Goal: Task Accomplishment & Management: Complete application form

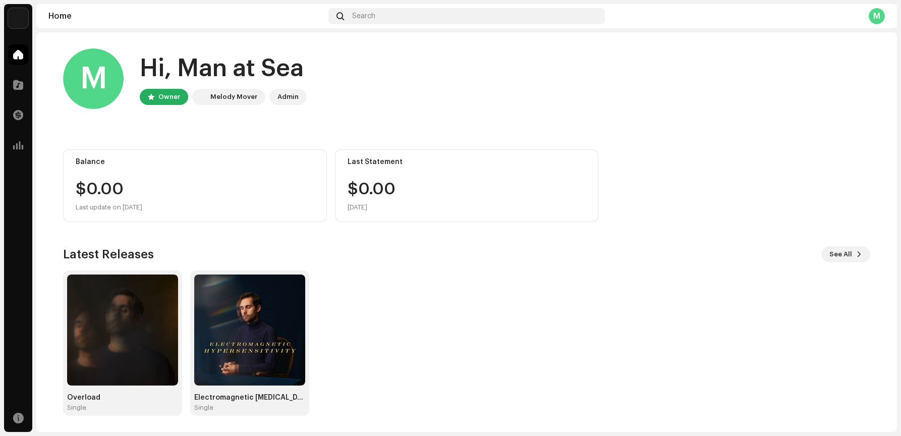
click at [355, 124] on home-user "M Hi, Man at Sea Owner Melody Mover Admin" at bounding box center [466, 86] width 807 height 77
click at [281, 184] on div "$0.00" at bounding box center [195, 189] width 239 height 16
click at [410, 295] on div "Overload Single Electromagnetic [MEDICAL_DATA] Single" at bounding box center [462, 342] width 807 height 145
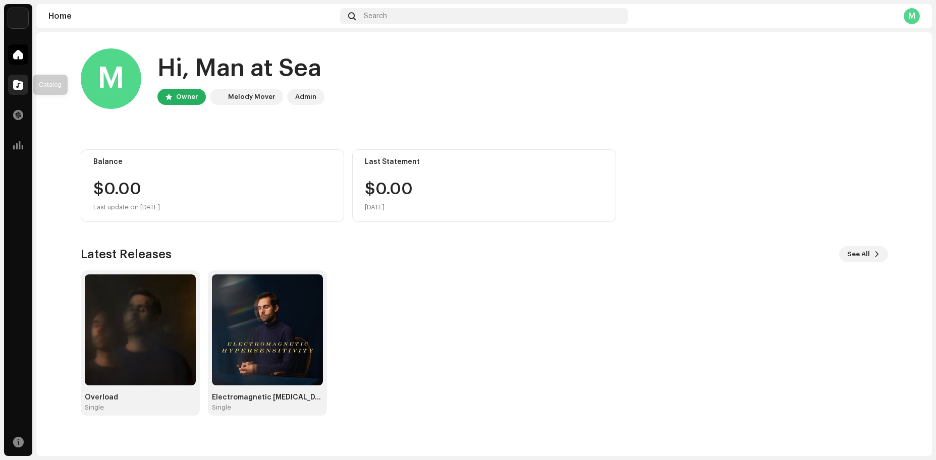
click at [17, 84] on span at bounding box center [18, 85] width 10 height 8
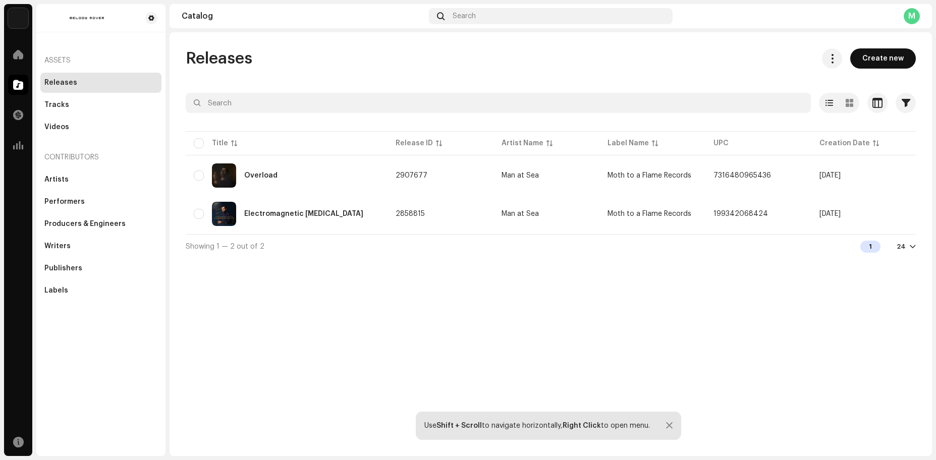
click at [900, 53] on span "Create new" at bounding box center [882, 58] width 41 height 20
click at [876, 57] on span "Create new" at bounding box center [882, 58] width 41 height 20
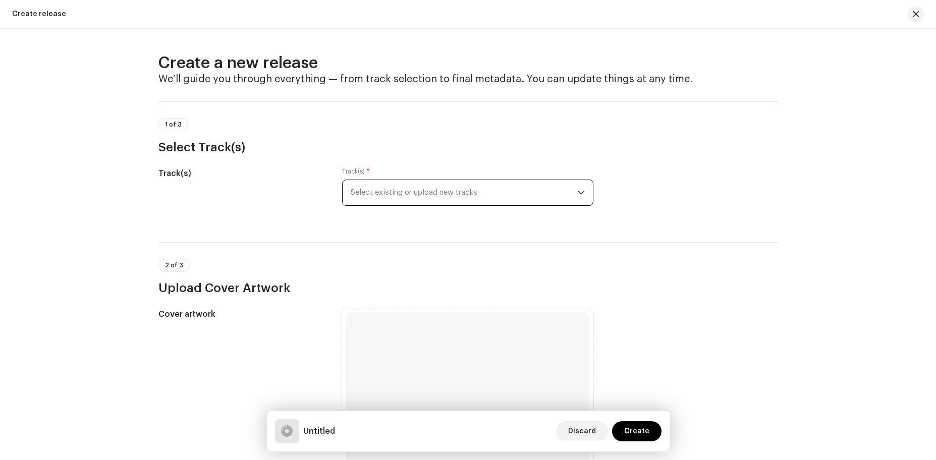
click at [491, 191] on span "Select existing or upload new tracks" at bounding box center [464, 192] width 227 height 25
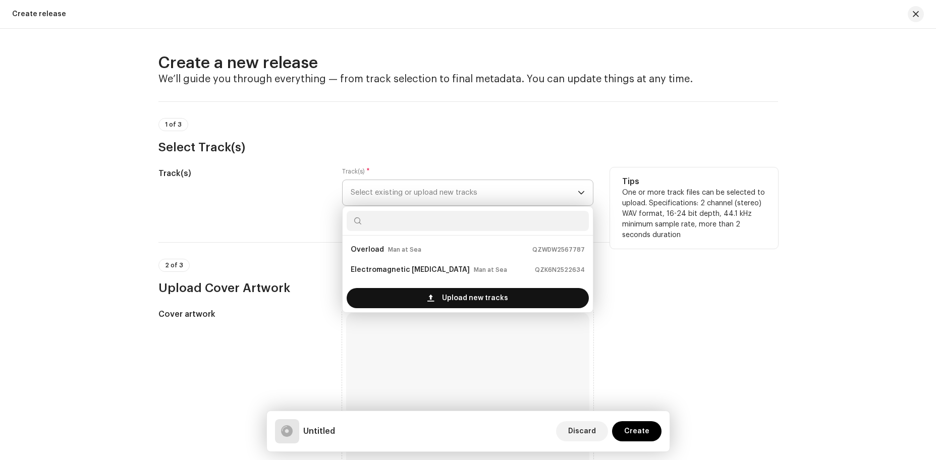
click at [459, 298] on span "Upload new tracks" at bounding box center [475, 298] width 66 height 20
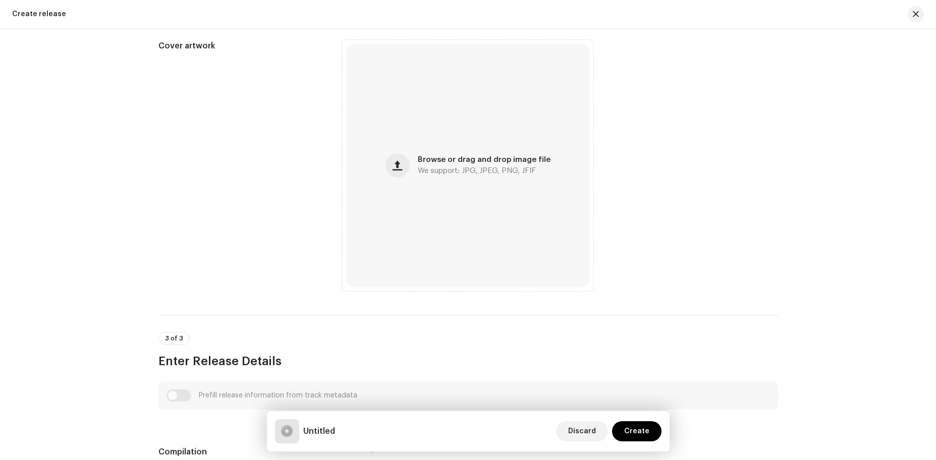
scroll to position [357, 0]
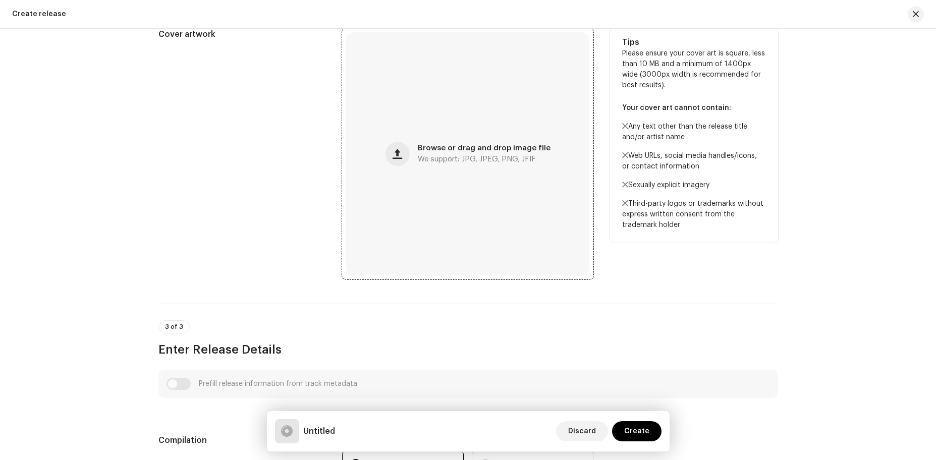
click at [465, 161] on span "We support: JPG, JPEG, PNG, JFIF" at bounding box center [477, 159] width 118 height 7
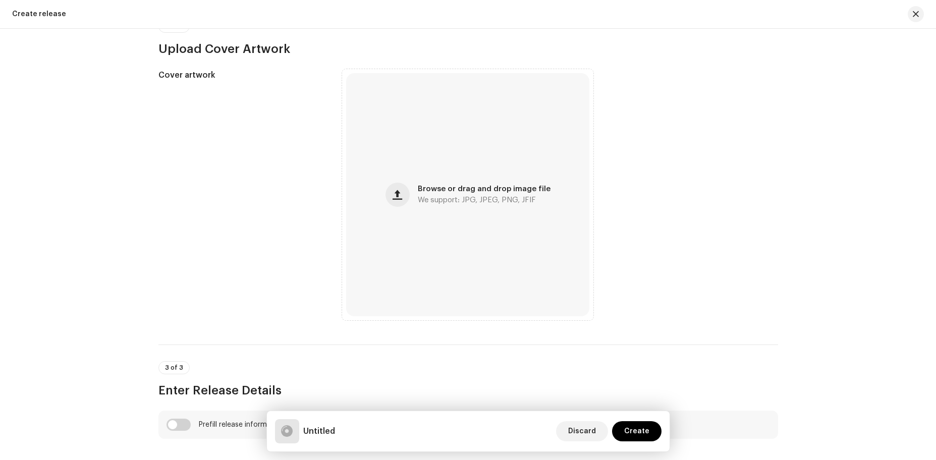
scroll to position [397, 0]
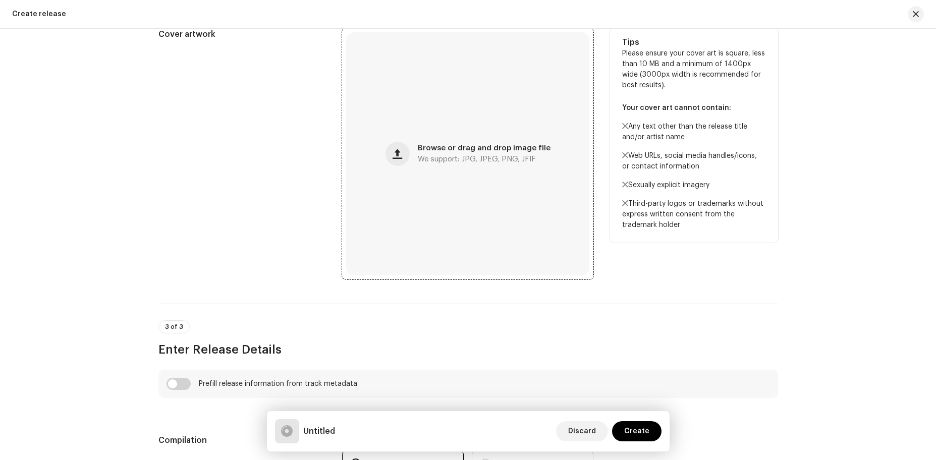
click at [380, 150] on div "Browse or drag and drop image file We support: JPG, JPEG, PNG, JFIF" at bounding box center [467, 153] width 243 height 243
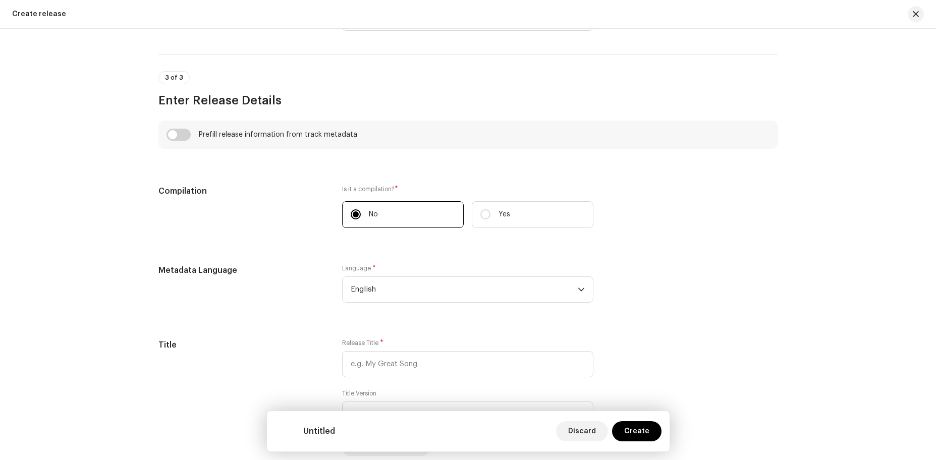
scroll to position [646, 0]
click at [172, 135] on input "checkbox" at bounding box center [178, 135] width 24 height 12
checkbox input "true"
type input "A To Z Of My Mistakes.wav"
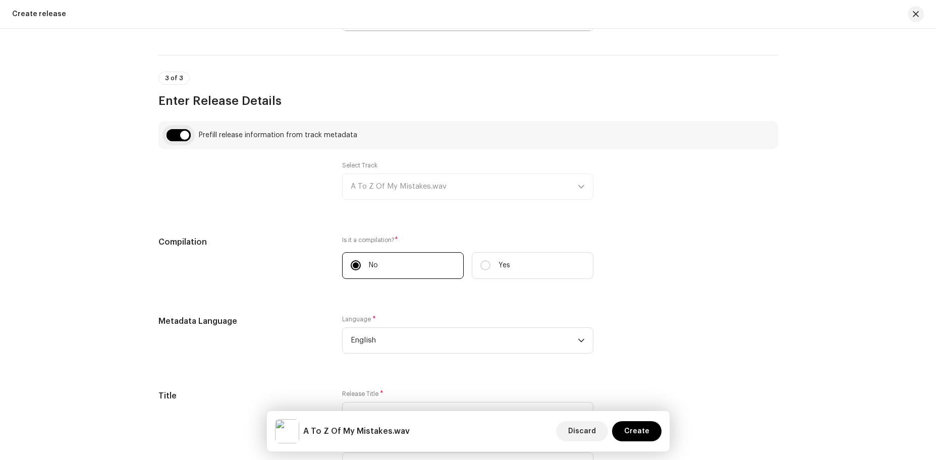
click at [172, 135] on input "checkbox" at bounding box center [178, 135] width 24 height 12
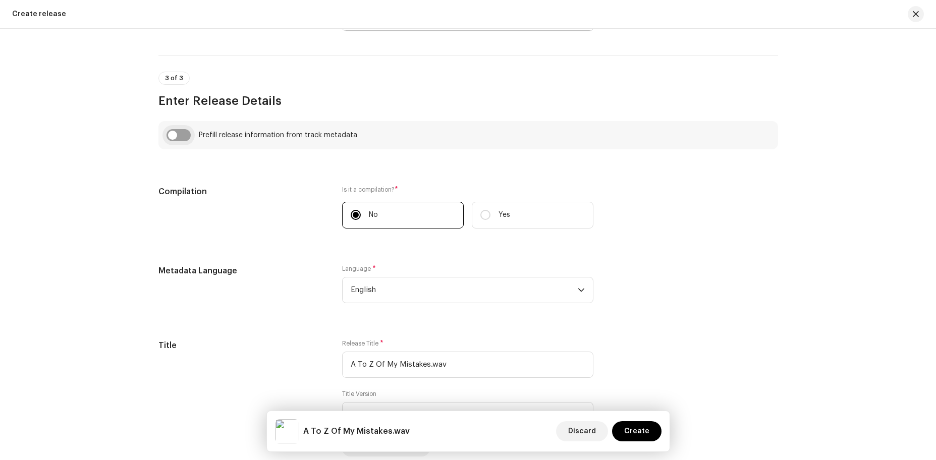
click at [172, 135] on input "checkbox" at bounding box center [178, 135] width 24 height 12
checkbox input "true"
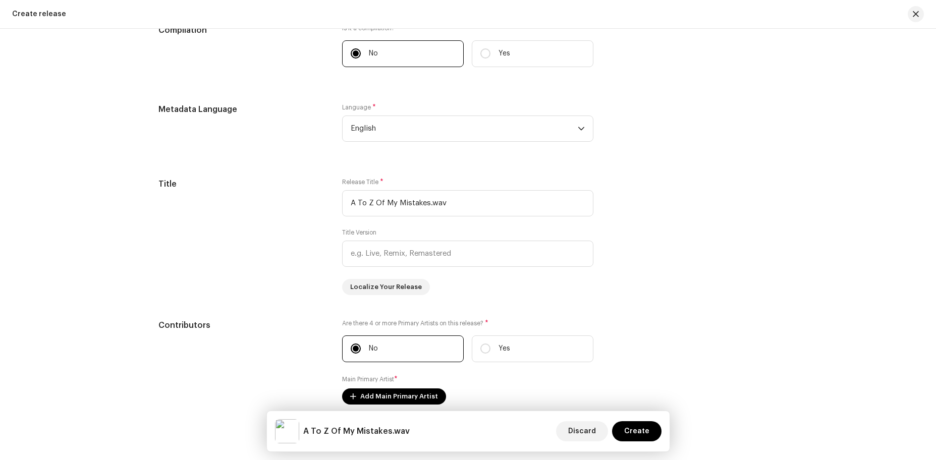
scroll to position [896, 0]
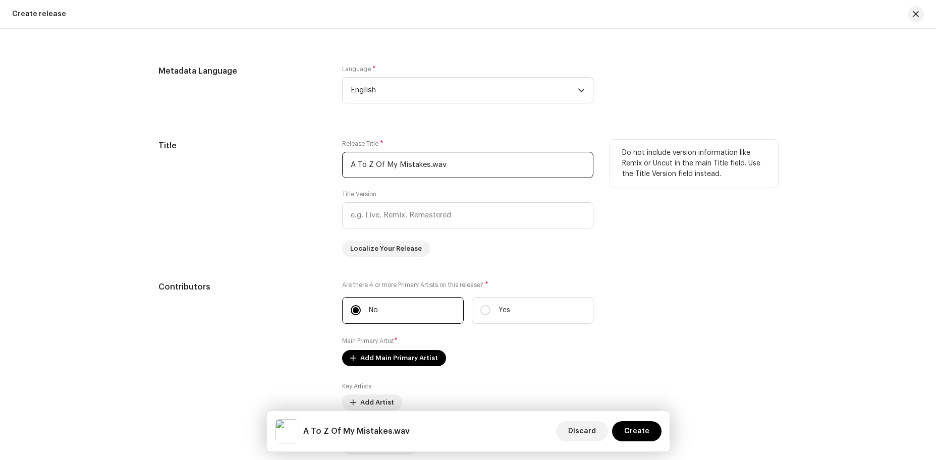
click at [526, 170] on input "A To Z Of My Mistakes.wav" at bounding box center [467, 165] width 251 height 26
type input "A To Z Of My Mistakes"
click at [611, 220] on div "Do not include version information like Remix or Uncut in the main Title field.…" at bounding box center [694, 198] width 168 height 117
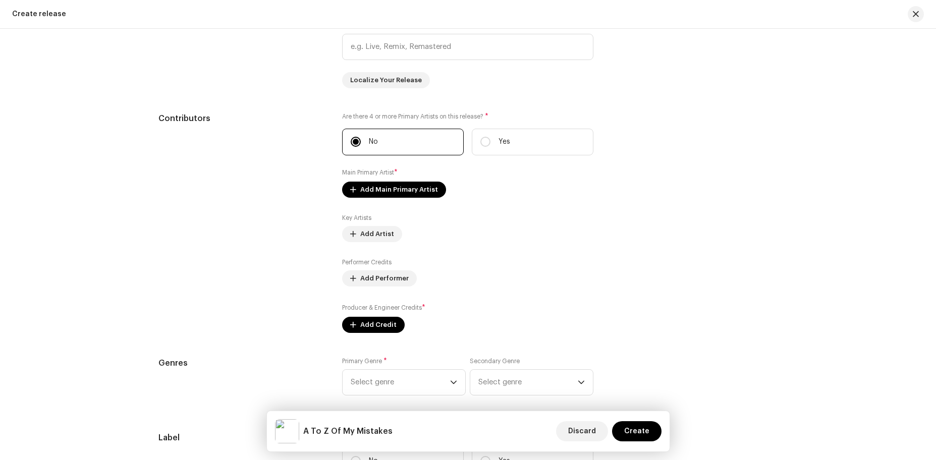
scroll to position [1088, 0]
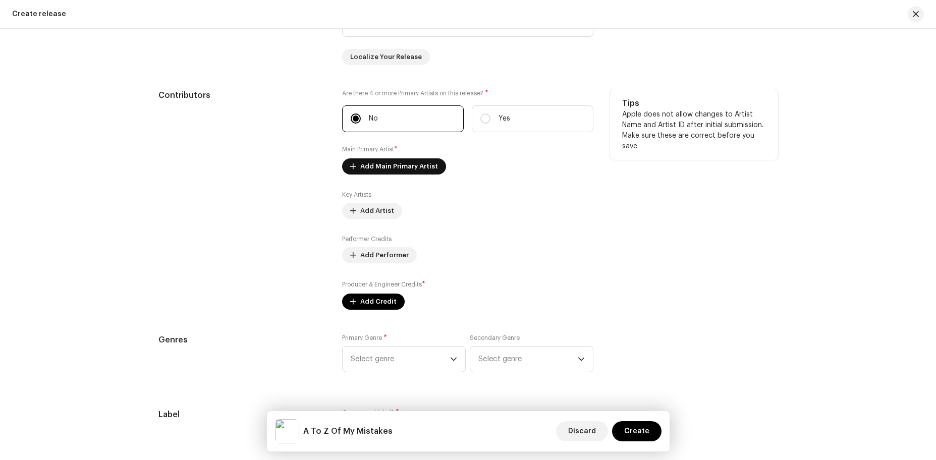
click at [400, 166] on span "Add Main Primary Artist" at bounding box center [399, 166] width 78 height 20
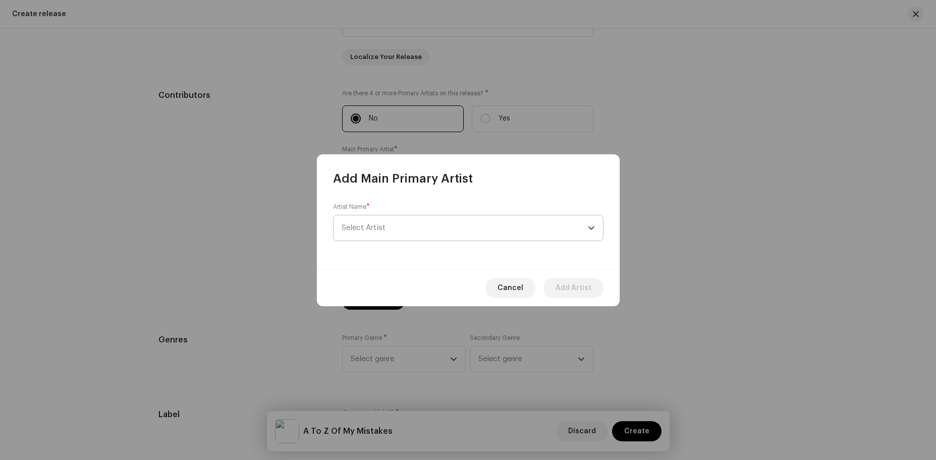
click at [407, 215] on span "Select Artist" at bounding box center [464, 227] width 246 height 25
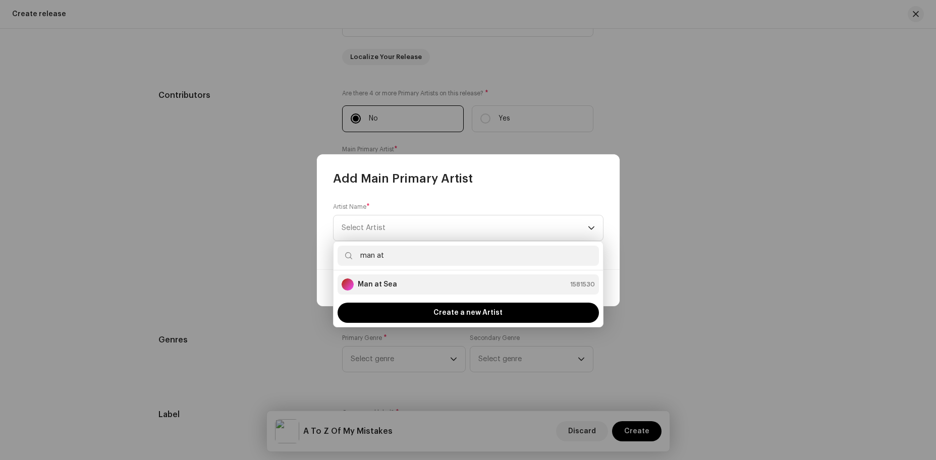
type input "man at"
click at [411, 285] on div "Man at Sea 1581530" at bounding box center [467, 284] width 253 height 12
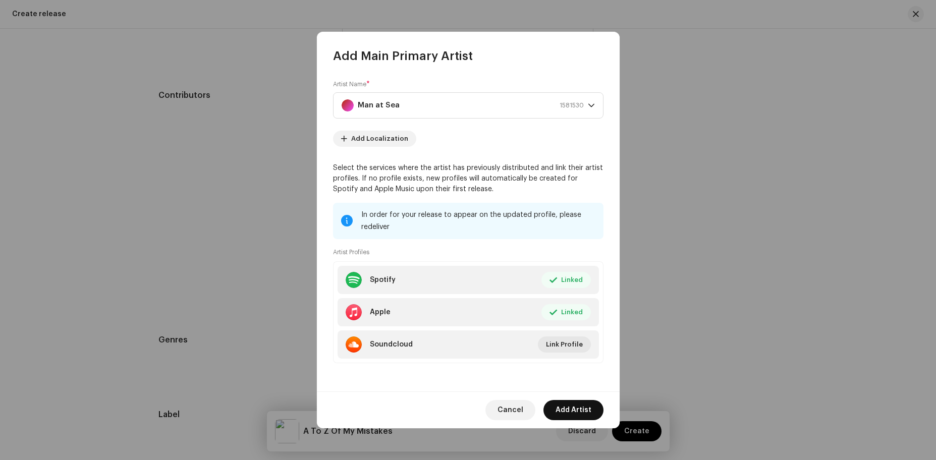
click at [578, 409] on span "Add Artist" at bounding box center [573, 410] width 36 height 20
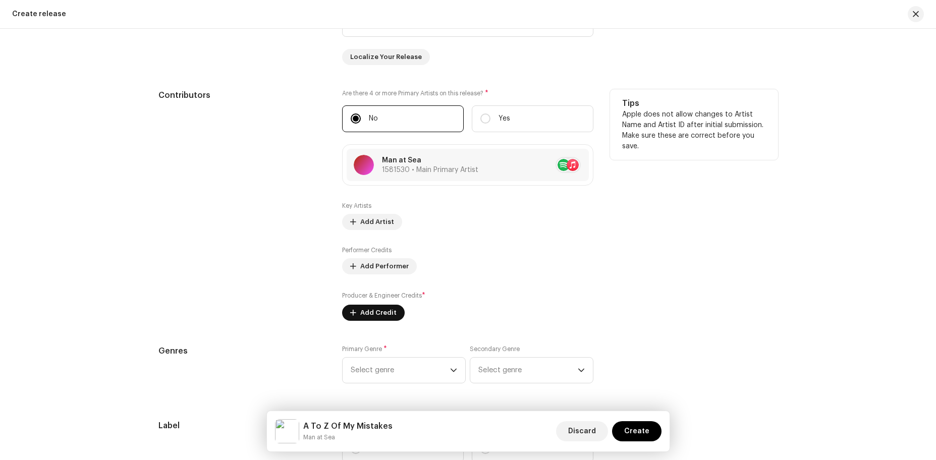
click at [389, 310] on span "Add Credit" at bounding box center [378, 313] width 36 height 20
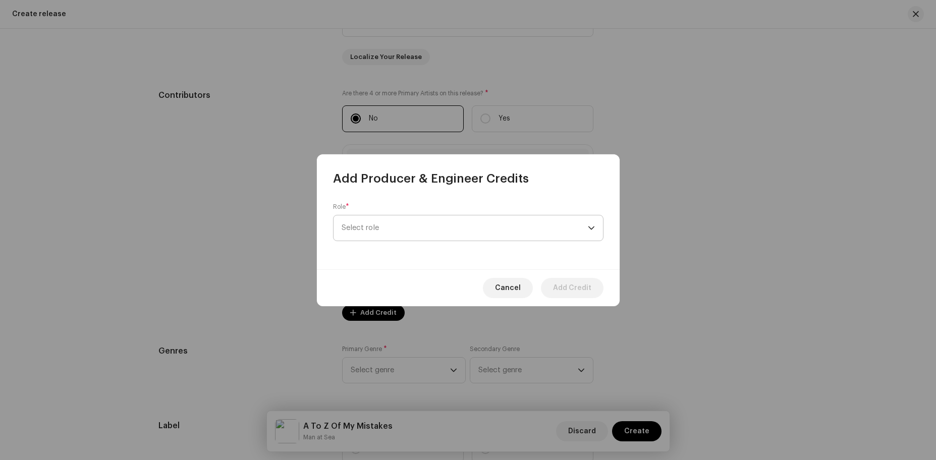
click at [439, 229] on span "Select role" at bounding box center [464, 227] width 246 height 25
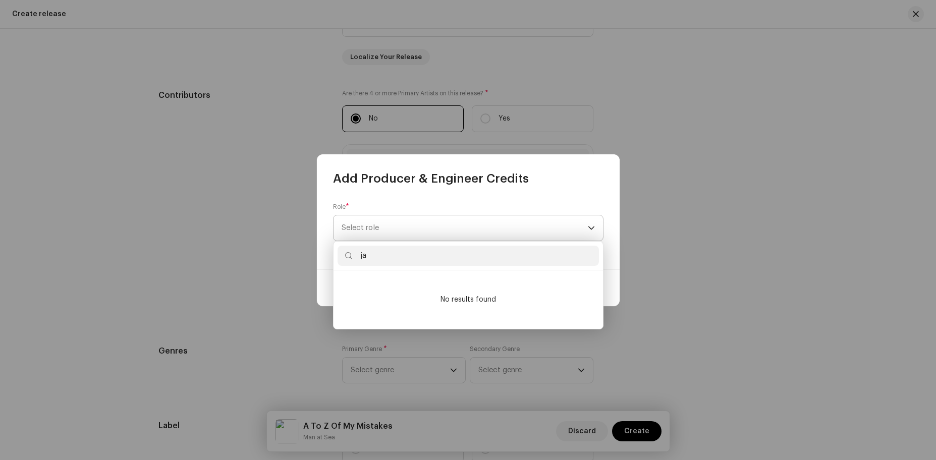
type input "j"
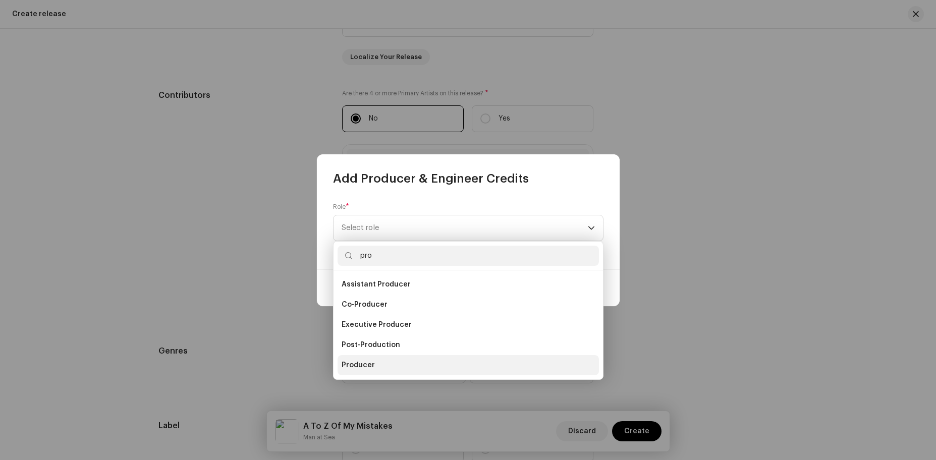
type input "pro"
click at [357, 368] on span "Producer" at bounding box center [357, 365] width 33 height 10
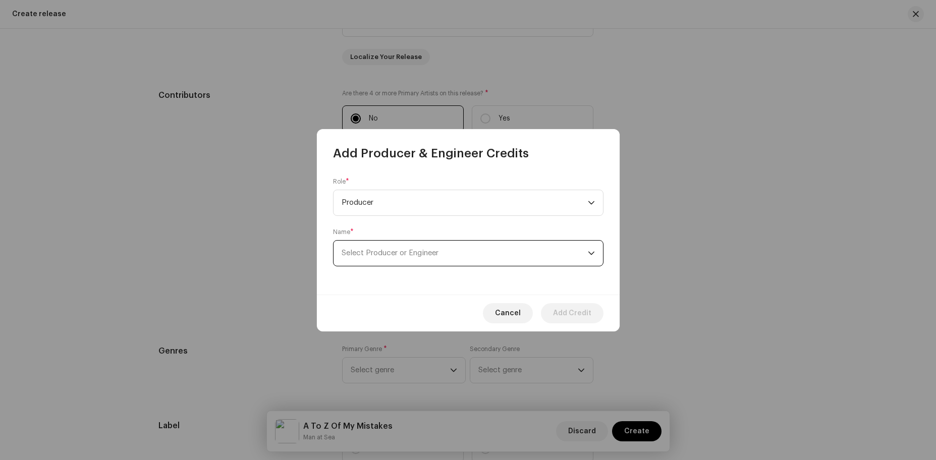
click at [398, 254] on span "Select Producer or Engineer" at bounding box center [389, 253] width 97 height 8
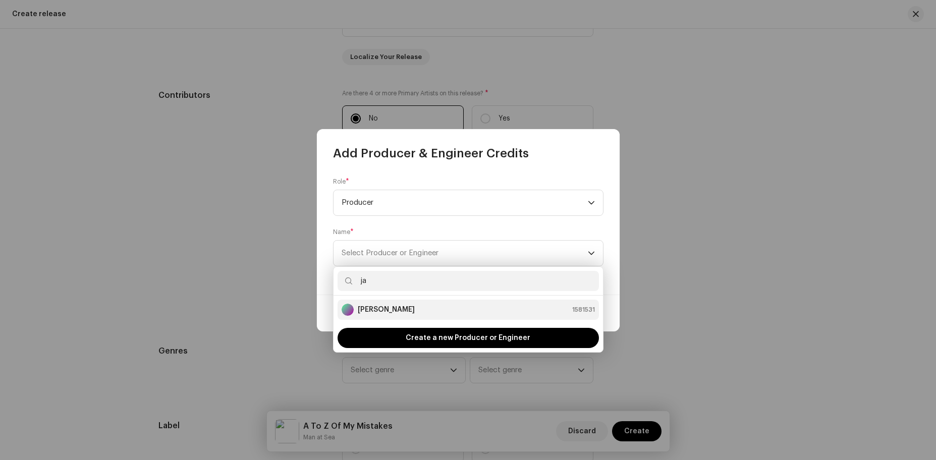
type input "ja"
click at [392, 319] on li "[PERSON_NAME] 1581531" at bounding box center [467, 310] width 261 height 20
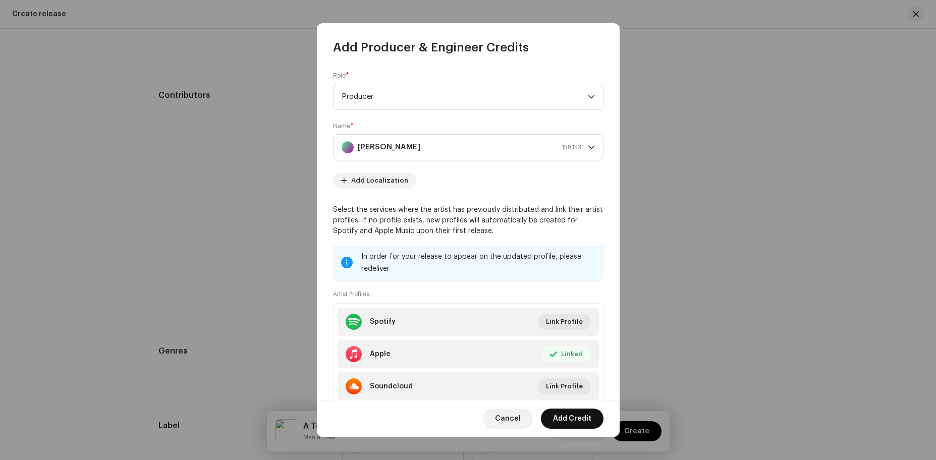
click at [565, 411] on span "Add Credit" at bounding box center [572, 419] width 38 height 20
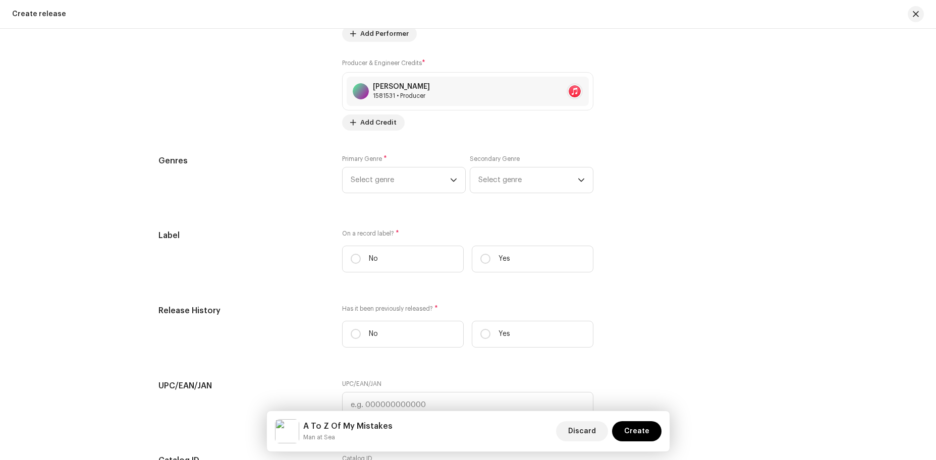
scroll to position [1322, 0]
click at [442, 177] on span "Select genre" at bounding box center [400, 178] width 99 height 25
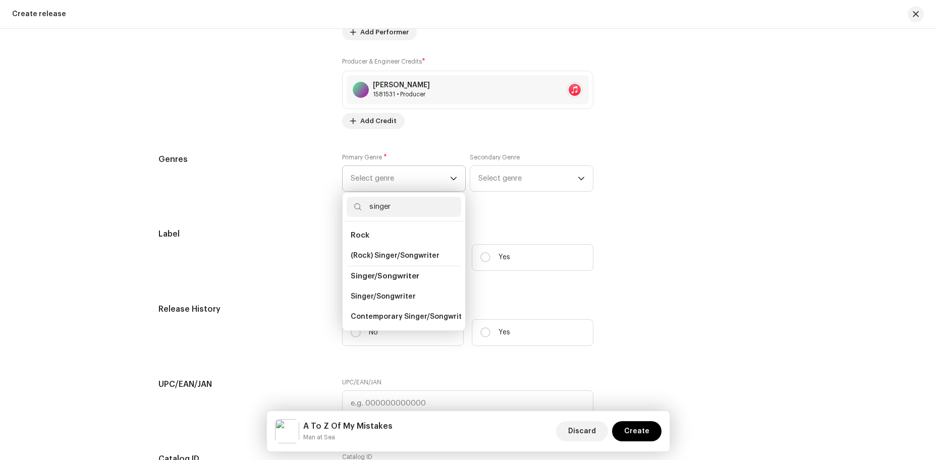
type input "singer"
click at [405, 280] on li "Singer/Songwriter" at bounding box center [403, 276] width 114 height 21
click at [397, 300] on span "Singer/Songwriter" at bounding box center [383, 297] width 65 height 10
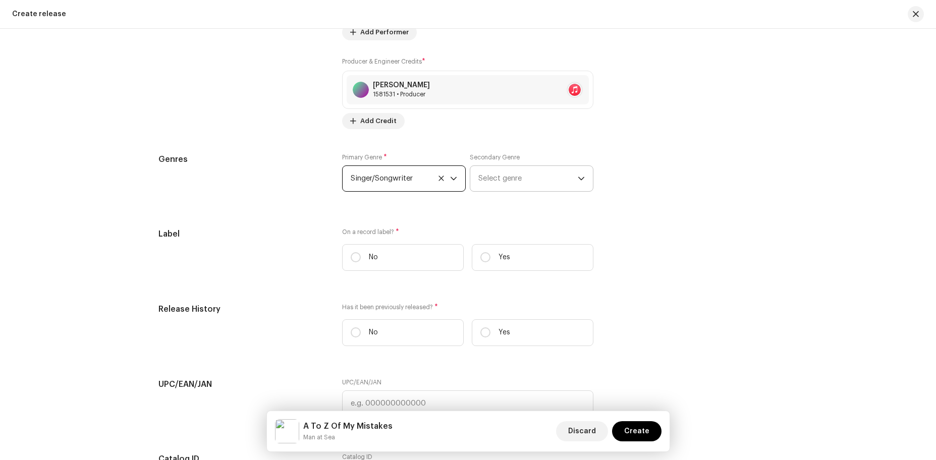
click at [518, 178] on span "Select genre" at bounding box center [527, 178] width 99 height 25
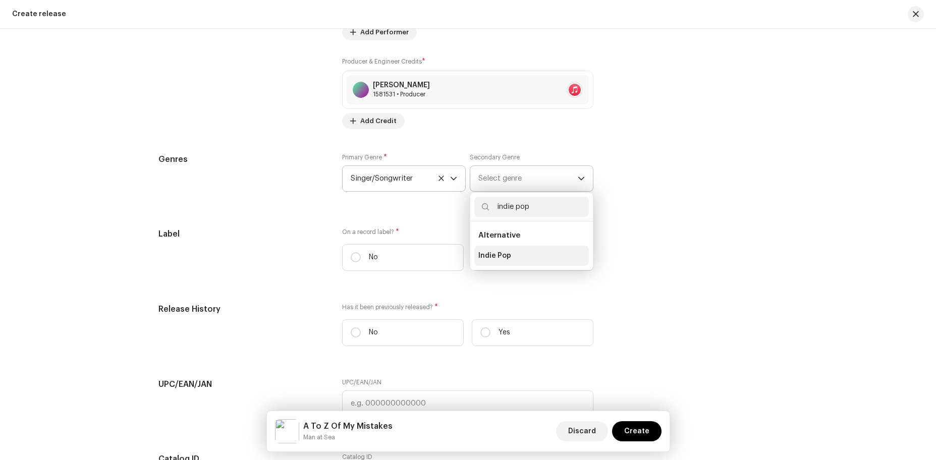
type input "indie pop"
click at [527, 261] on li "Indie Pop" at bounding box center [531, 256] width 114 height 20
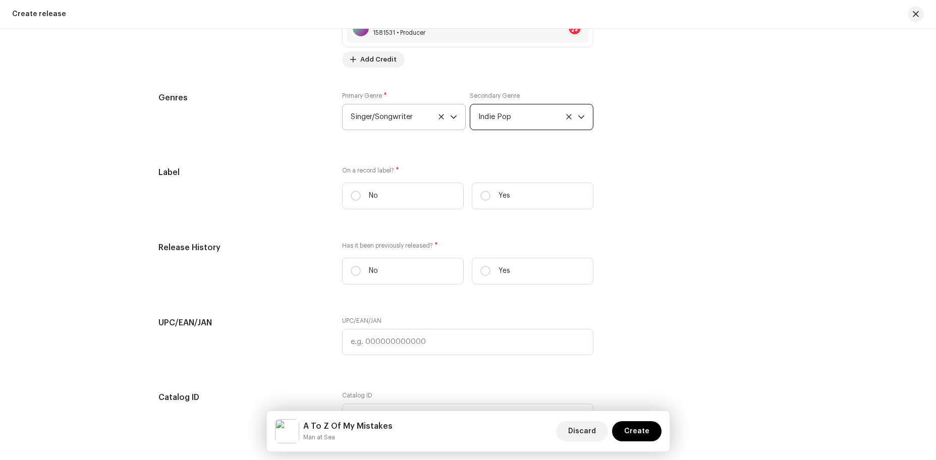
scroll to position [1392, 0]
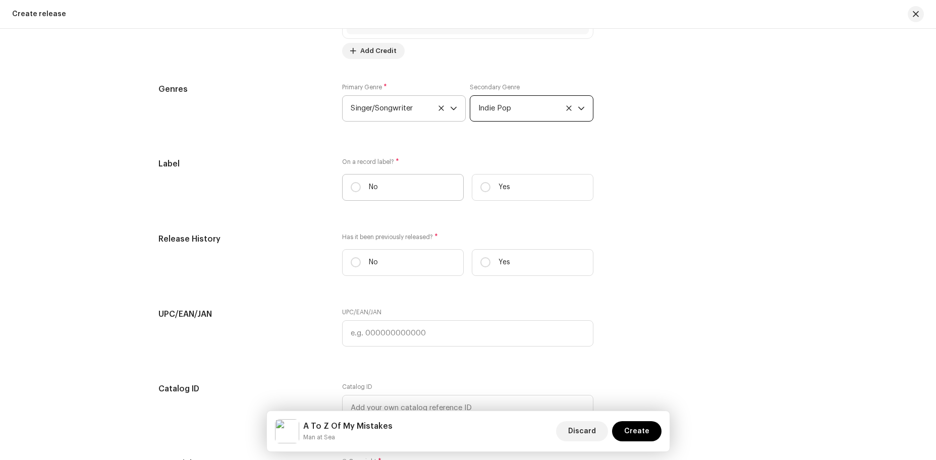
click at [410, 198] on label "No" at bounding box center [403, 187] width 122 height 27
click at [361, 192] on input "No" at bounding box center [356, 187] width 10 height 10
radio input "true"
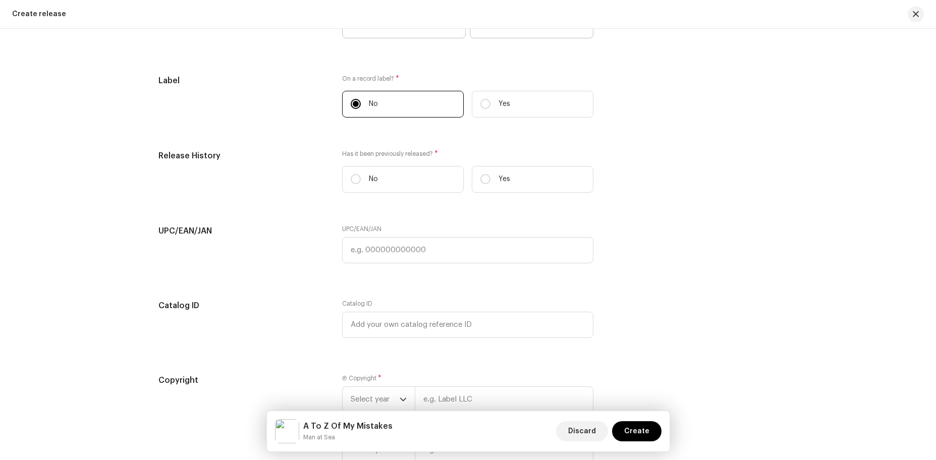
scroll to position [1478, 0]
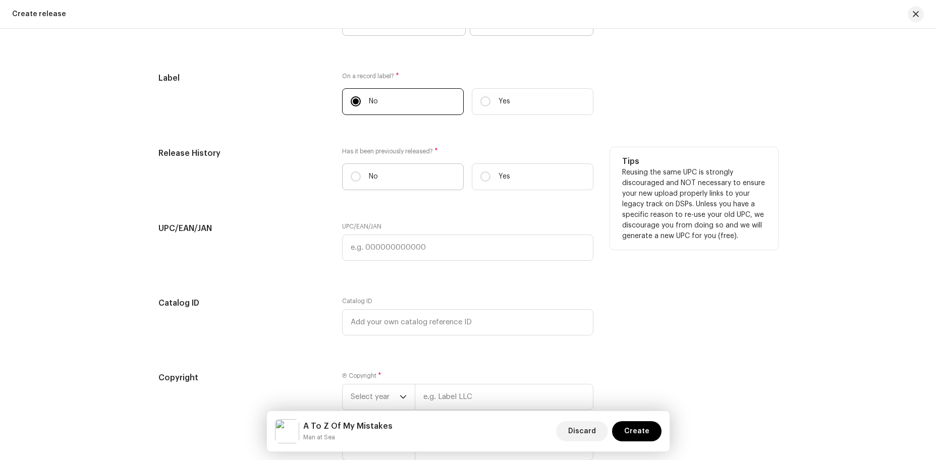
click at [419, 179] on label "No" at bounding box center [403, 176] width 122 height 27
click at [361, 179] on input "No" at bounding box center [356, 176] width 10 height 10
radio input "true"
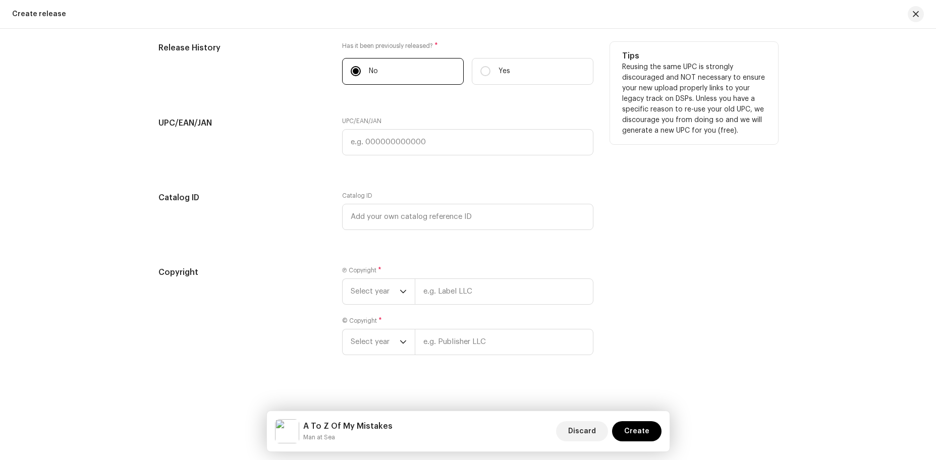
scroll to position [1587, 0]
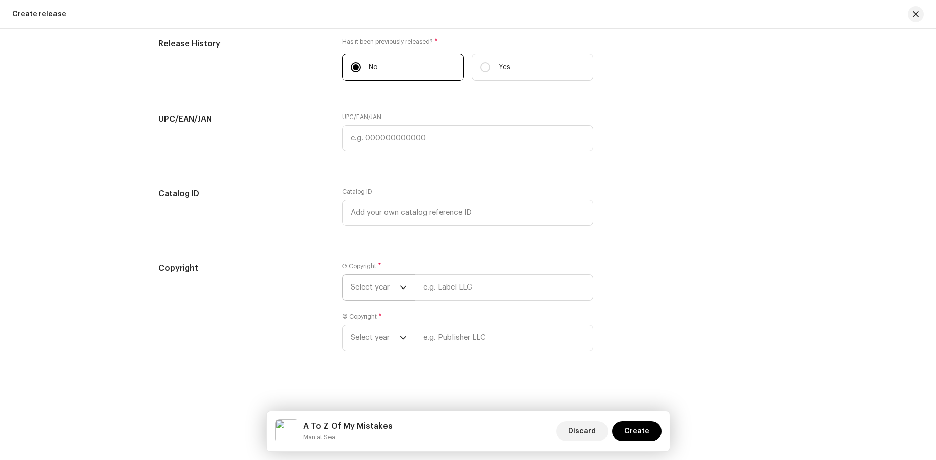
click at [400, 287] on icon "dropdown trigger" at bounding box center [402, 287] width 7 height 7
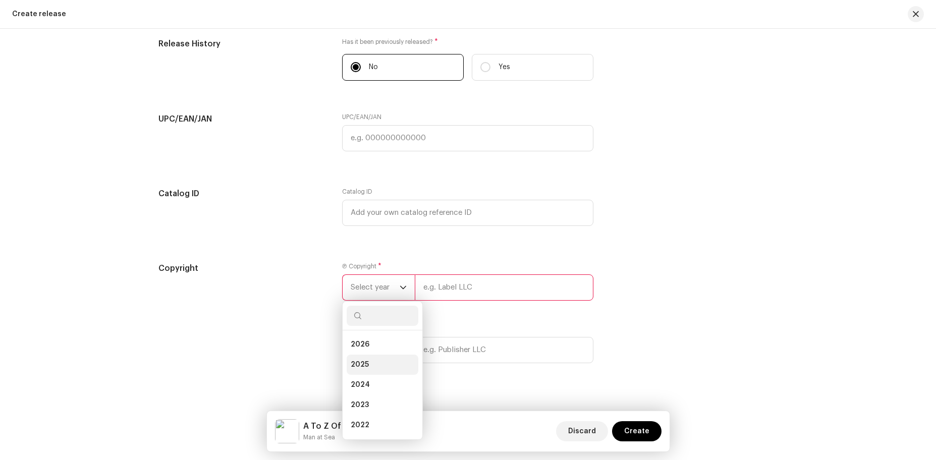
click at [396, 362] on li "2025" at bounding box center [382, 365] width 72 height 20
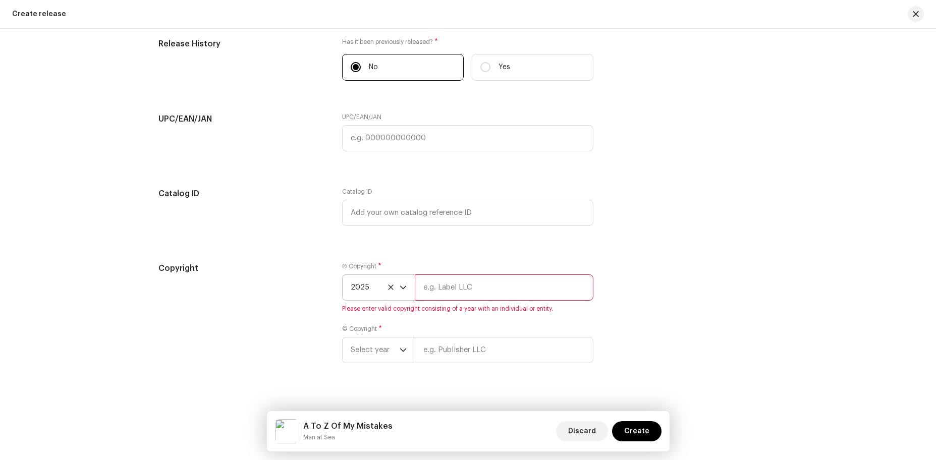
click at [476, 292] on input "text" at bounding box center [504, 287] width 179 height 26
type input "[PERSON_NAME]"
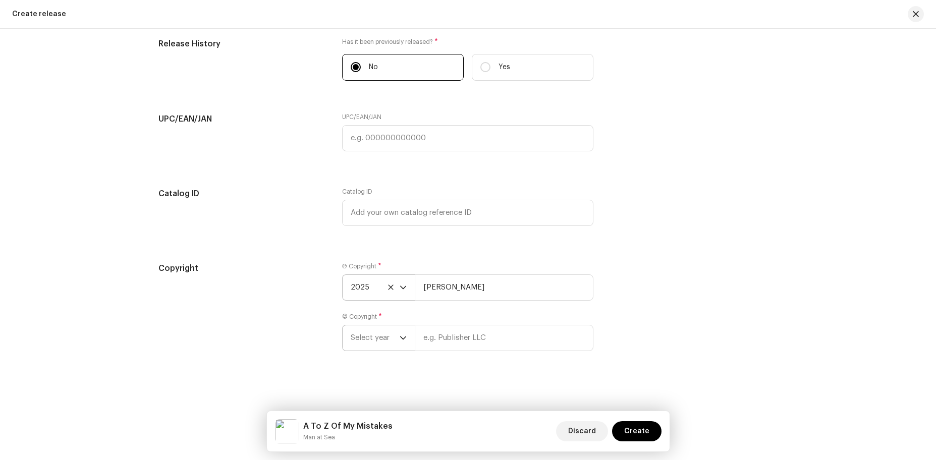
click at [390, 339] on span "Select year" at bounding box center [375, 337] width 49 height 25
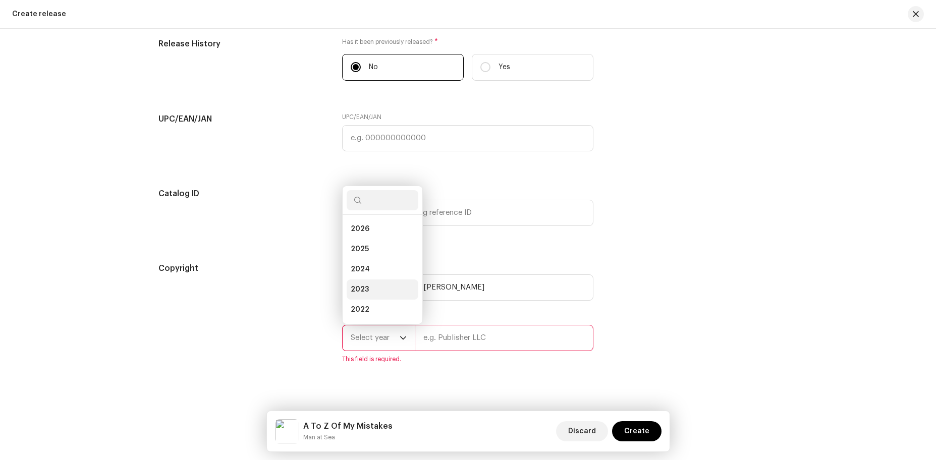
scroll to position [16, 0]
click at [392, 229] on li "2025" at bounding box center [382, 233] width 72 height 20
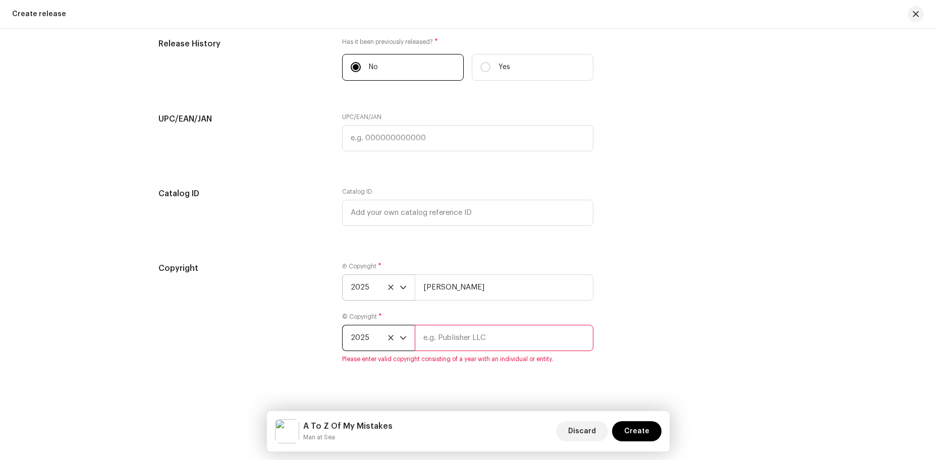
click at [457, 342] on input "text" at bounding box center [504, 338] width 179 height 26
type input "[PERSON_NAME]"
click at [675, 294] on div "Copyright Ⓟ Copyright * 2025 [PERSON_NAME] © Copyright * 2025 [PERSON_NAME]" at bounding box center [467, 312] width 619 height 101
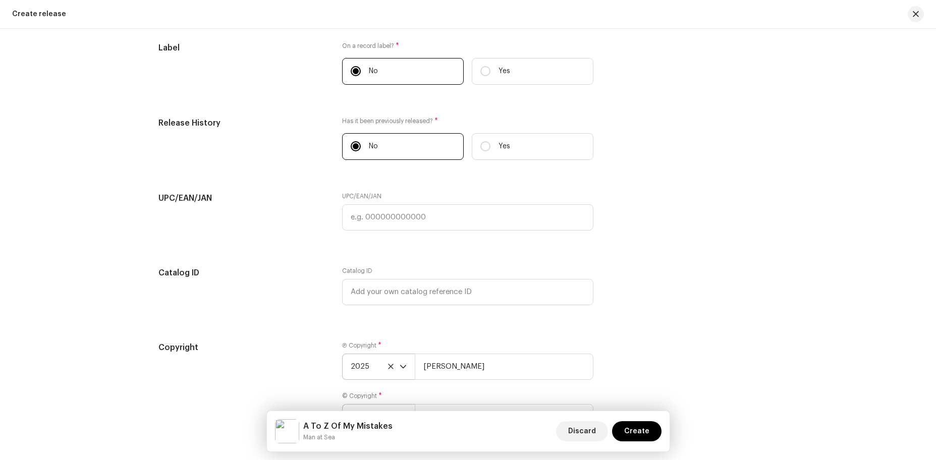
scroll to position [1587, 0]
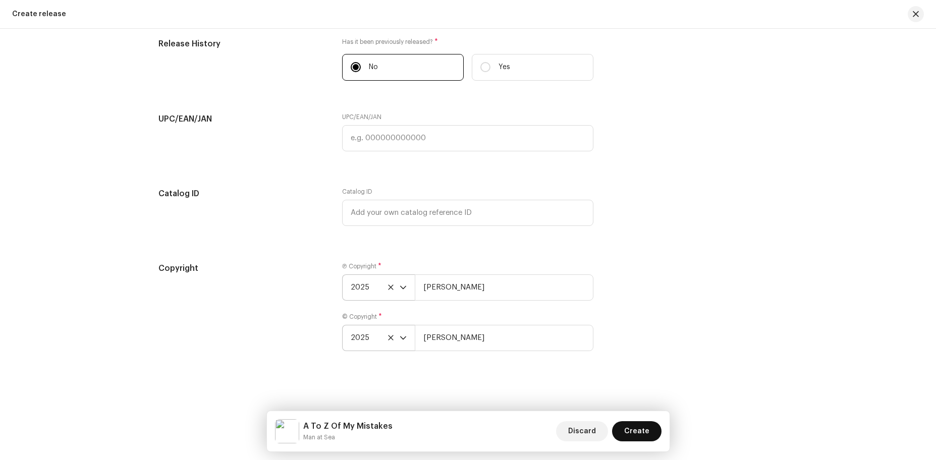
click at [629, 426] on span "Create" at bounding box center [636, 431] width 25 height 20
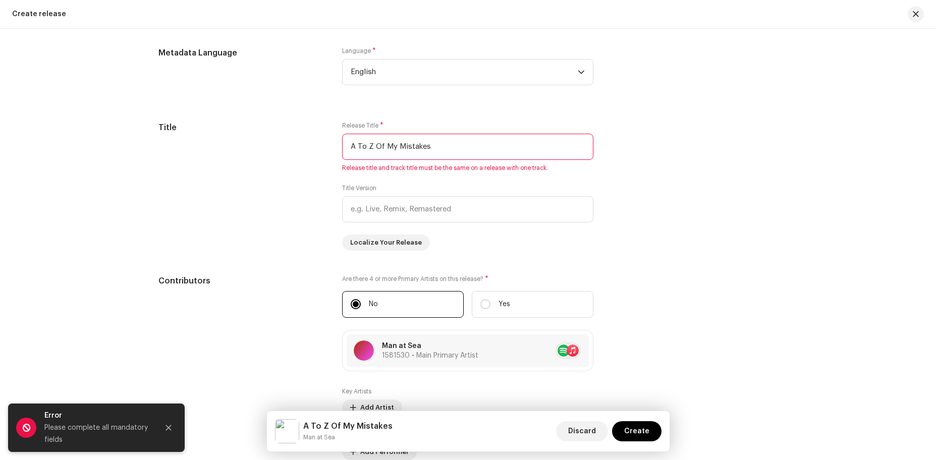
scroll to position [910, 0]
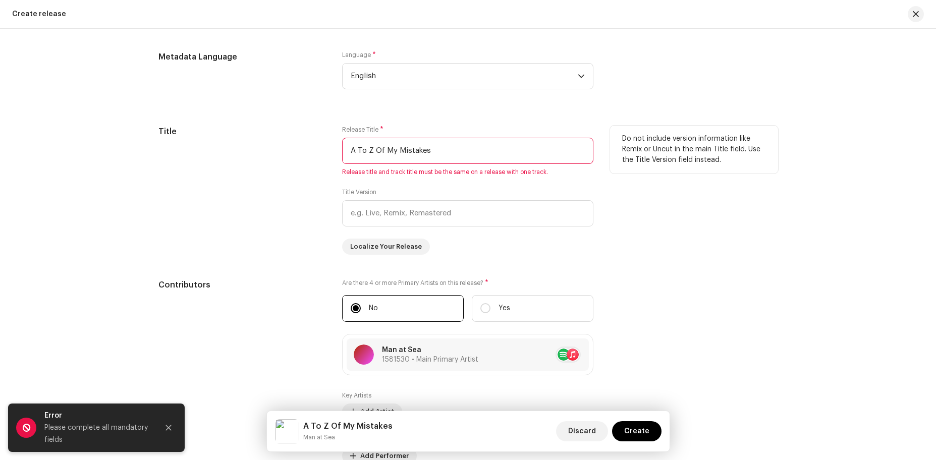
click at [505, 162] on input "A To Z Of My Mistakes" at bounding box center [467, 151] width 251 height 26
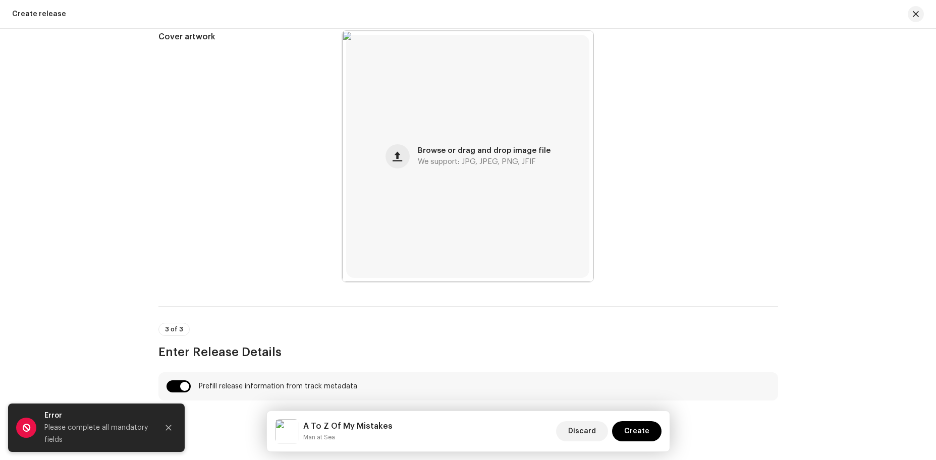
scroll to position [140, 0]
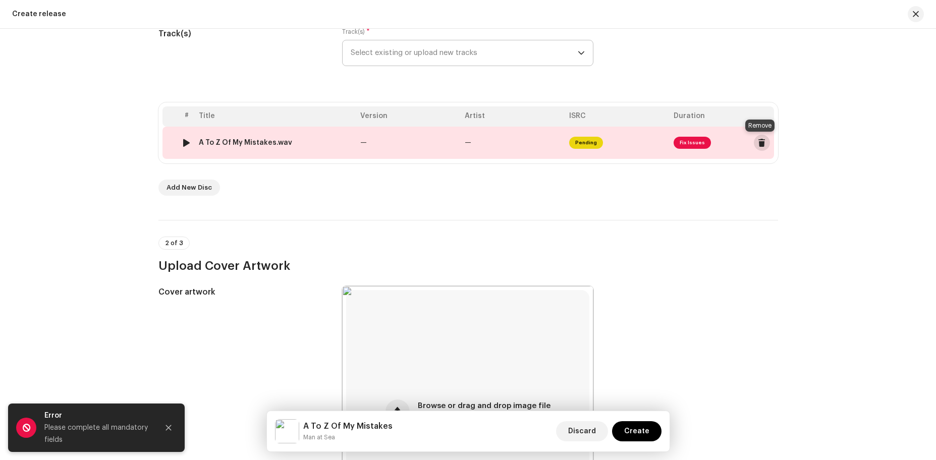
click at [758, 140] on span at bounding box center [762, 143] width 8 height 8
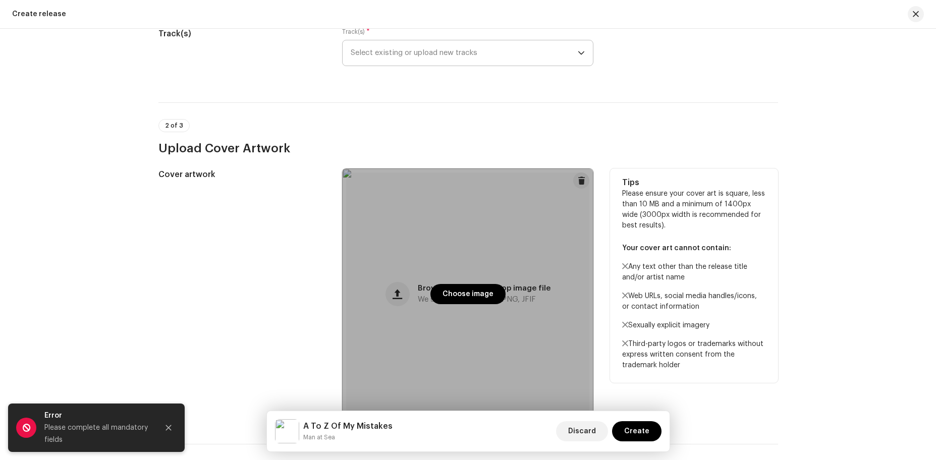
scroll to position [4, 0]
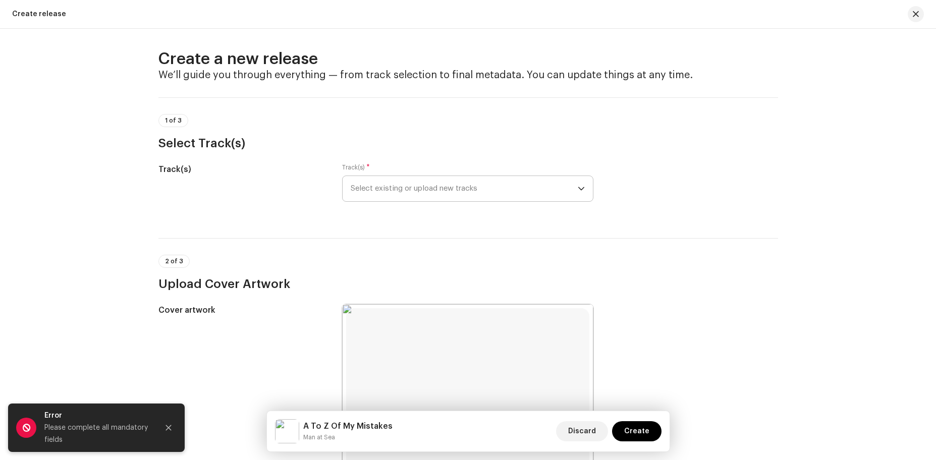
click at [454, 188] on span "Select existing or upload new tracks" at bounding box center [464, 188] width 227 height 25
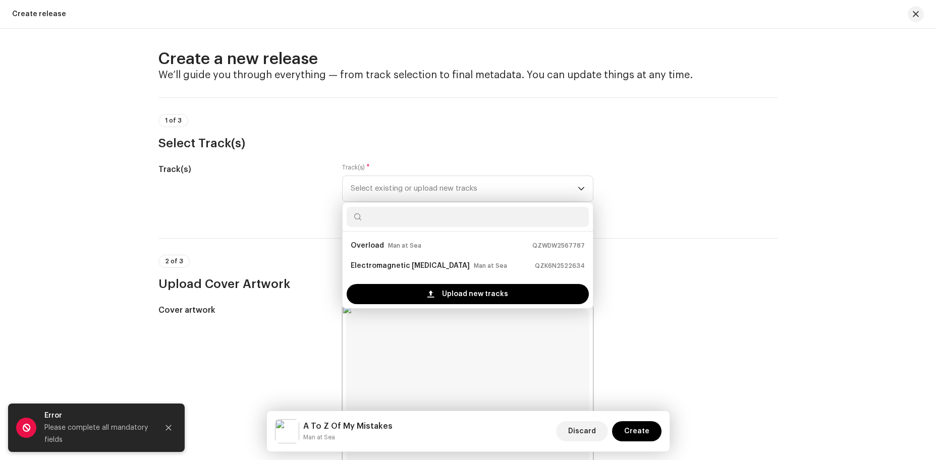
click at [504, 133] on div "1 of 3 Select Track(s)" at bounding box center [467, 132] width 619 height 37
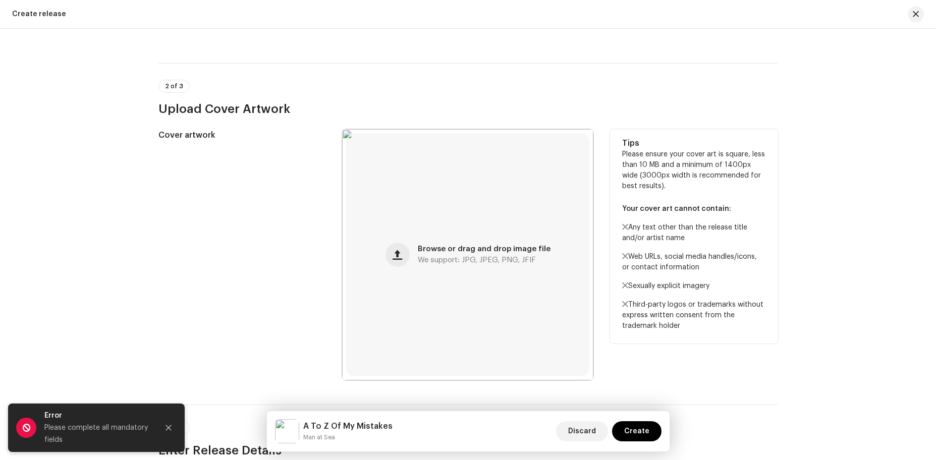
scroll to position [1, 0]
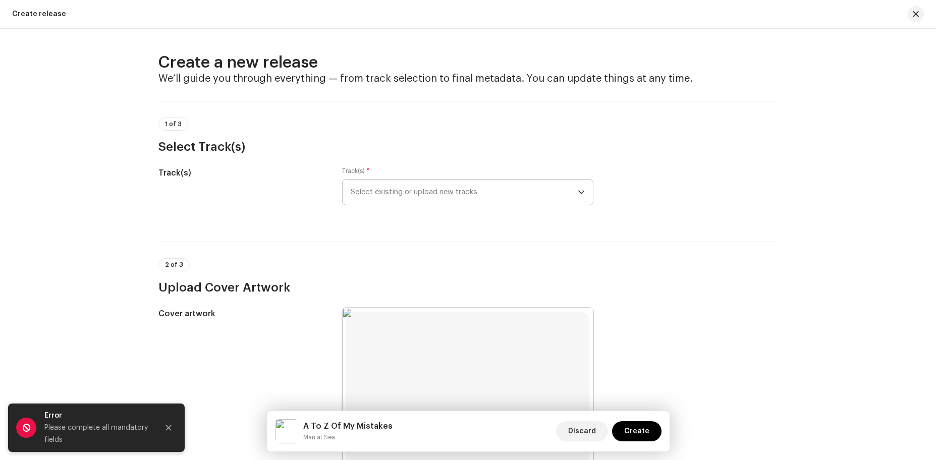
click at [535, 200] on span "Select existing or upload new tracks" at bounding box center [464, 192] width 227 height 25
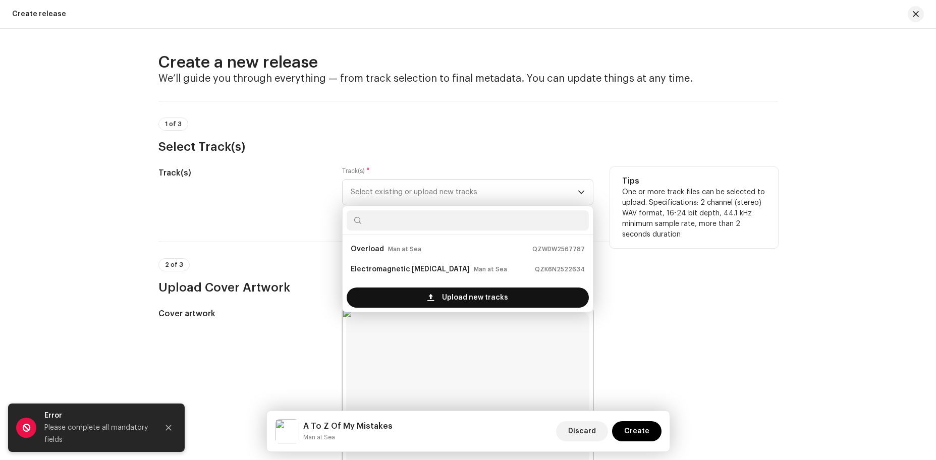
click at [443, 291] on span "Upload new tracks" at bounding box center [475, 297] width 66 height 20
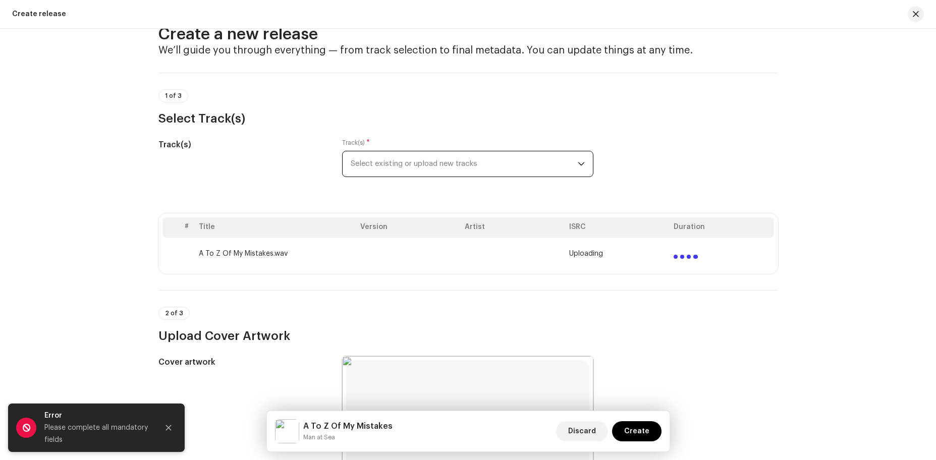
scroll to position [30, 0]
click at [588, 154] on p-select "Select existing or upload new tracks" at bounding box center [467, 163] width 251 height 26
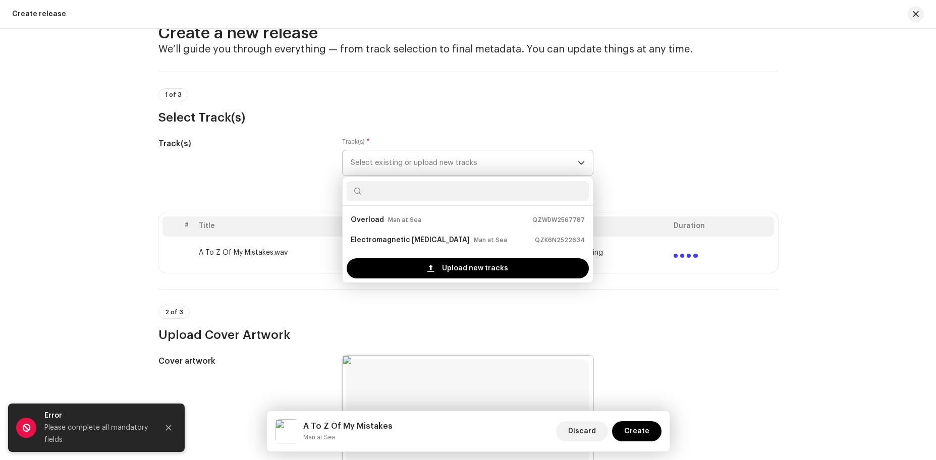
click at [588, 154] on p-select "Select existing or upload new tracks Overload Man at Sea QZWDW2567787 Electroma…" at bounding box center [467, 163] width 251 height 26
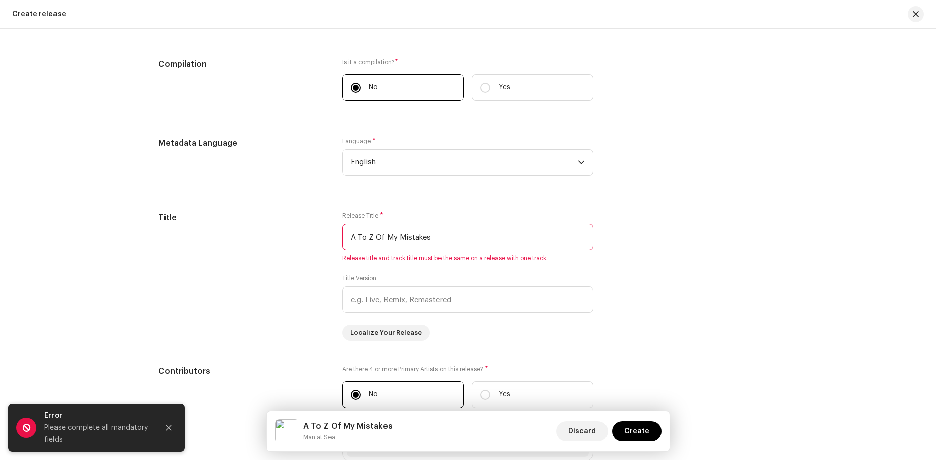
scroll to position [787, 0]
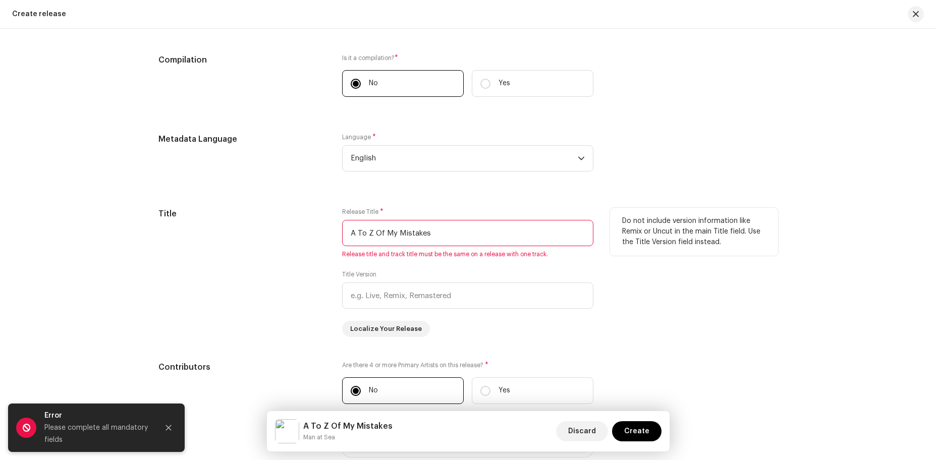
click at [440, 240] on input "A To Z Of My Mistakes" at bounding box center [467, 233] width 251 height 26
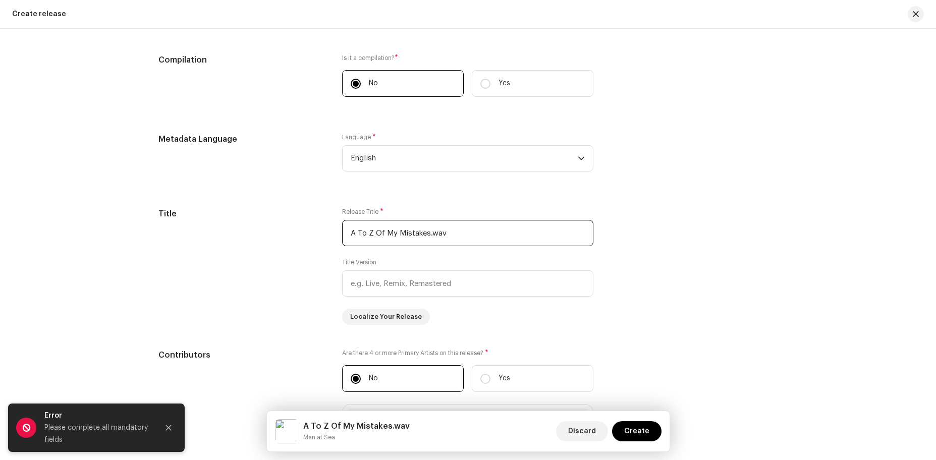
type input "A To Z Of My Mistakes.wav"
click at [790, 336] on div "Create a new release We’ll guide you through everything — from track selection …" at bounding box center [468, 194] width 652 height 1857
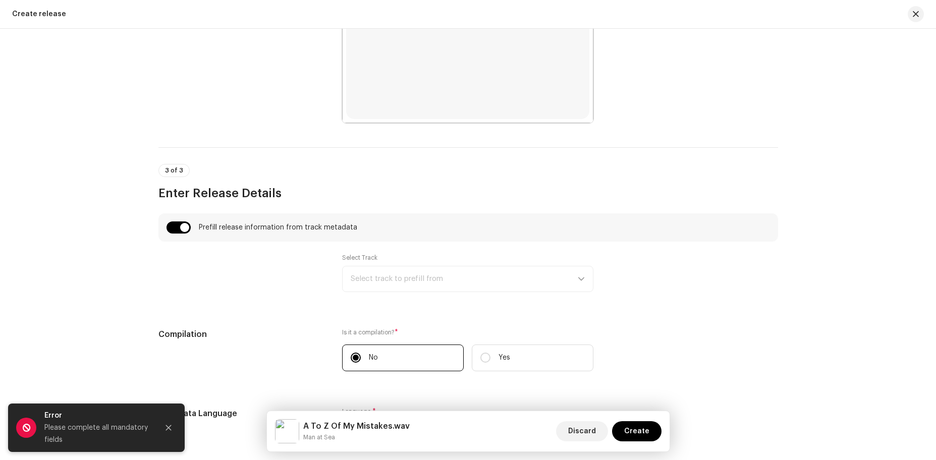
scroll to position [0, 0]
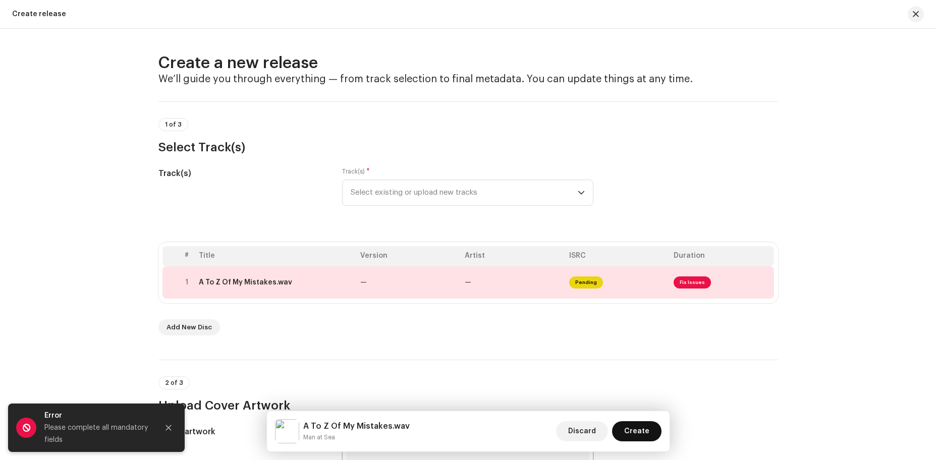
click at [639, 430] on span "Create" at bounding box center [636, 431] width 25 height 20
click at [167, 430] on icon "Close" at bounding box center [168, 427] width 7 height 7
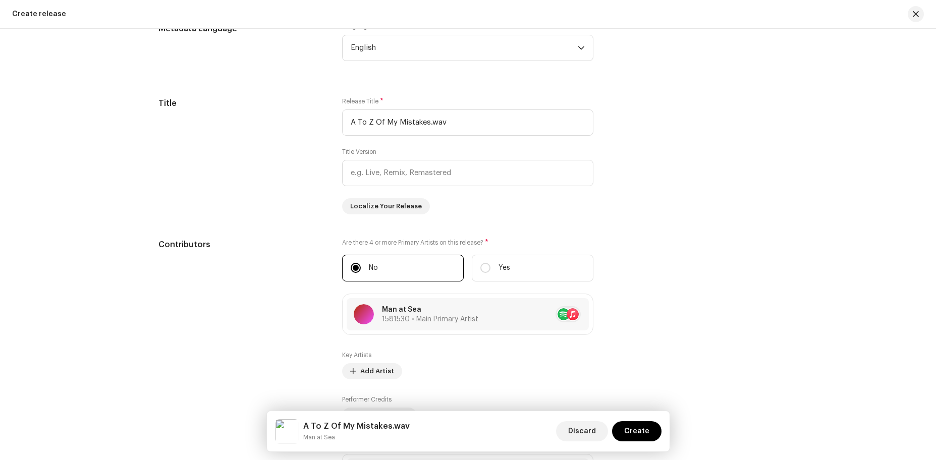
scroll to position [942, 0]
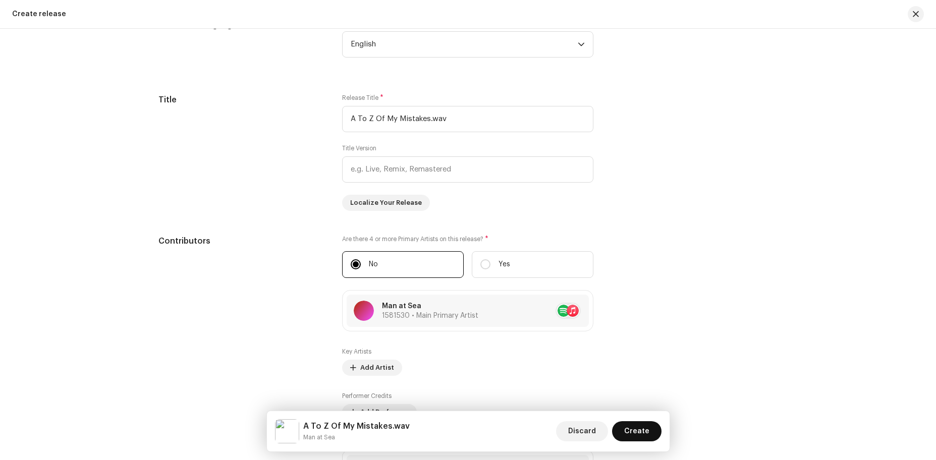
click at [638, 428] on span "Create" at bounding box center [636, 431] width 25 height 20
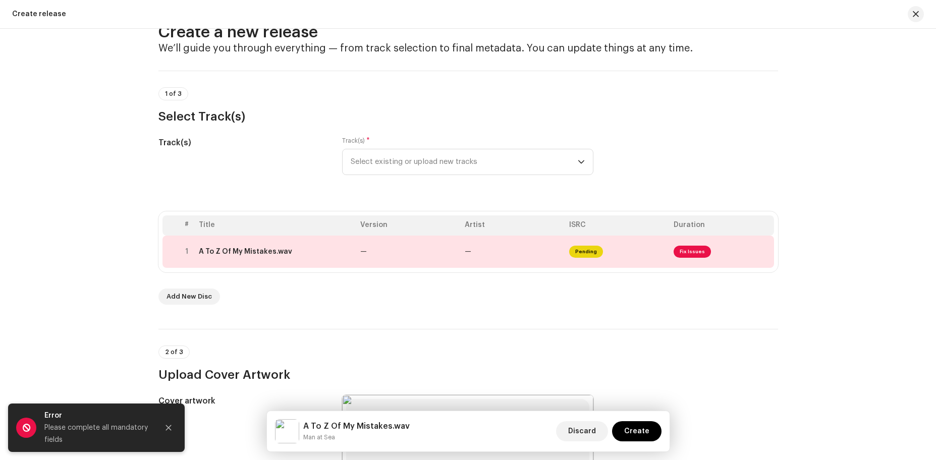
scroll to position [30, 0]
click at [686, 252] on span "Fix Issues" at bounding box center [691, 253] width 37 height 12
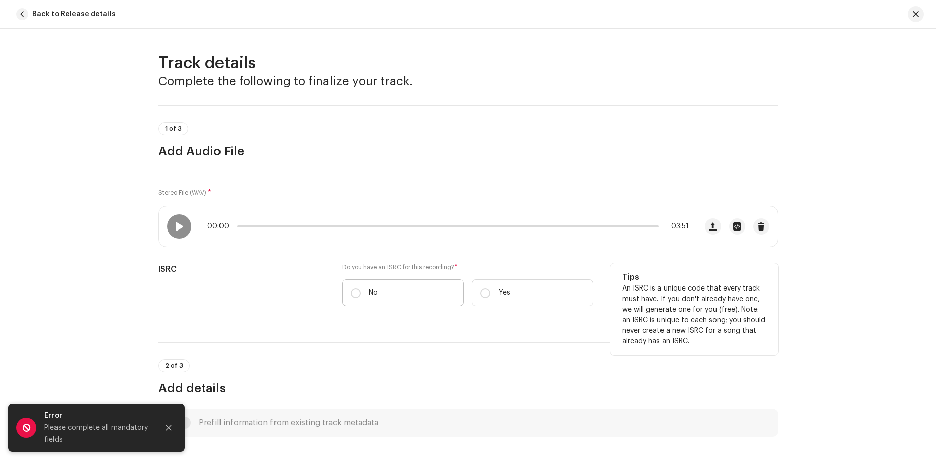
click at [398, 300] on label "No" at bounding box center [403, 292] width 122 height 27
click at [361, 298] on input "No" at bounding box center [356, 293] width 10 height 10
radio input "true"
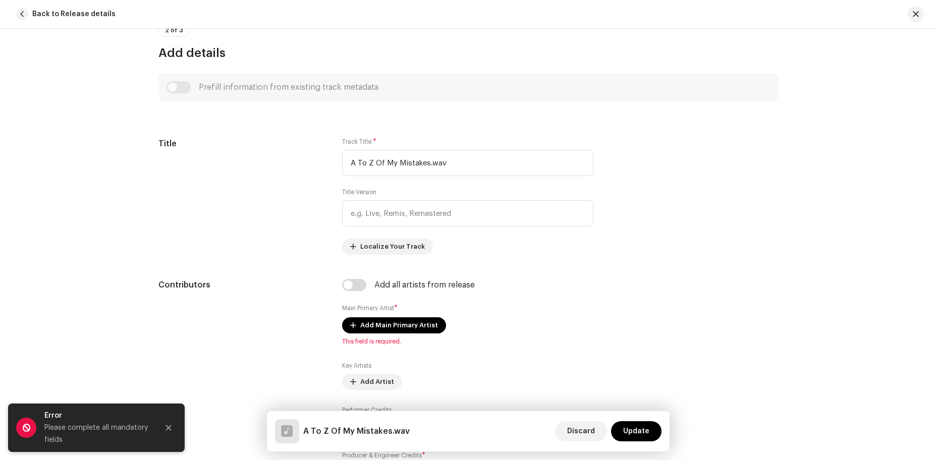
scroll to position [413, 0]
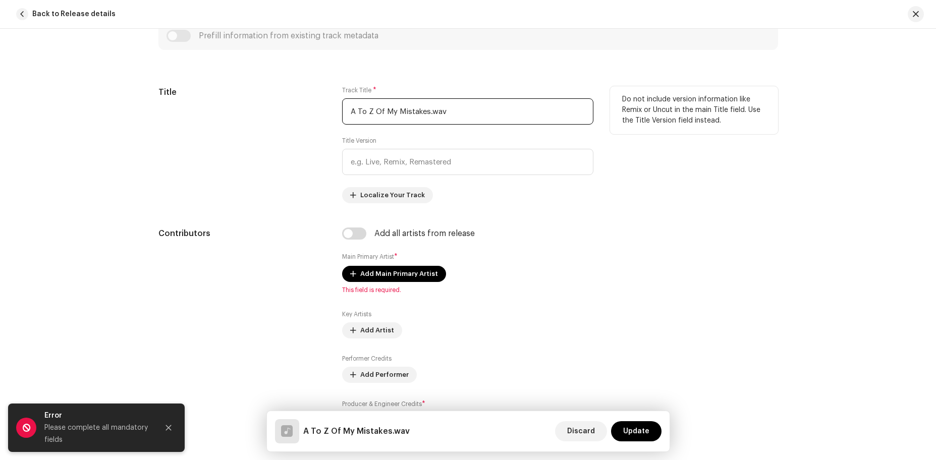
click at [469, 107] on input "A To Z Of My Mistakes.wav" at bounding box center [467, 111] width 251 height 26
type input "A To Z Of My Mistakes"
click at [535, 198] on div "Track Title * A To Z Of My Mistakes Title Version Localize Your Track" at bounding box center [467, 144] width 251 height 117
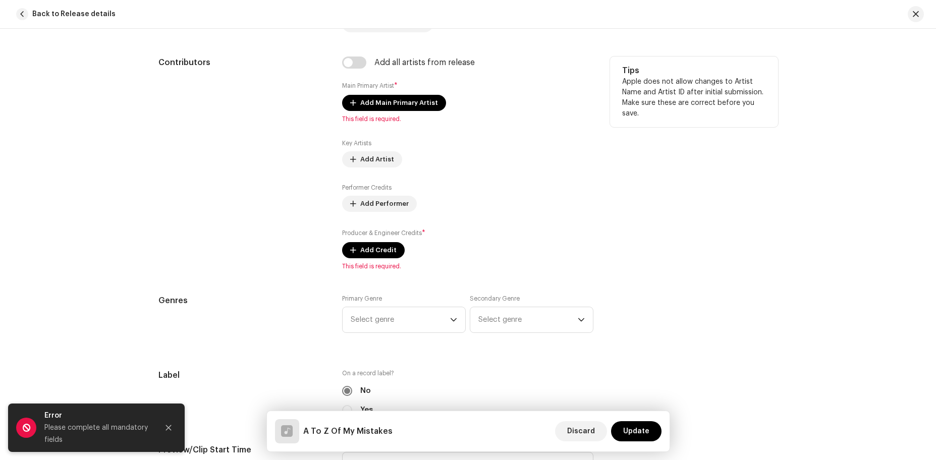
scroll to position [573, 0]
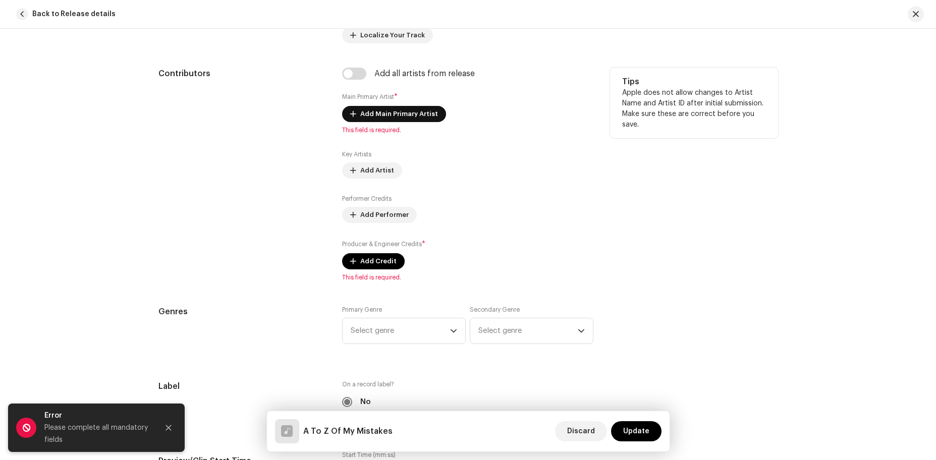
click at [425, 119] on span "Add Main Primary Artist" at bounding box center [399, 114] width 78 height 20
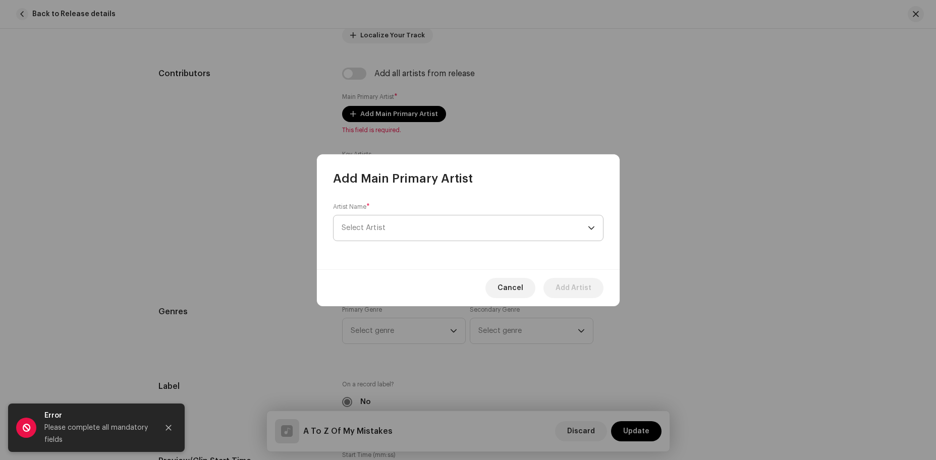
click at [471, 223] on span "Select Artist" at bounding box center [464, 227] width 246 height 25
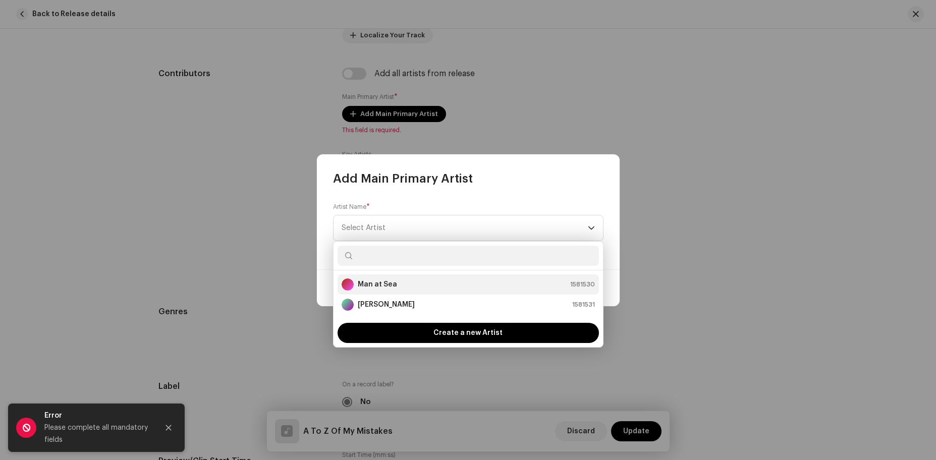
click at [464, 279] on div "Man at Sea 1581530" at bounding box center [467, 284] width 253 height 12
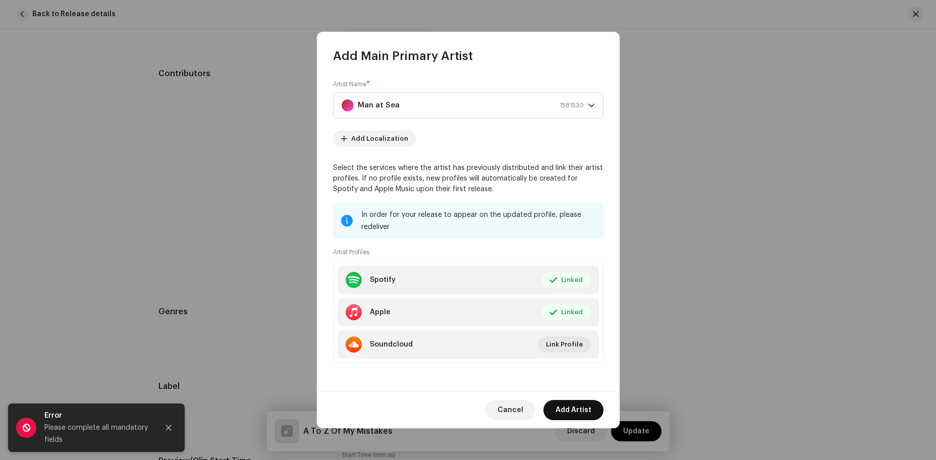
click at [572, 412] on span "Add Artist" at bounding box center [573, 410] width 36 height 20
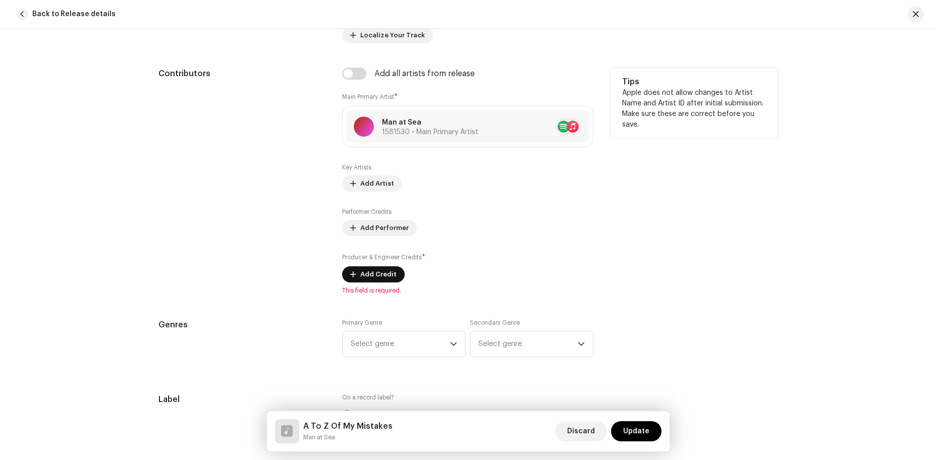
click at [382, 266] on span "Add Credit" at bounding box center [378, 274] width 36 height 20
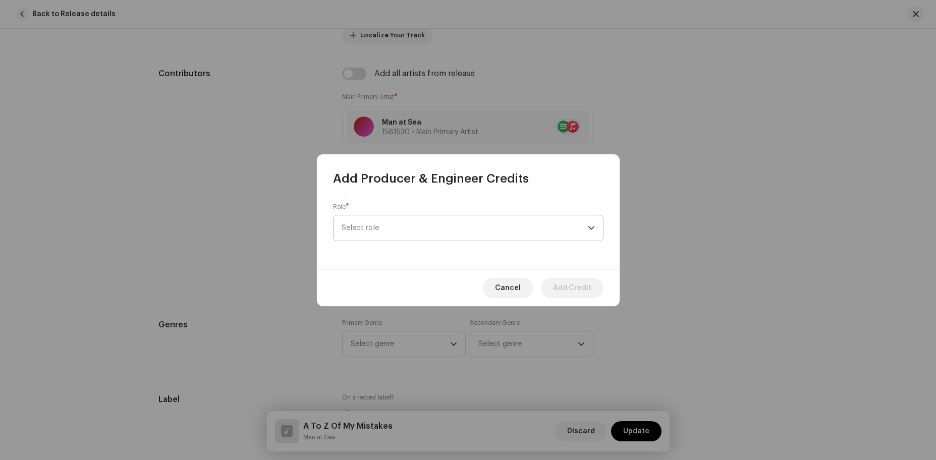
click at [524, 239] on span "Select role" at bounding box center [464, 227] width 246 height 25
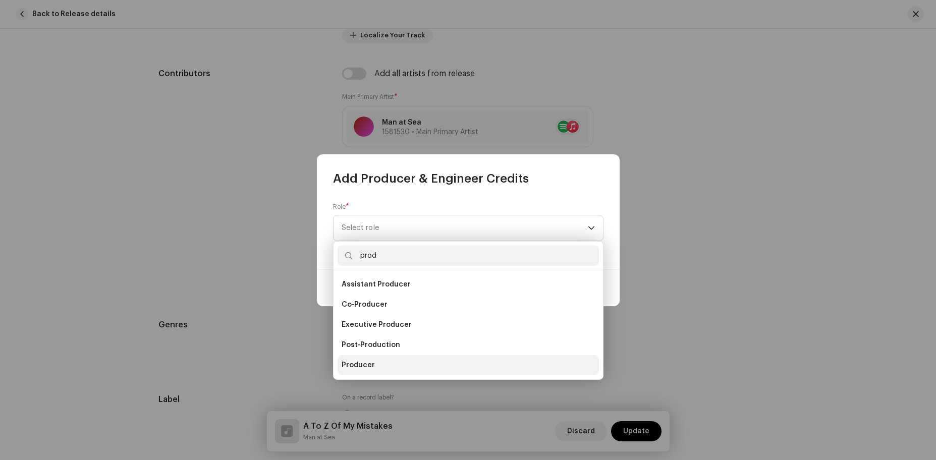
type input "prod"
click at [420, 360] on li "Producer" at bounding box center [467, 365] width 261 height 20
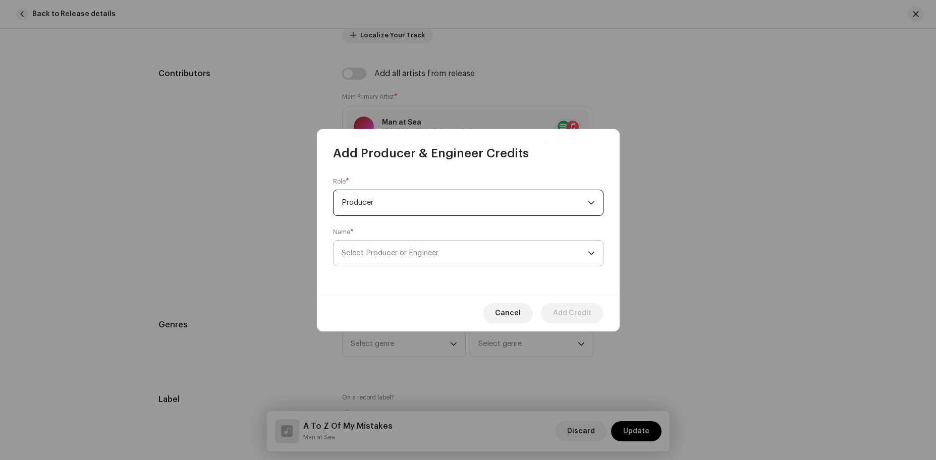
click at [511, 263] on span "Select Producer or Engineer" at bounding box center [464, 253] width 246 height 25
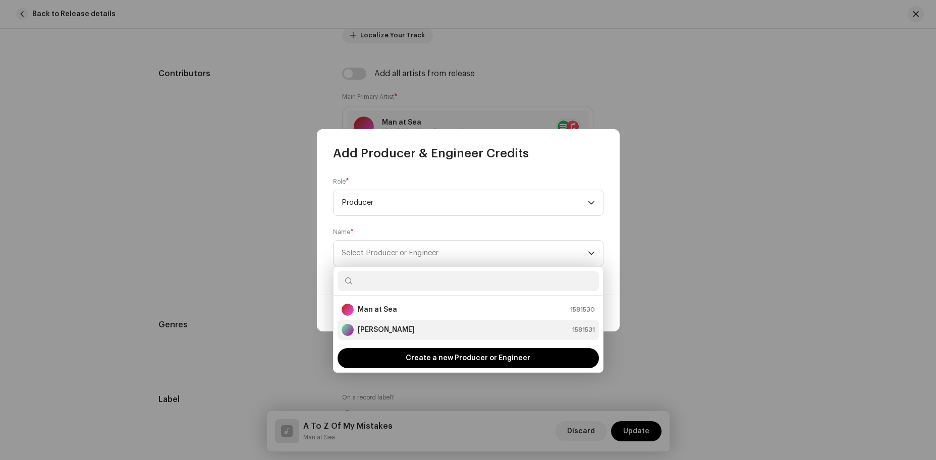
click at [517, 335] on li "[PERSON_NAME] 1581531" at bounding box center [467, 330] width 261 height 20
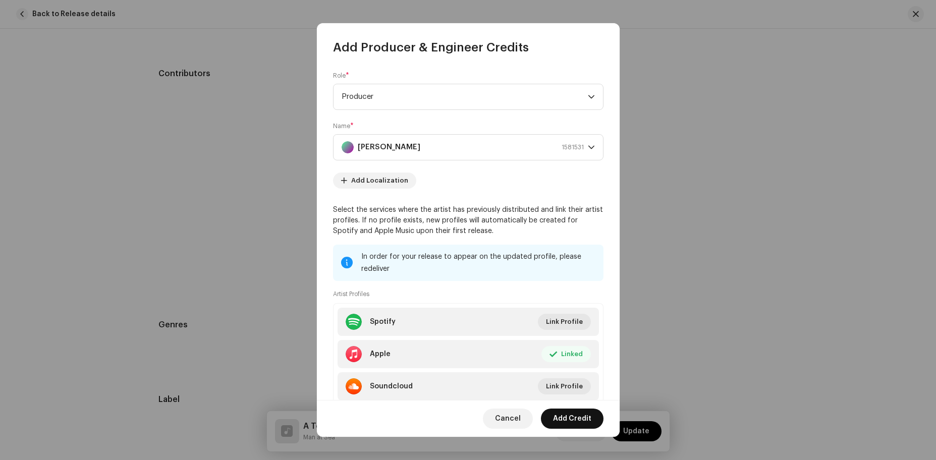
click at [577, 418] on span "Add Credit" at bounding box center [572, 419] width 38 height 20
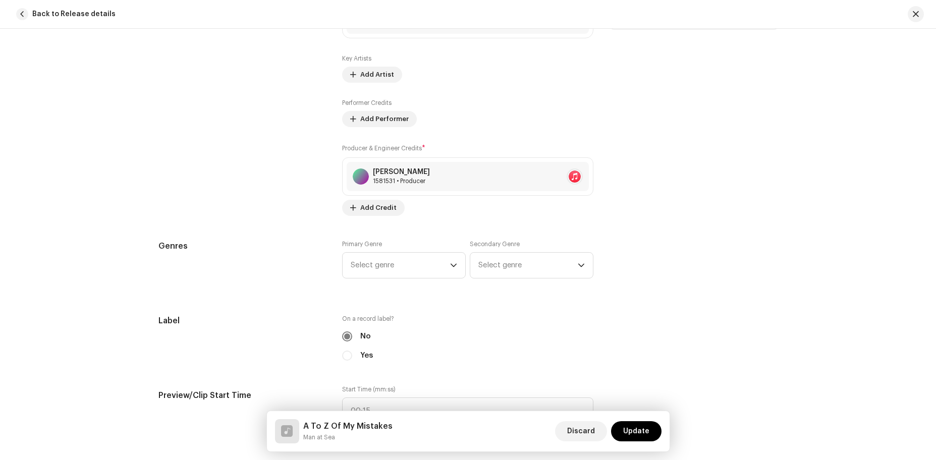
scroll to position [743, 0]
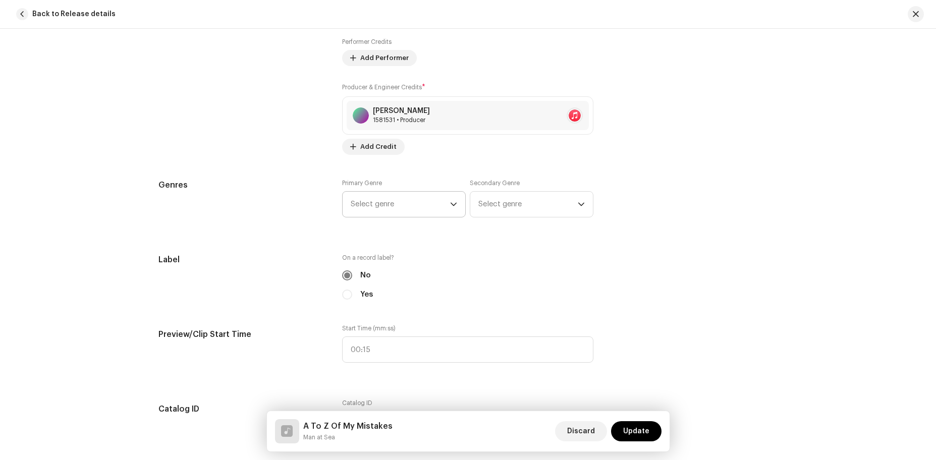
click at [444, 204] on span "Select genre" at bounding box center [400, 204] width 99 height 25
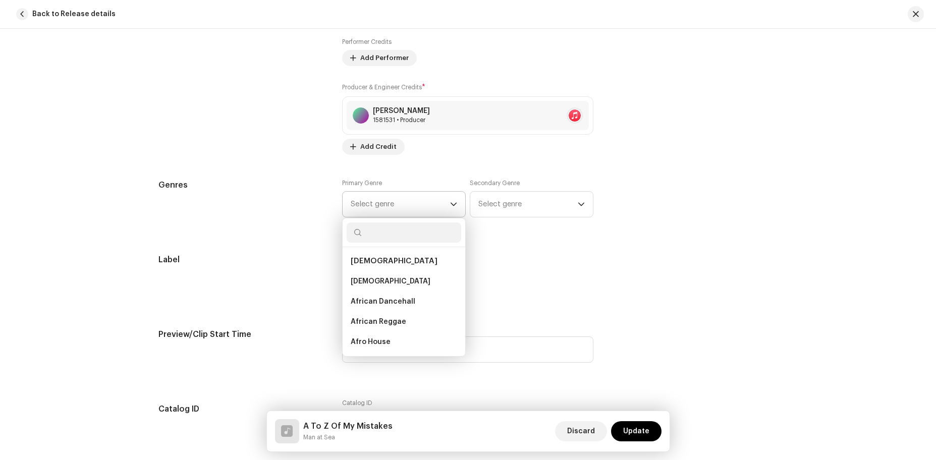
click at [419, 233] on input "text" at bounding box center [403, 232] width 114 height 20
click at [556, 298] on div "Yes" at bounding box center [467, 294] width 251 height 11
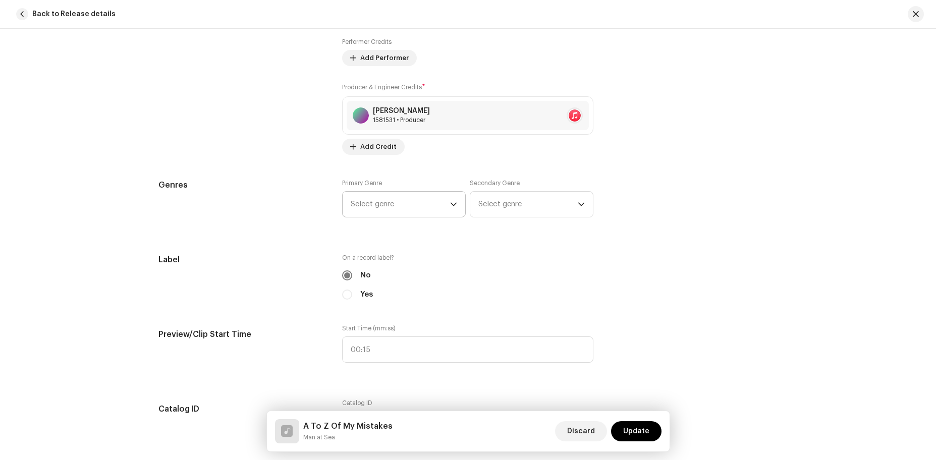
click at [444, 206] on span "Select genre" at bounding box center [400, 204] width 99 height 25
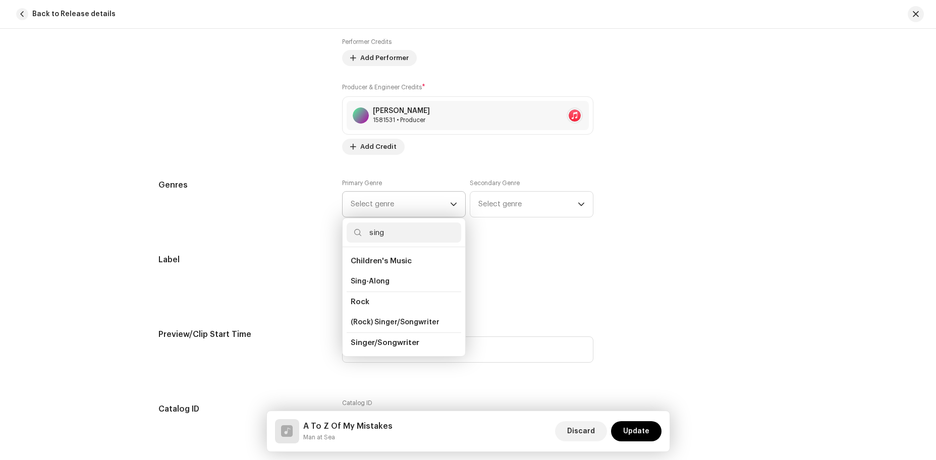
type input "sing"
click at [408, 347] on li "Singer/Songwriter" at bounding box center [403, 342] width 114 height 21
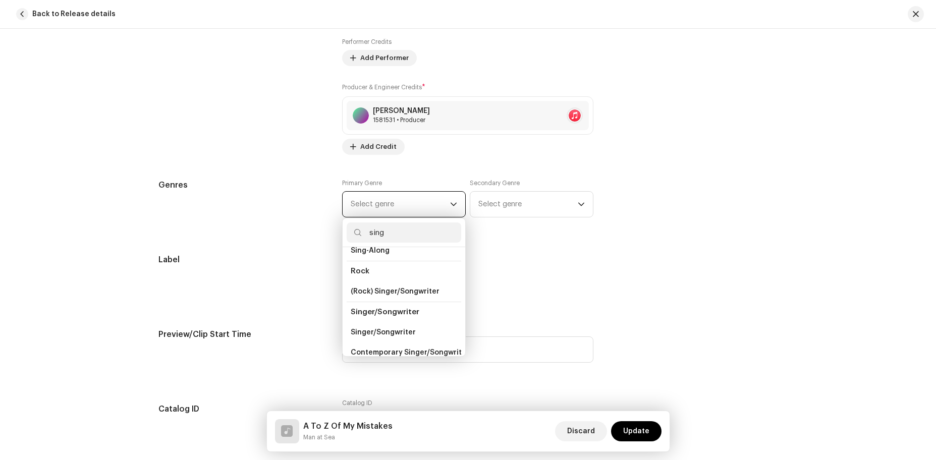
scroll to position [36, 0]
click at [406, 327] on span "Singer/Songwriter" at bounding box center [383, 327] width 65 height 10
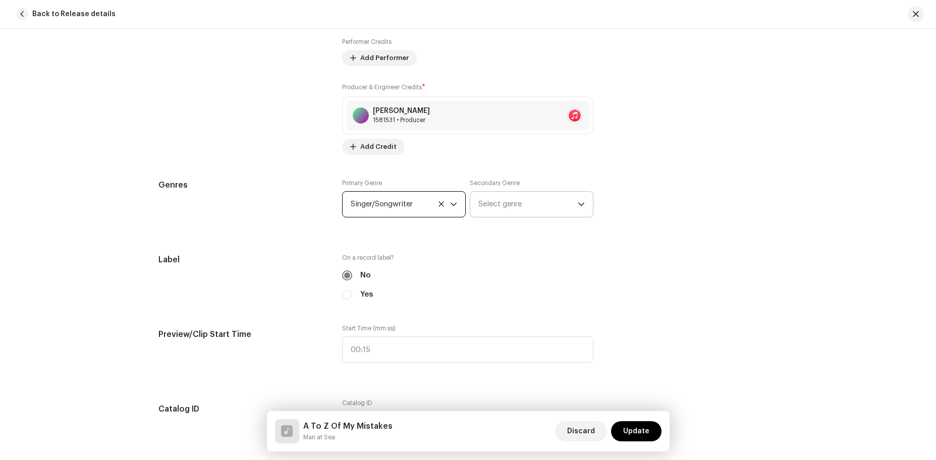
click at [523, 204] on span "Select genre" at bounding box center [527, 204] width 99 height 25
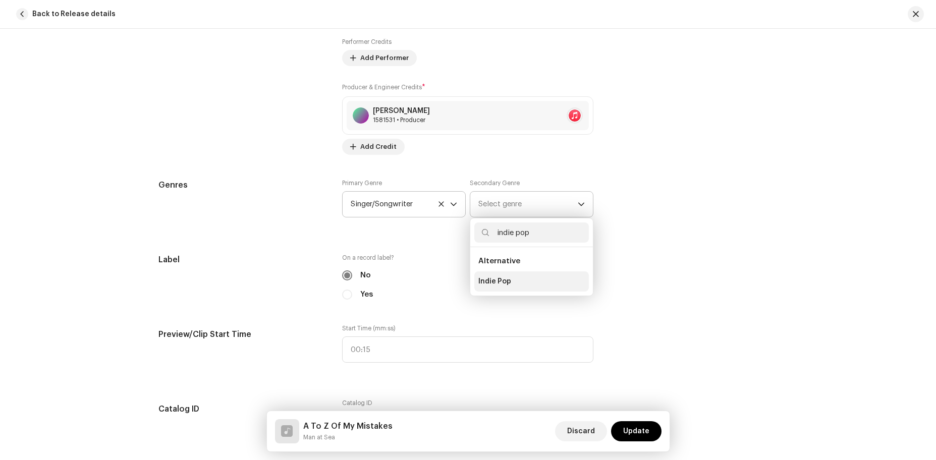
type input "indie pop"
click at [514, 276] on li "Indie Pop" at bounding box center [531, 281] width 114 height 20
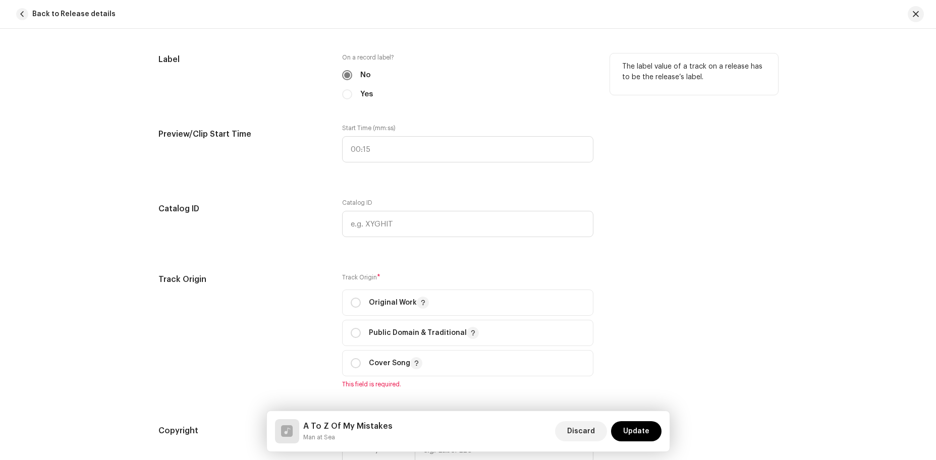
scroll to position [951, 0]
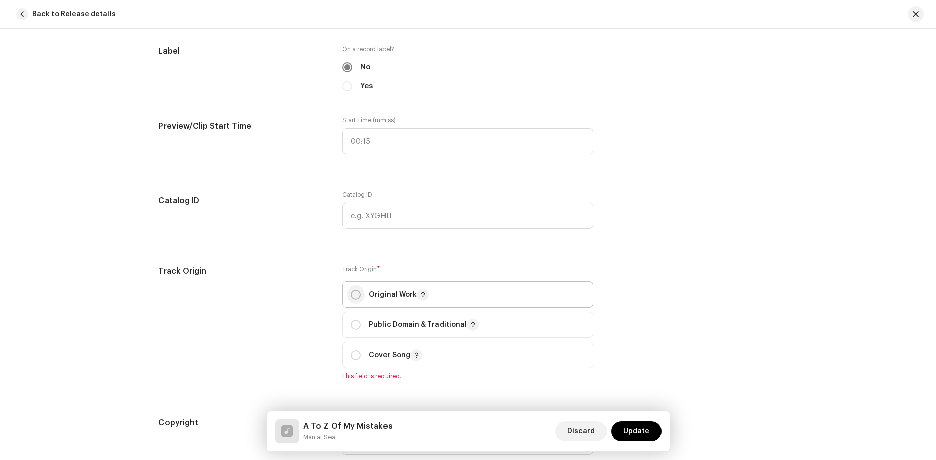
click at [352, 292] on input "radio" at bounding box center [356, 295] width 10 height 10
radio input "true"
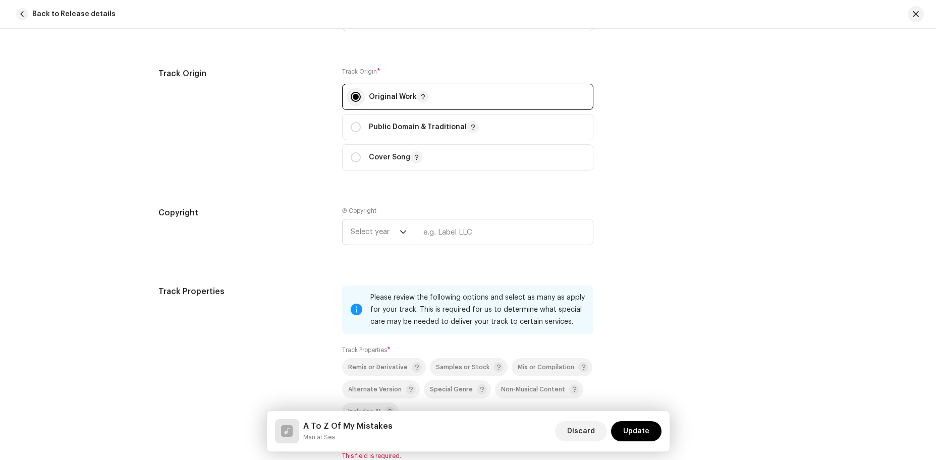
scroll to position [1155, 0]
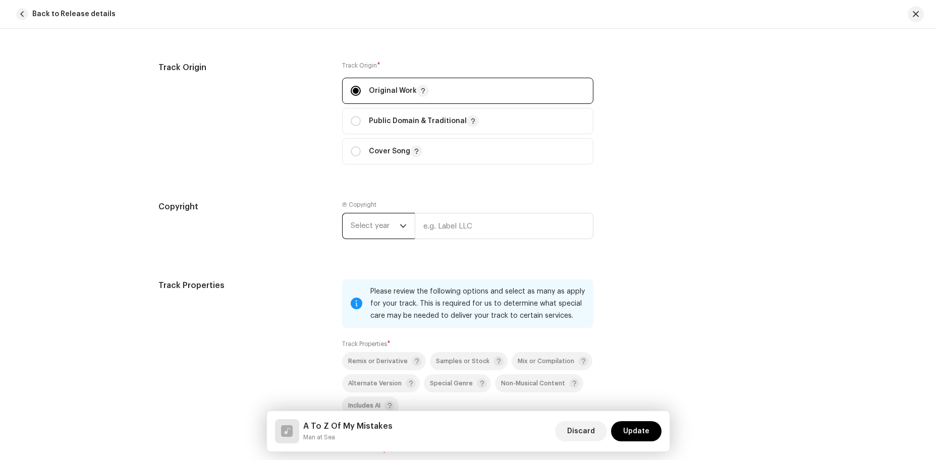
click at [391, 221] on span "Select year" at bounding box center [375, 225] width 49 height 25
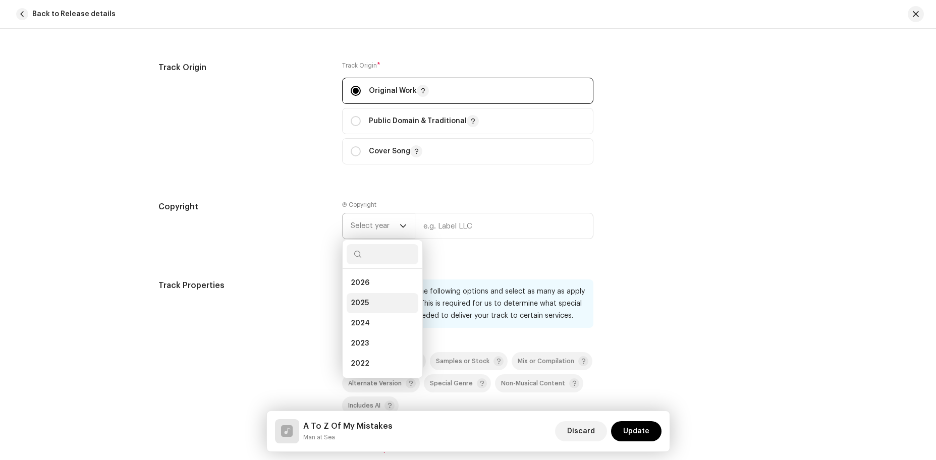
click at [379, 310] on li "2025" at bounding box center [382, 303] width 72 height 20
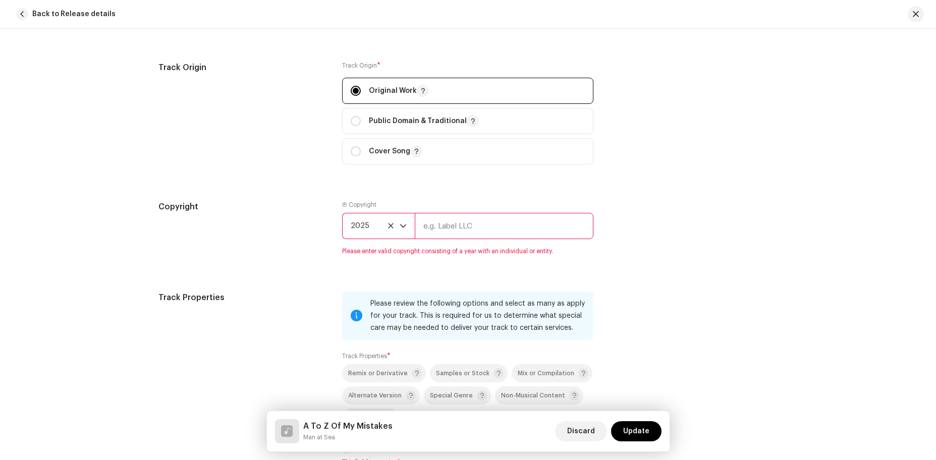
click at [470, 222] on input "text" at bounding box center [504, 226] width 179 height 26
type input "[PERSON_NAME]"
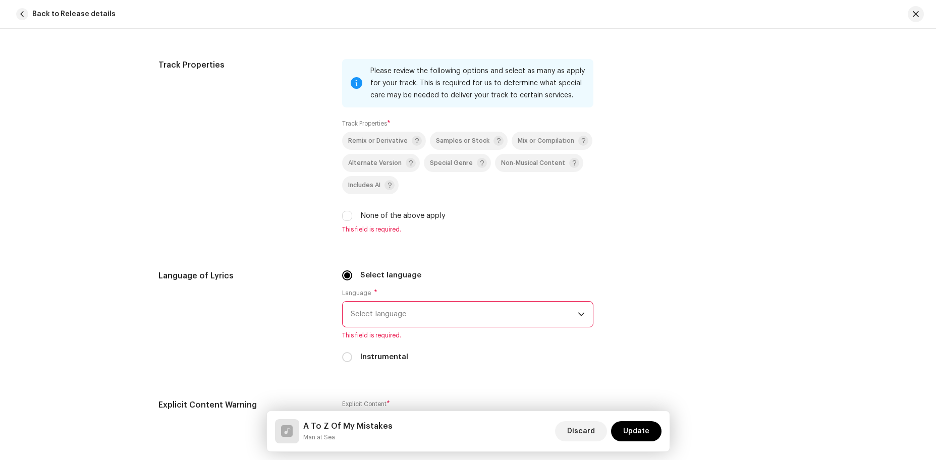
scroll to position [1384, 0]
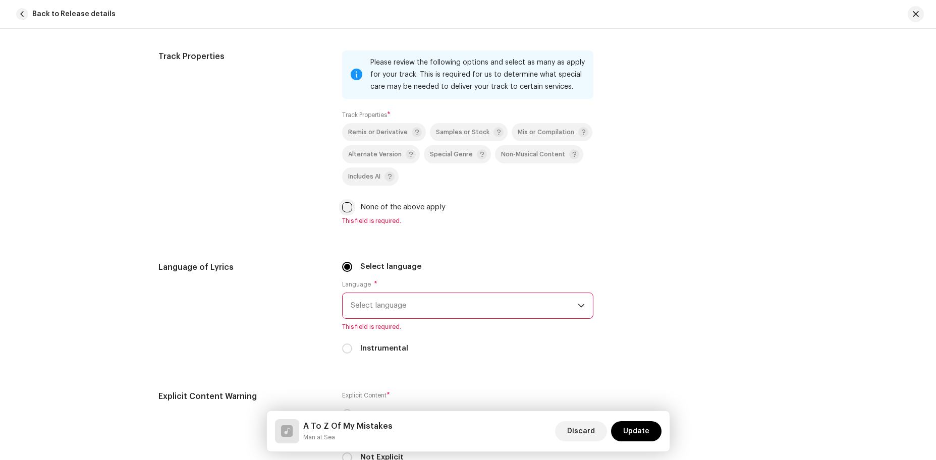
click at [344, 205] on input "None of the above apply" at bounding box center [347, 207] width 10 height 10
checkbox input "true"
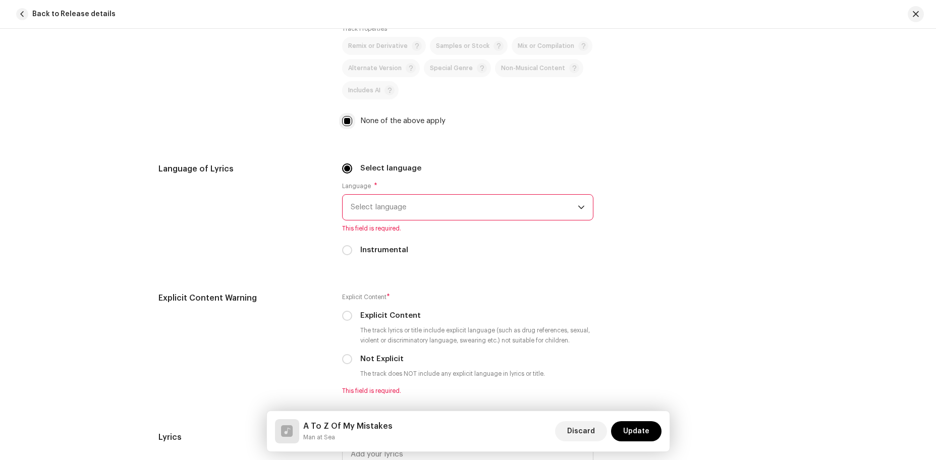
scroll to position [1471, 0]
click at [380, 205] on span "Select language" at bounding box center [464, 206] width 227 height 25
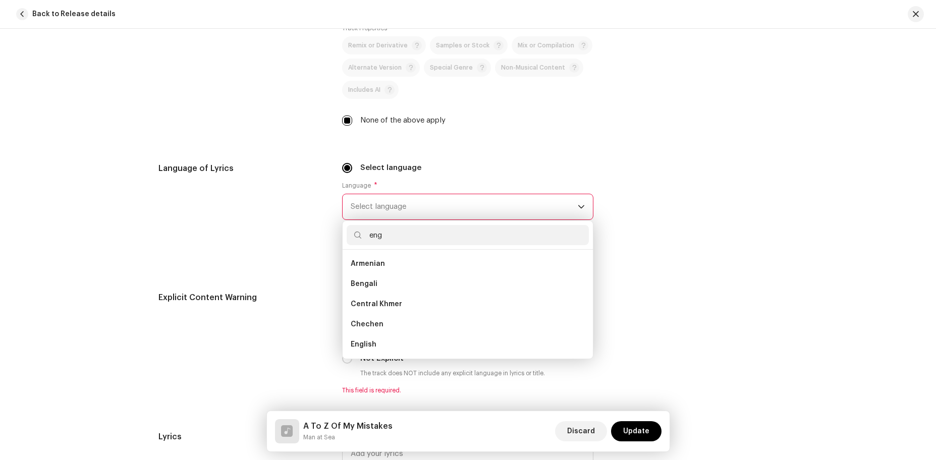
scroll to position [0, 0]
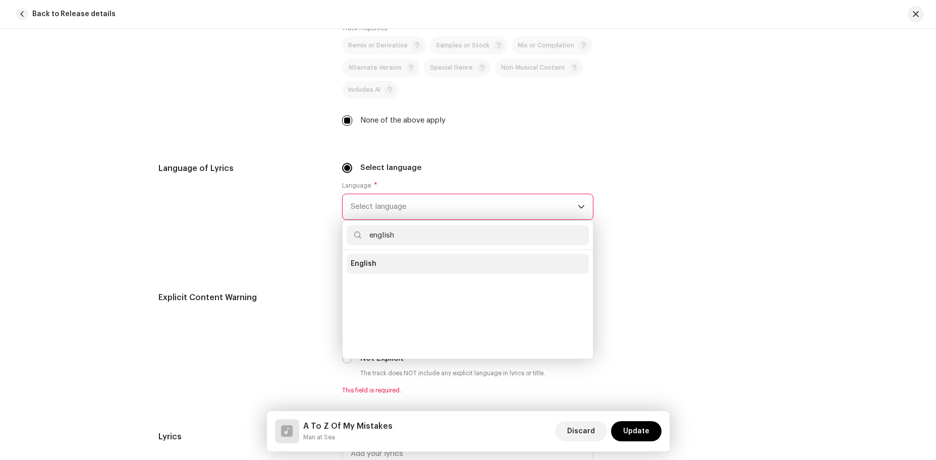
type input "english"
click at [408, 265] on li "English" at bounding box center [467, 264] width 242 height 20
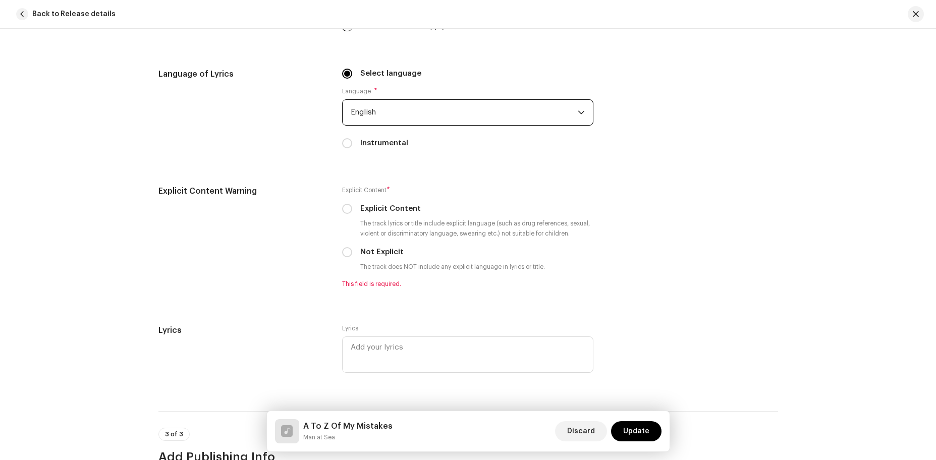
scroll to position [1607, 0]
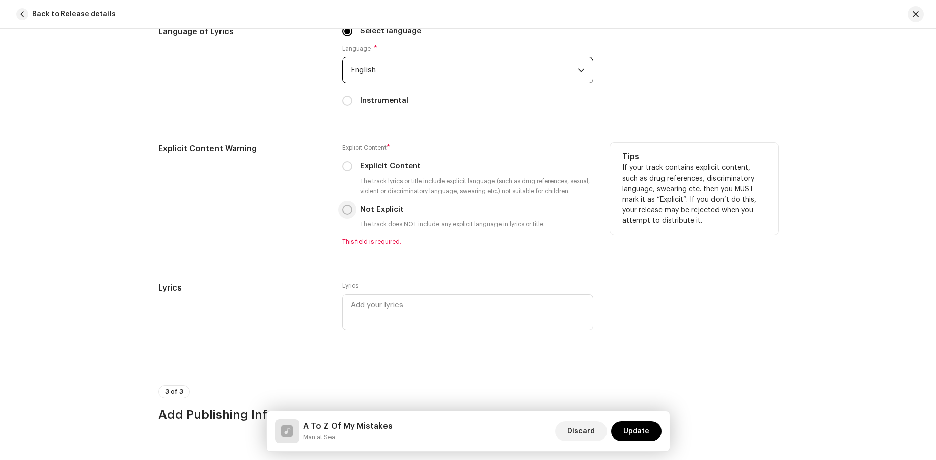
click at [348, 205] on p-radiobutton at bounding box center [347, 210] width 10 height 10
click at [346, 208] on input "Not Explicit" at bounding box center [347, 210] width 10 height 10
radio input "true"
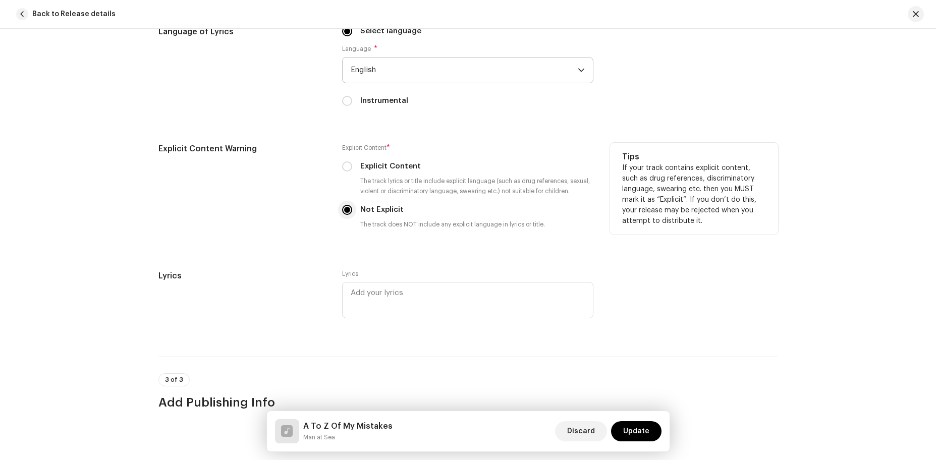
scroll to position [1718, 0]
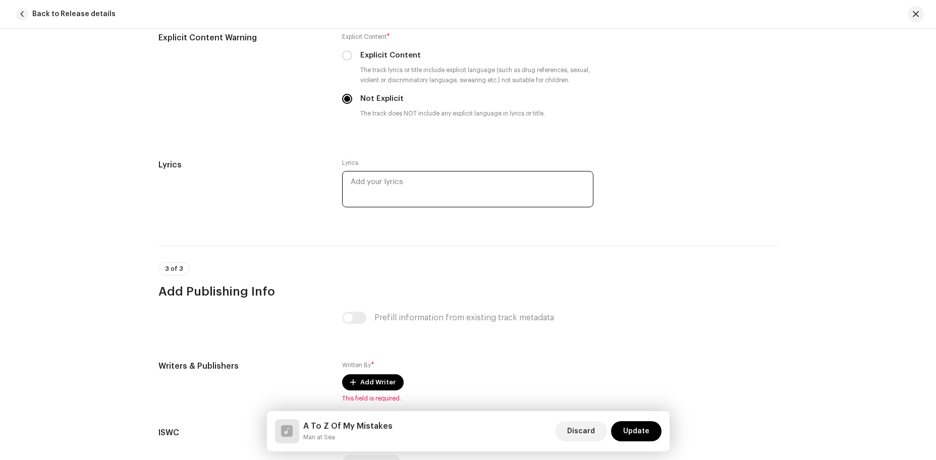
click at [406, 189] on textarea at bounding box center [467, 189] width 251 height 36
click at [492, 188] on textarea at bounding box center [467, 189] width 251 height 36
paste textarea "It’s ancient history I never did believe Always crucified myself in my dreams E…"
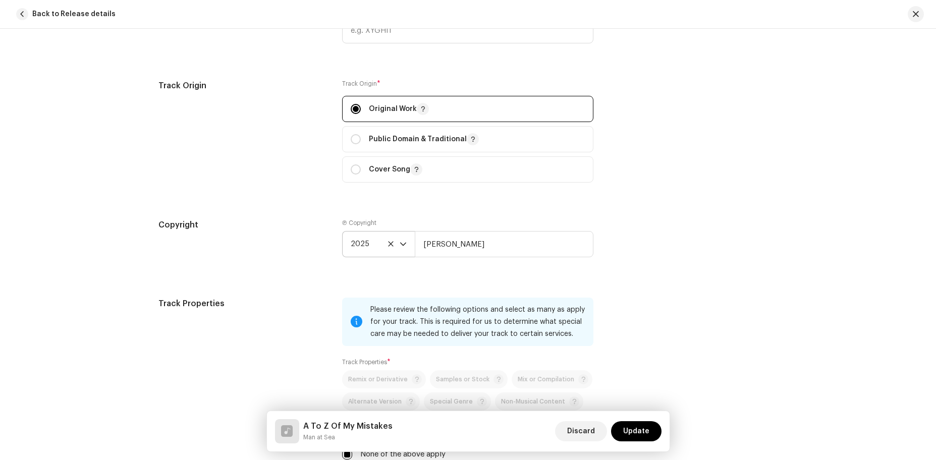
scroll to position [1135, 0]
type textarea "It’s ancient history I never did believe Always crucified myself in my dreams E…"
click at [623, 254] on div "Copyright Ⓟ Copyright 2025 [PERSON_NAME]" at bounding box center [467, 247] width 619 height 54
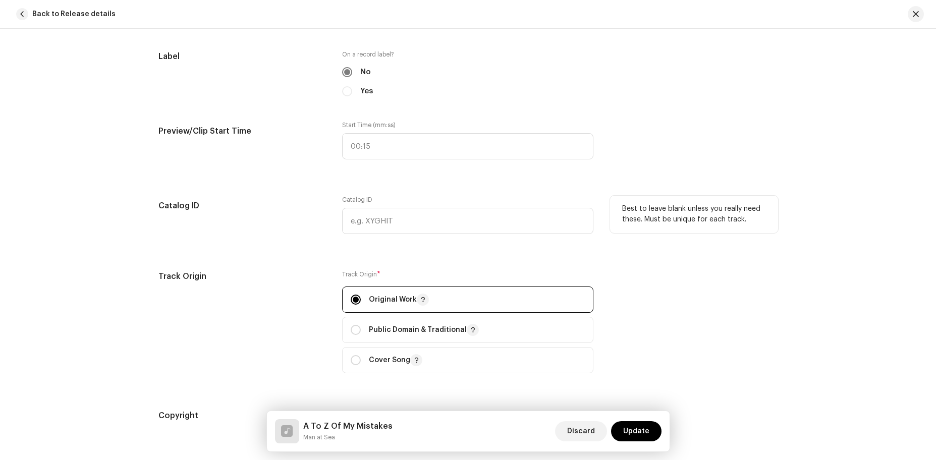
scroll to position [939, 0]
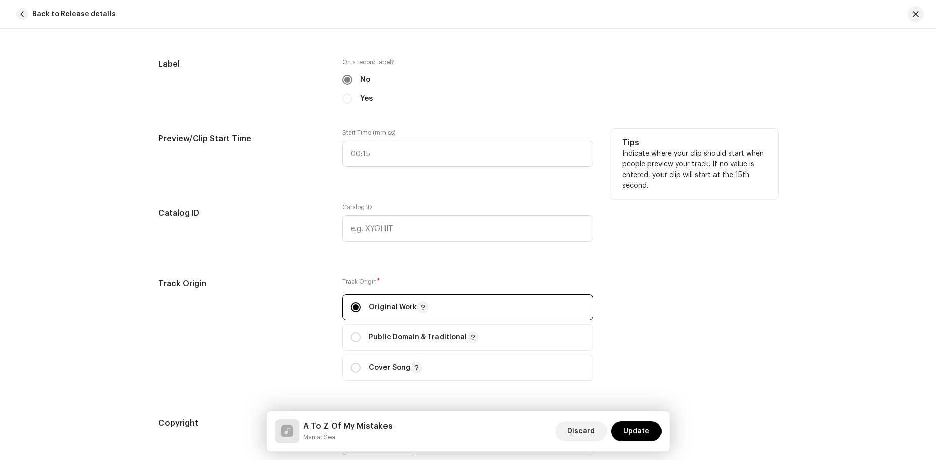
click at [418, 136] on label "Start Time (mm:ss)" at bounding box center [467, 133] width 251 height 8
type input ":"
click at [412, 150] on input ":" at bounding box center [467, 154] width 251 height 26
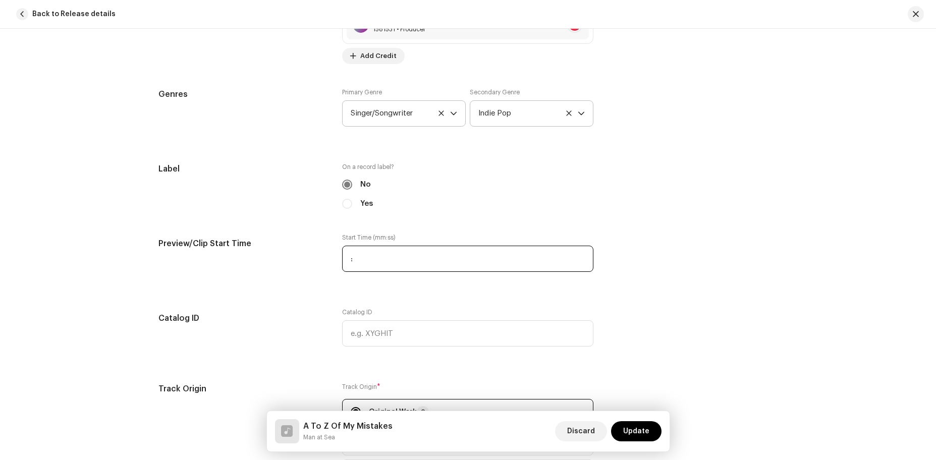
scroll to position [831, 0]
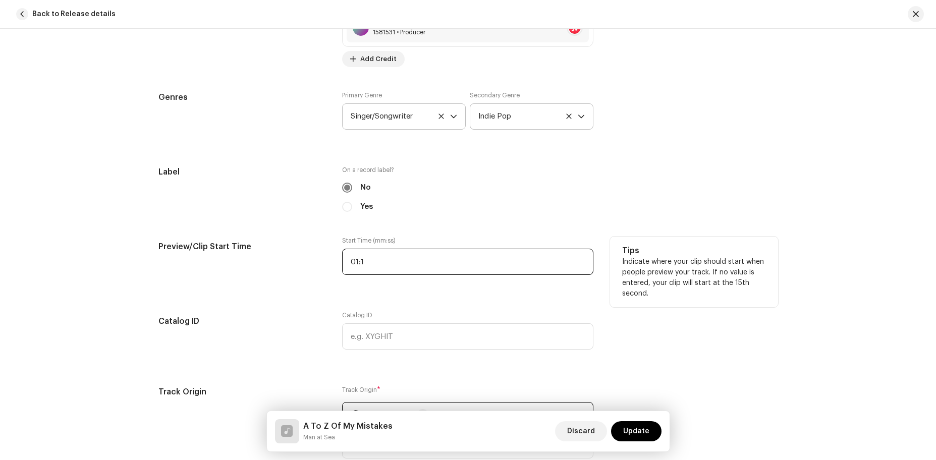
type input "01:19"
click at [382, 277] on div "Start Time (mm:ss) 01:19" at bounding box center [467, 262] width 251 height 50
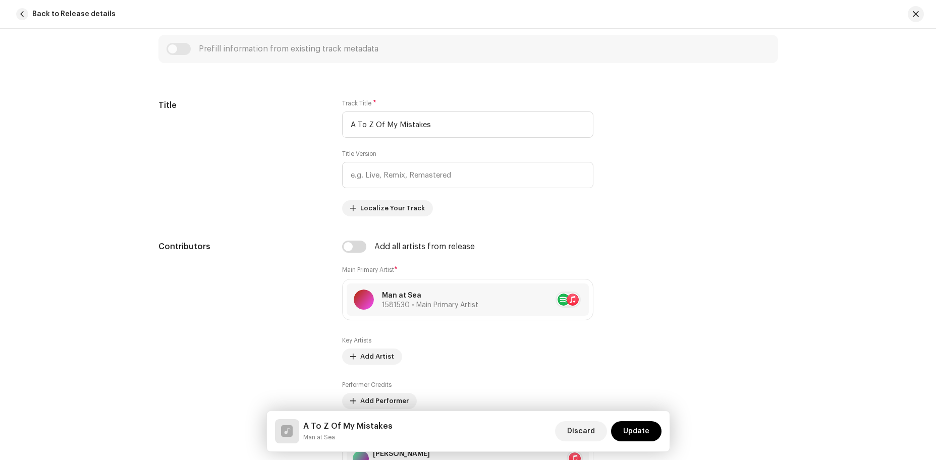
scroll to position [0, 0]
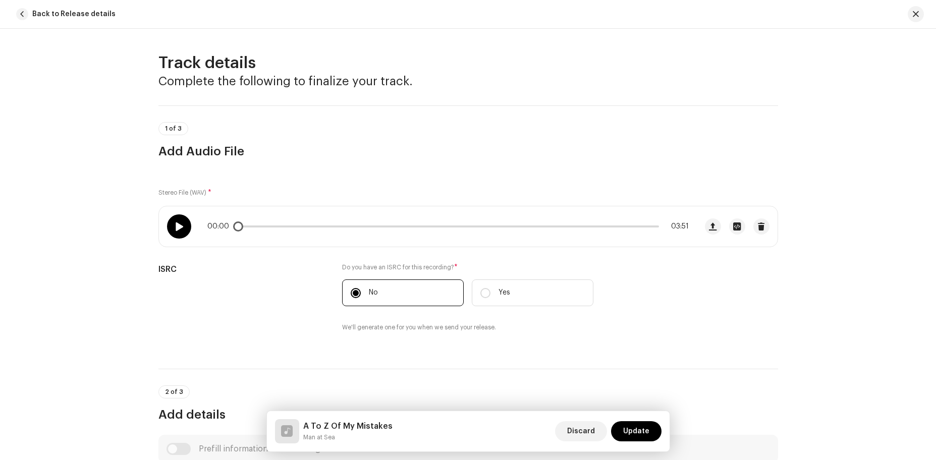
click at [183, 234] on div at bounding box center [179, 226] width 24 height 24
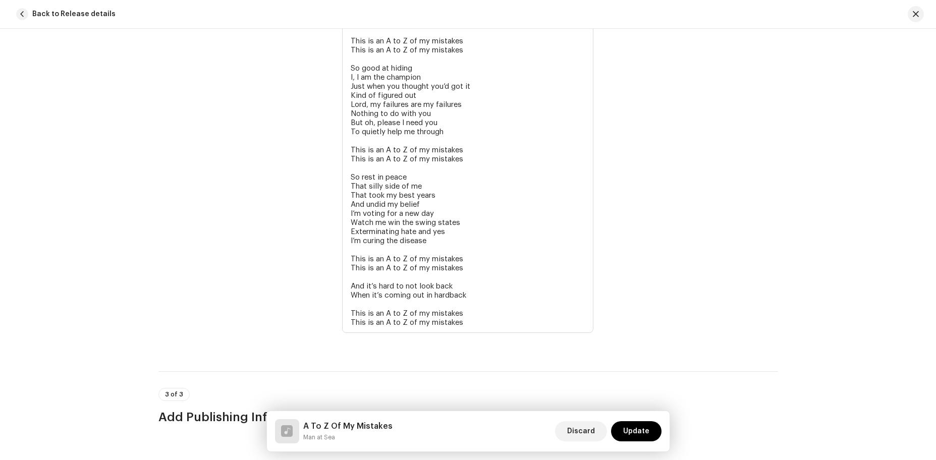
scroll to position [2165, 0]
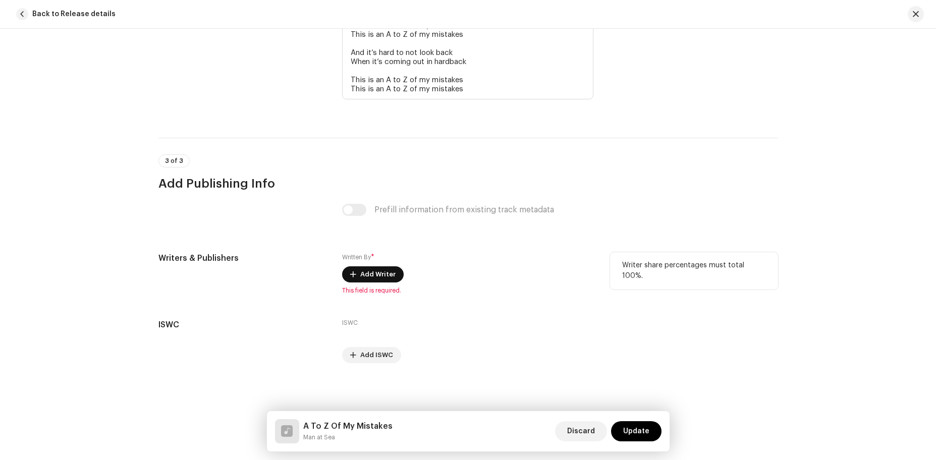
click at [381, 271] on span "Add Writer" at bounding box center [377, 274] width 35 height 20
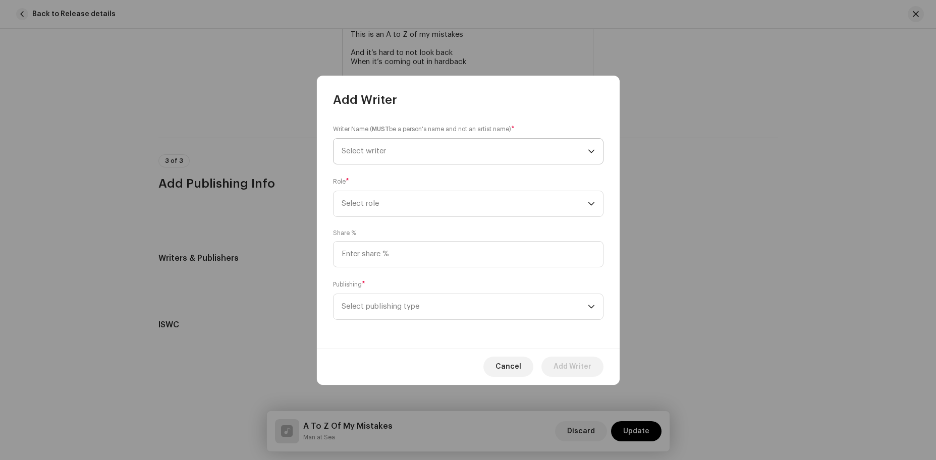
click at [504, 152] on span "Select writer" at bounding box center [464, 151] width 246 height 25
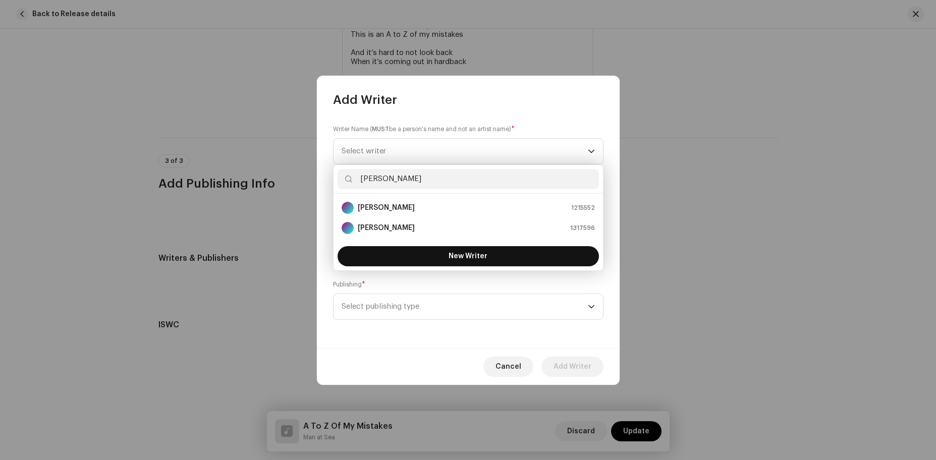
type input "[PERSON_NAME]"
click at [474, 257] on span "New Writer" at bounding box center [467, 256] width 39 height 7
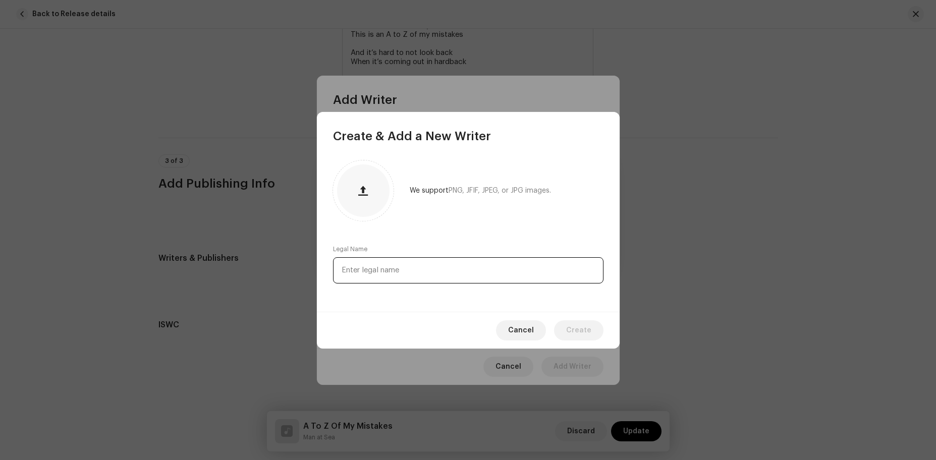
click at [460, 272] on input "text" at bounding box center [468, 270] width 270 height 26
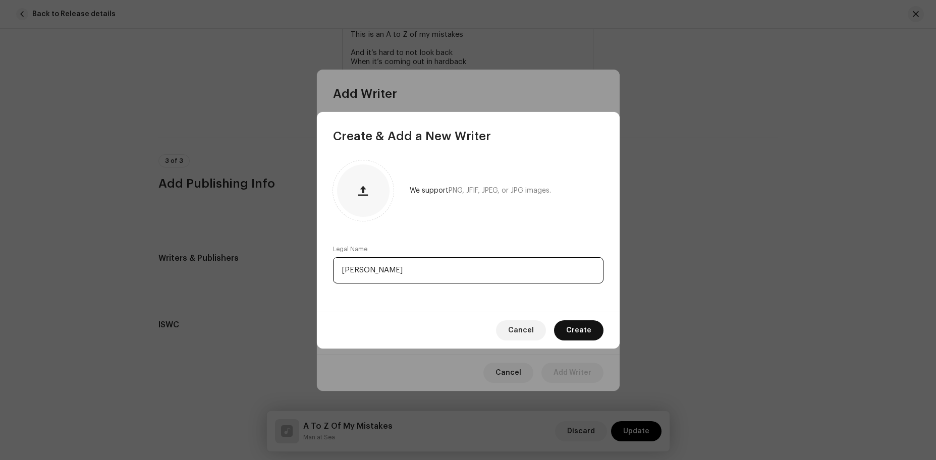
type input "[PERSON_NAME]"
click at [591, 321] on button "Create" at bounding box center [578, 330] width 49 height 20
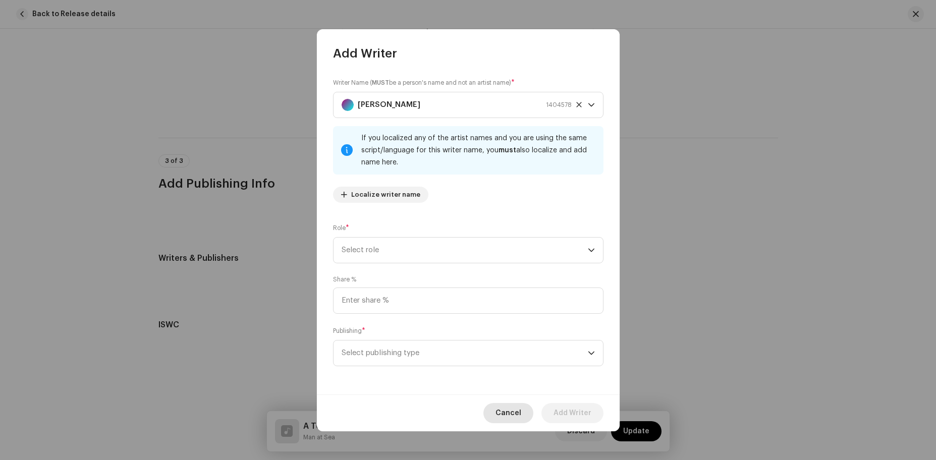
click at [516, 403] on span "Cancel" at bounding box center [508, 413] width 26 height 20
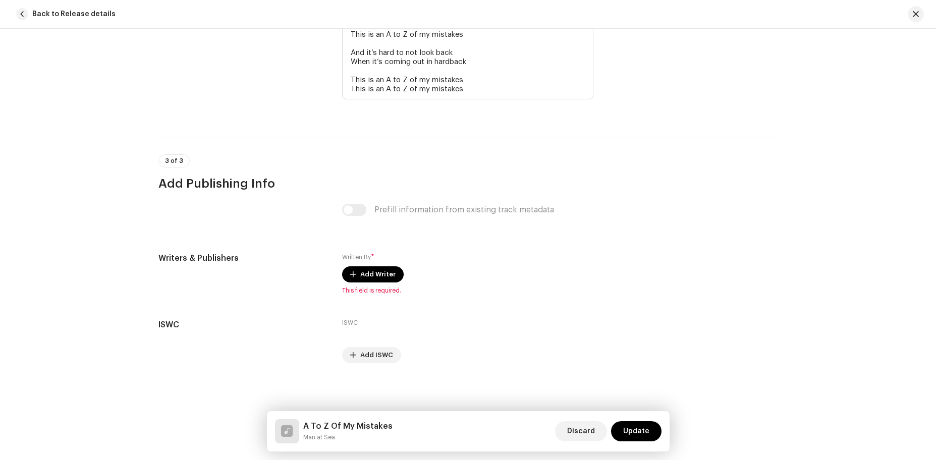
click at [350, 211] on div "Prefill information from existing track metadata" at bounding box center [467, 210] width 251 height 12
click at [345, 212] on div "Prefill information from existing track metadata" at bounding box center [467, 210] width 251 height 12
drag, startPoint x: 356, startPoint y: 209, endPoint x: 372, endPoint y: 207, distance: 16.8
click at [372, 207] on div "Prefill information from existing track metadata" at bounding box center [467, 210] width 251 height 12
click at [380, 191] on h3 "Add Publishing Info" at bounding box center [467, 184] width 619 height 16
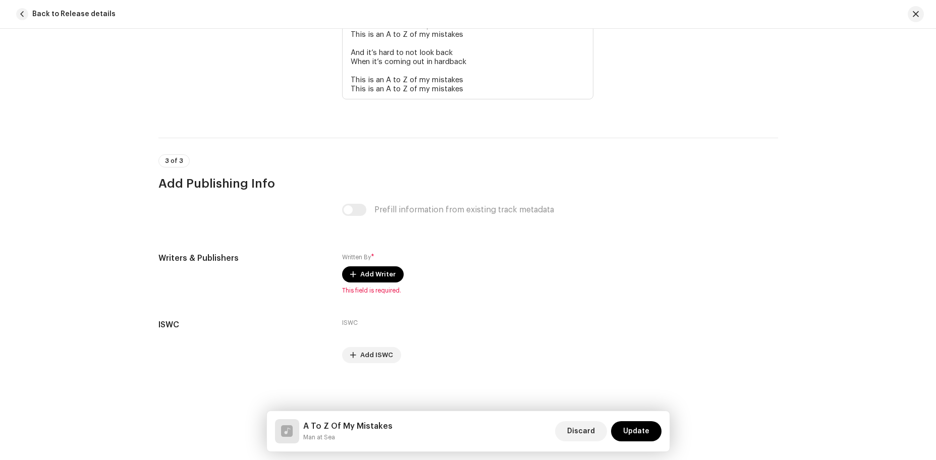
click at [345, 210] on div "Prefill information from existing track metadata" at bounding box center [467, 210] width 251 height 12
click at [364, 268] on span "Add Writer" at bounding box center [377, 274] width 35 height 20
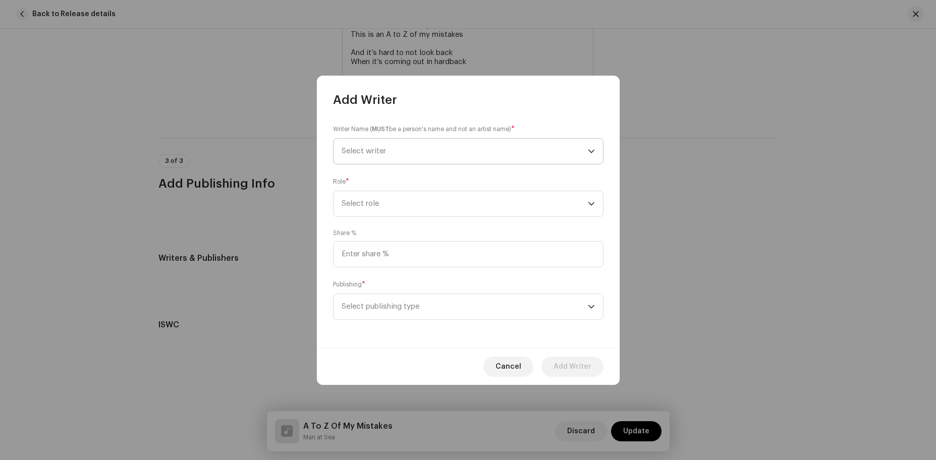
click at [473, 150] on span "Select writer" at bounding box center [464, 151] width 246 height 25
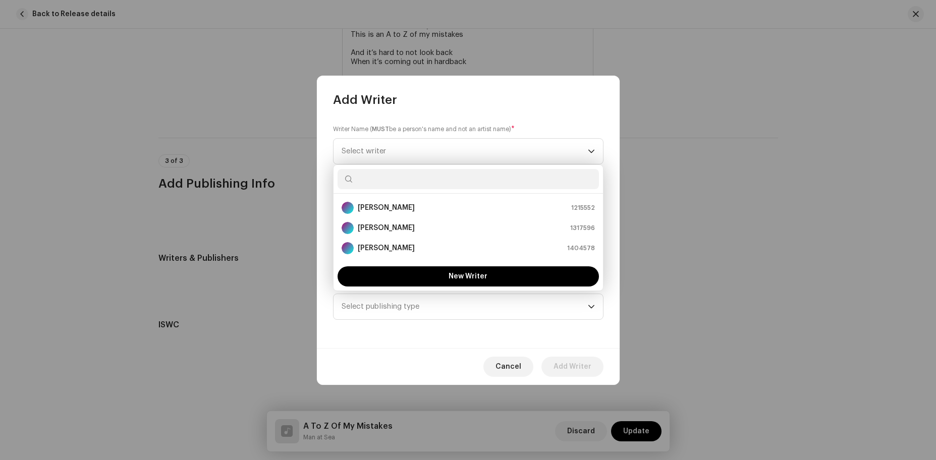
click at [520, 114] on div "Writer Name ( MUST be a person's name and not an artist name) * Select writer R…" at bounding box center [468, 228] width 303 height 240
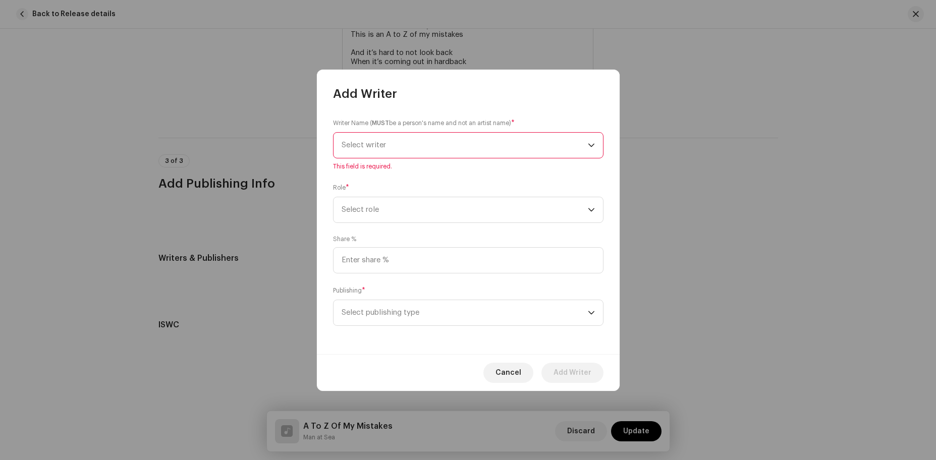
click at [500, 147] on span "Select writer" at bounding box center [464, 145] width 246 height 25
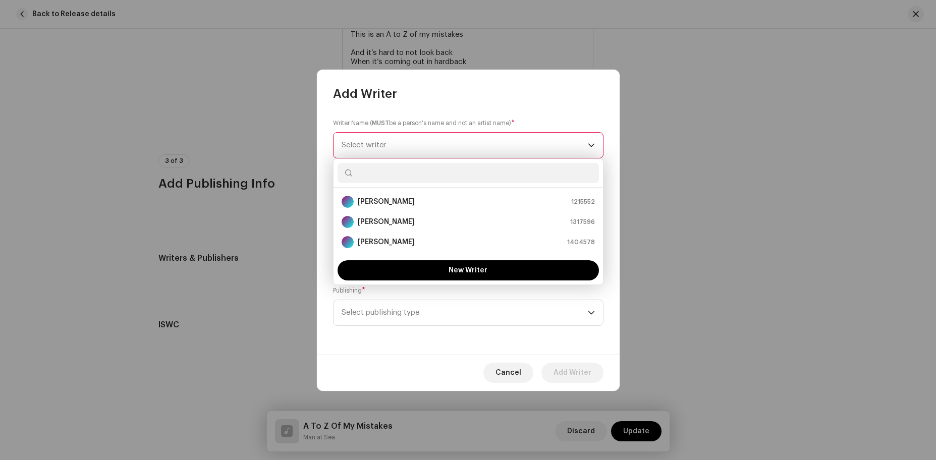
click at [528, 108] on div "Writer Name ( MUST be a person's name and not an artist name) * Select writer T…" at bounding box center [468, 228] width 303 height 252
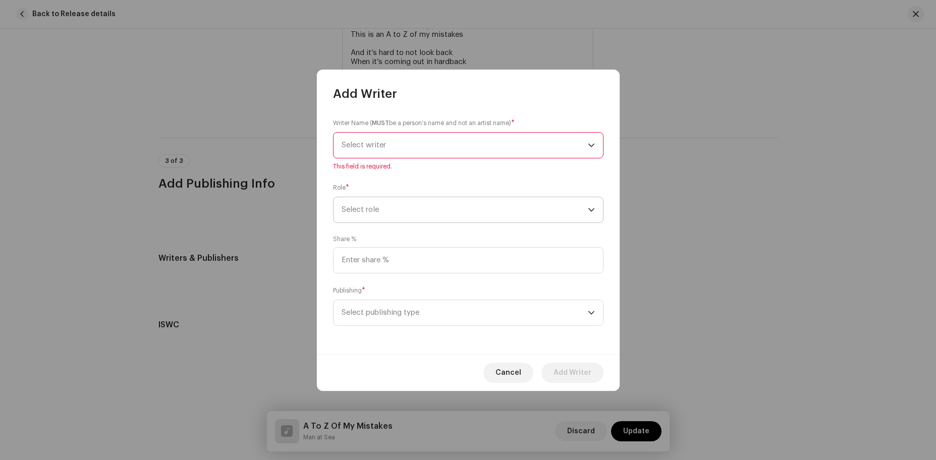
click at [488, 204] on span "Select role" at bounding box center [464, 209] width 246 height 25
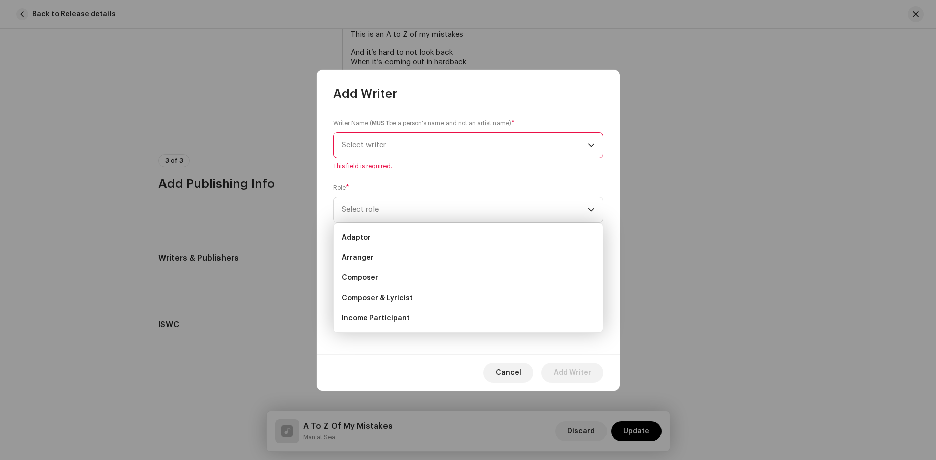
click at [511, 180] on div "Writer Name ( MUST be a person's name and not an artist name) * Select writer T…" at bounding box center [468, 228] width 303 height 252
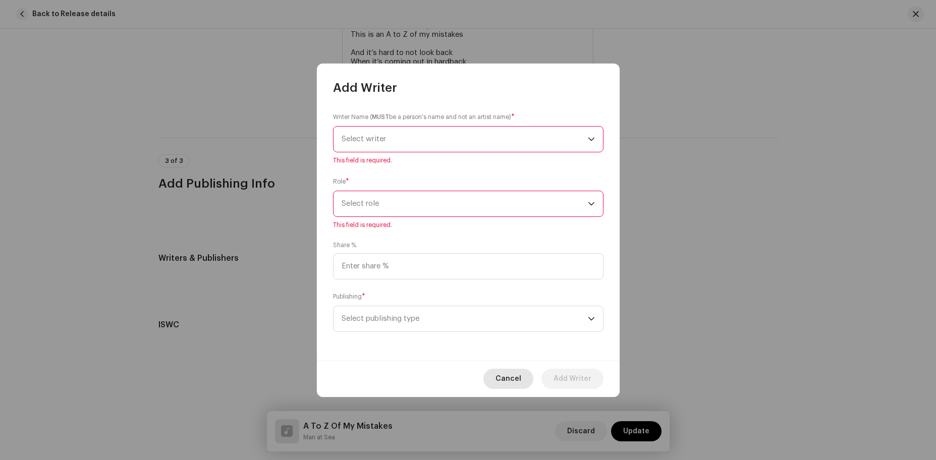
click at [521, 378] on span "Cancel" at bounding box center [508, 379] width 26 height 20
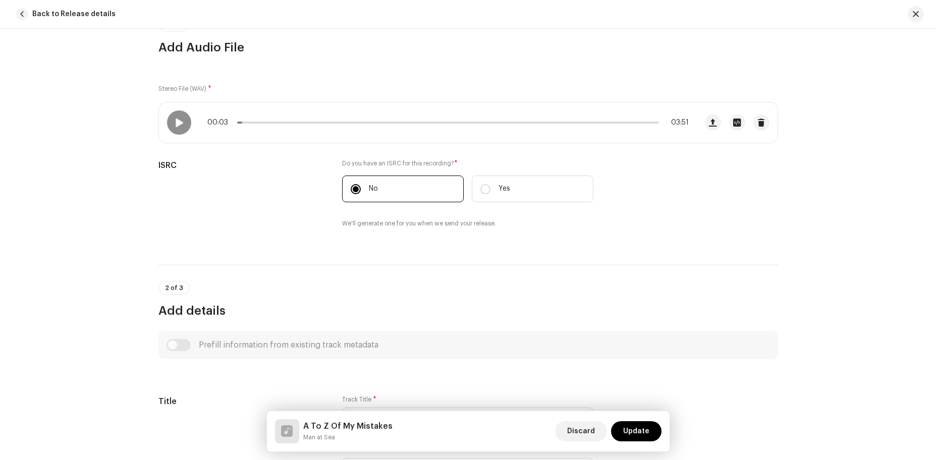
scroll to position [0, 0]
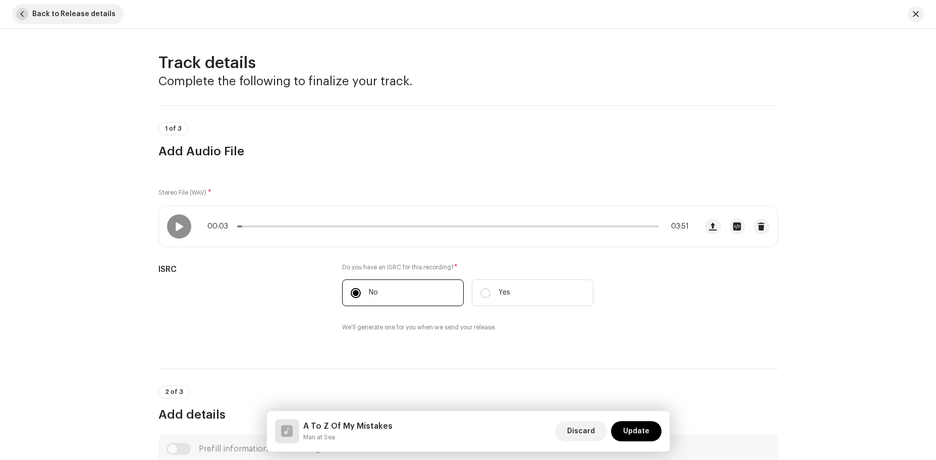
click at [28, 15] on button "Back to Release details" at bounding box center [67, 14] width 111 height 20
click at [380, 115] on div "Confirm The track metadata fields were modified. Add the track updates? Discard…" at bounding box center [468, 230] width 936 height 460
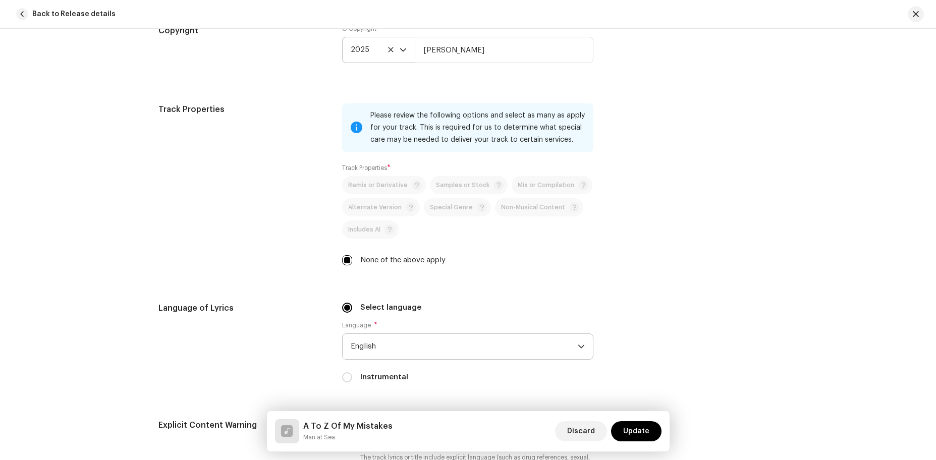
scroll to position [1447, 0]
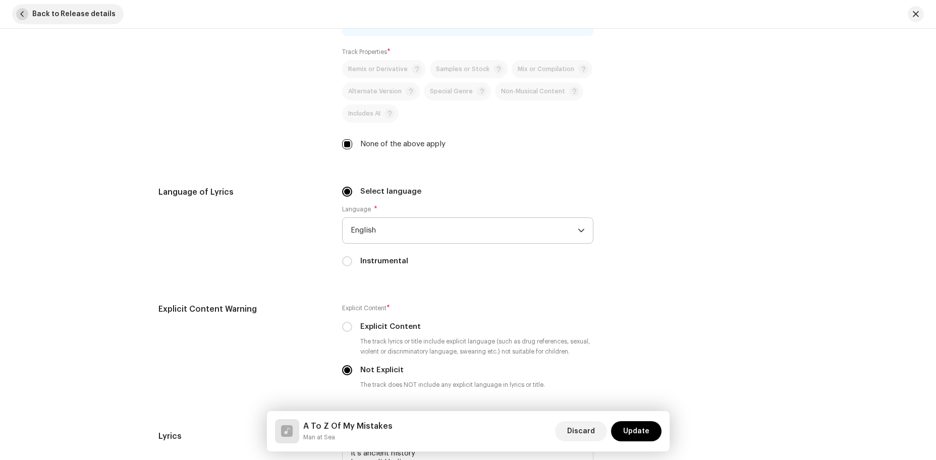
click at [29, 18] on button "Back to Release details" at bounding box center [67, 14] width 111 height 20
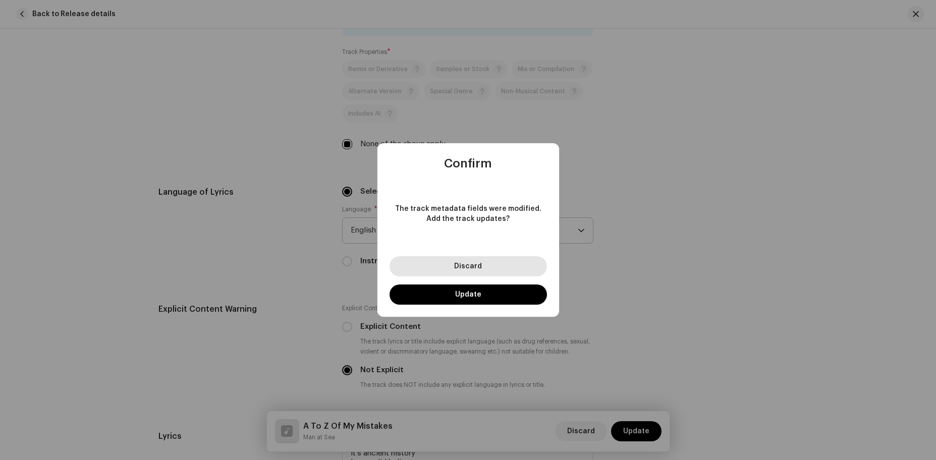
click at [410, 273] on button "Discard" at bounding box center [467, 266] width 157 height 20
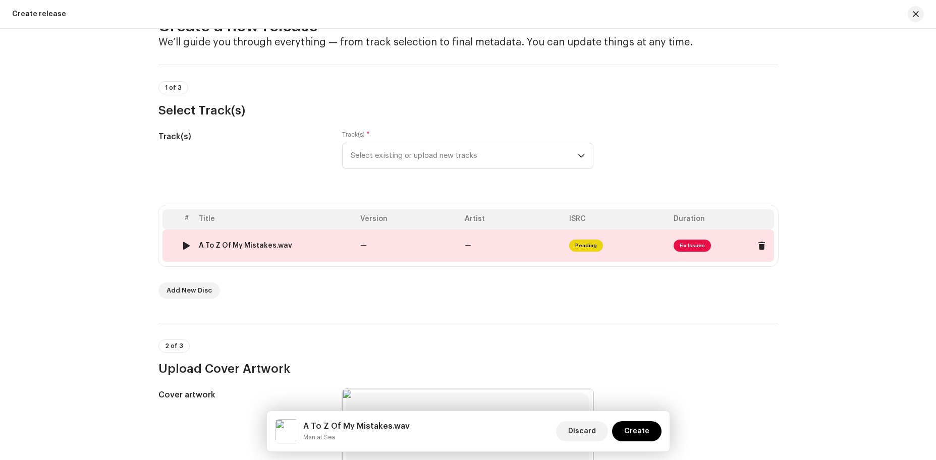
scroll to position [35, 0]
click at [186, 245] on div at bounding box center [187, 247] width 8 height 8
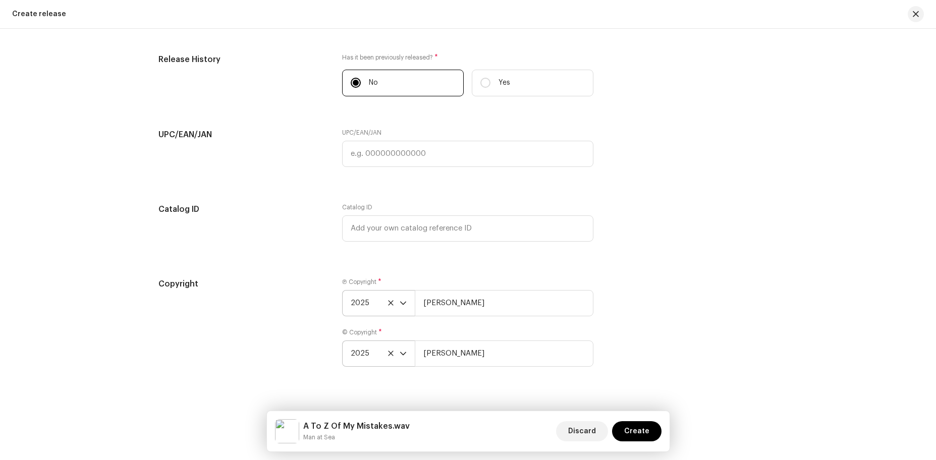
scroll to position [1587, 0]
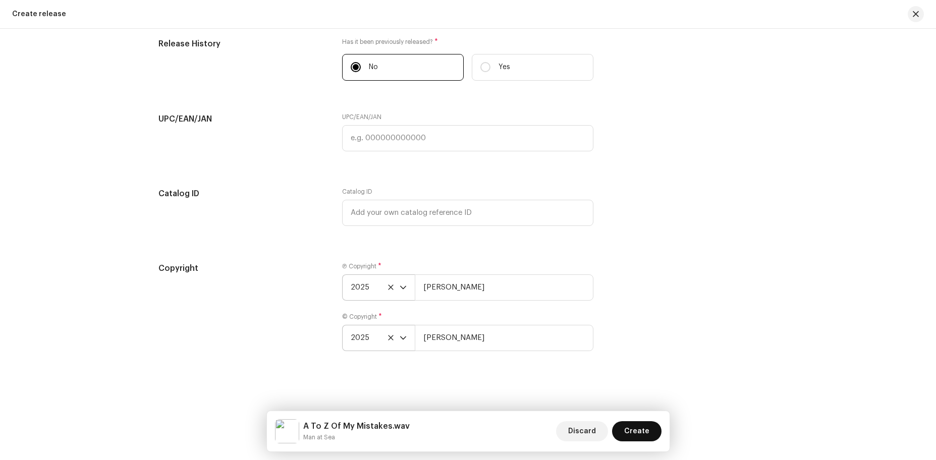
click at [643, 435] on span "Create" at bounding box center [636, 431] width 25 height 20
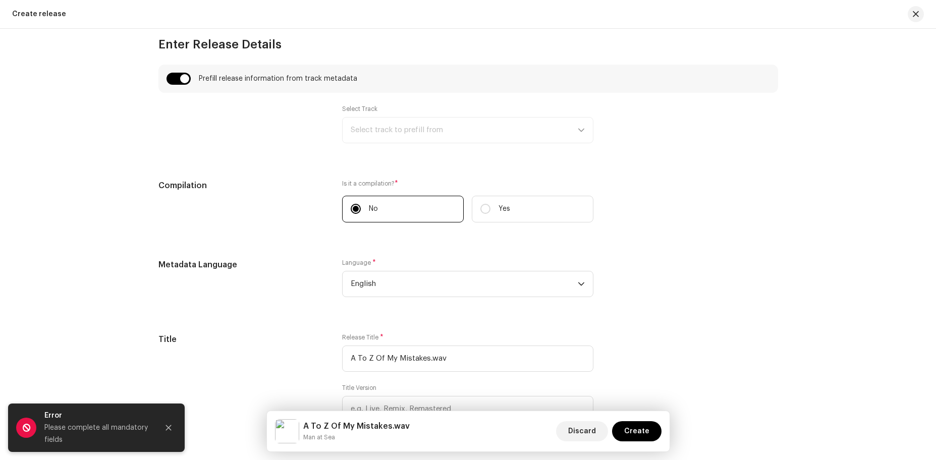
scroll to position [701, 0]
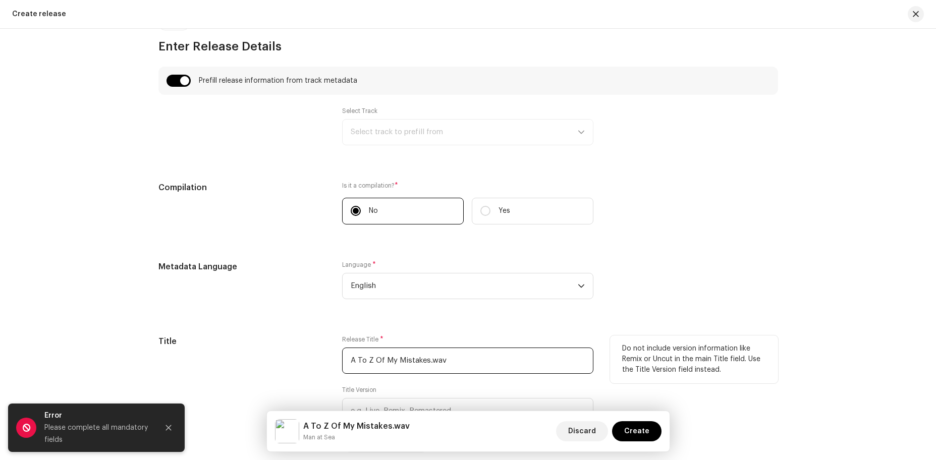
click at [468, 358] on input "A To Z Of My Mistakes.wav" at bounding box center [467, 361] width 251 height 26
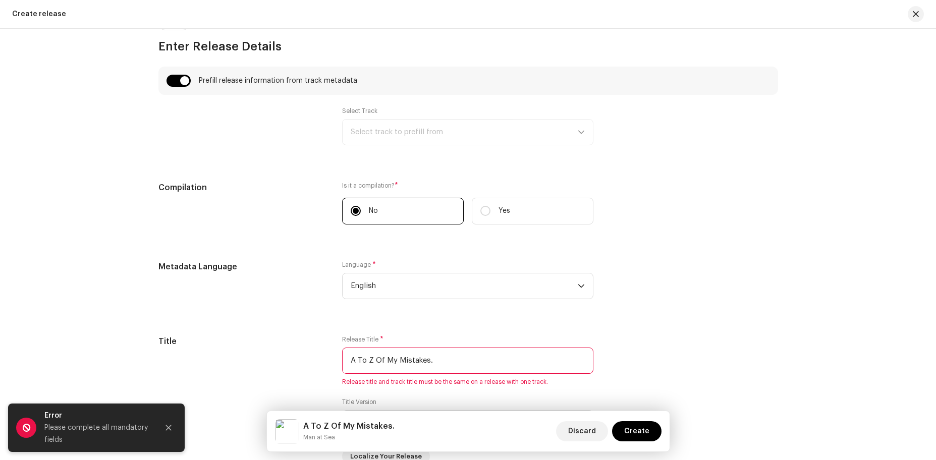
click at [645, 271] on div "Metadata Language Language * English" at bounding box center [467, 286] width 619 height 50
click at [519, 349] on input "A To Z Of My Mistakes." at bounding box center [467, 361] width 251 height 26
click at [500, 357] on input "A To Z Of My Mistakes." at bounding box center [467, 361] width 251 height 26
type input "A To Z Of My Mistakes"
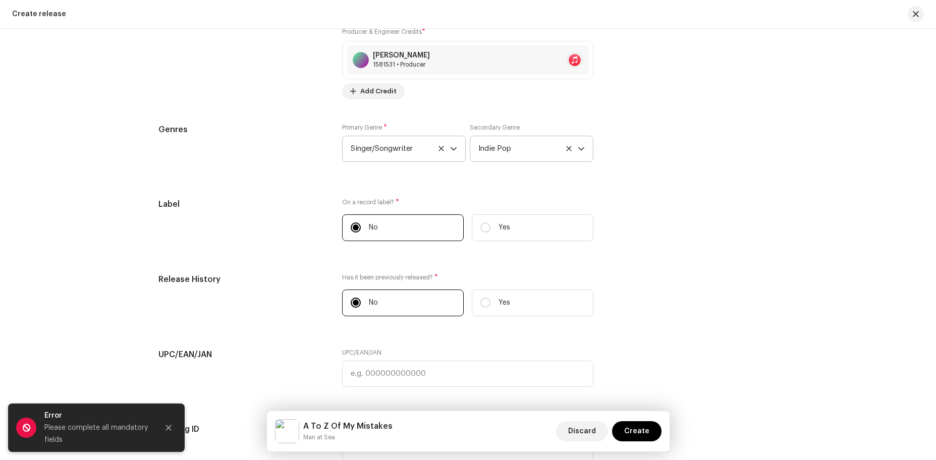
scroll to position [1599, 0]
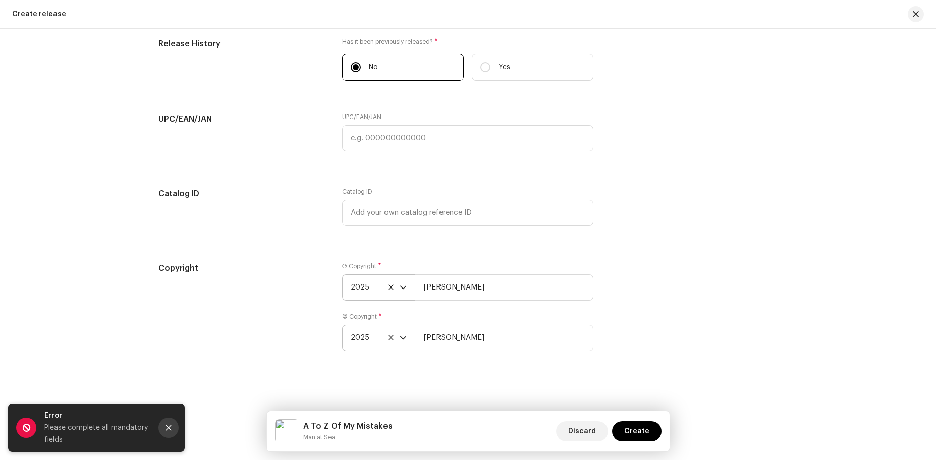
click at [168, 431] on icon "Close" at bounding box center [168, 427] width 7 height 7
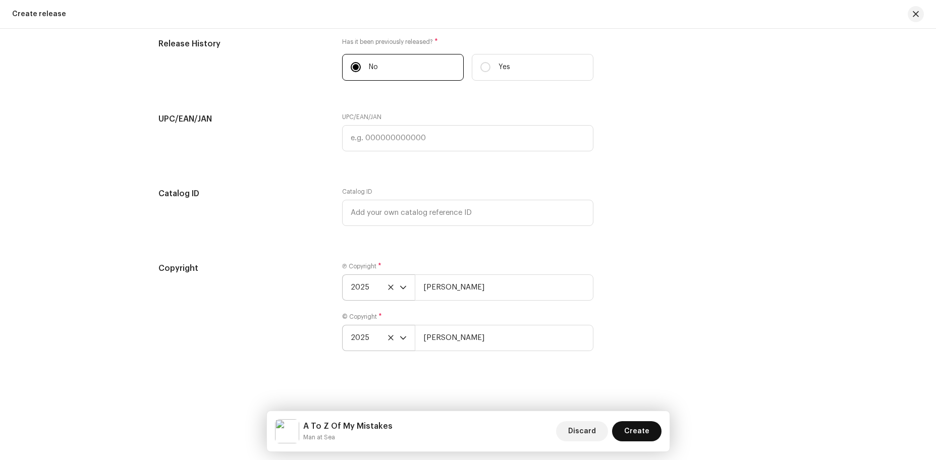
click at [626, 426] on span "Create" at bounding box center [636, 431] width 25 height 20
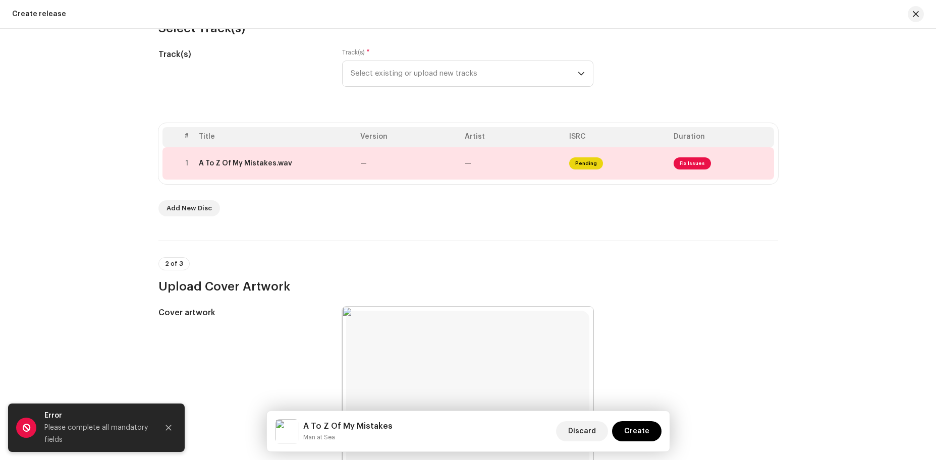
scroll to position [0, 0]
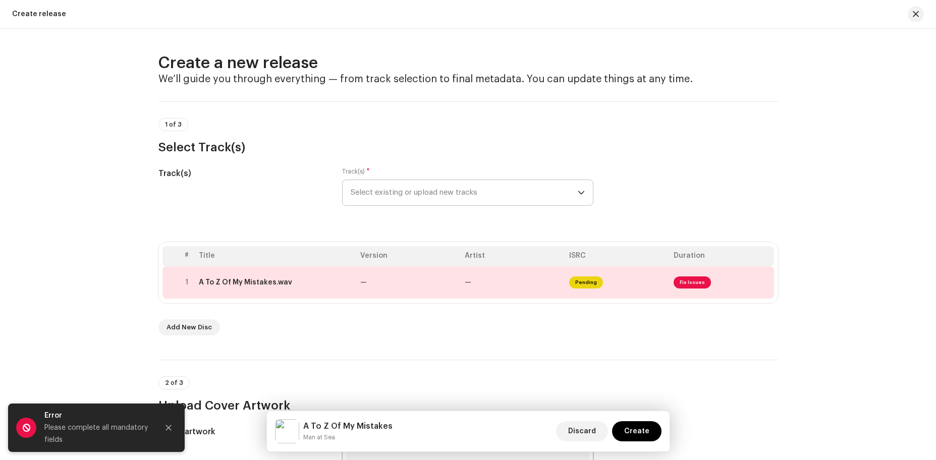
click at [577, 191] on icon "dropdown trigger" at bounding box center [580, 192] width 7 height 7
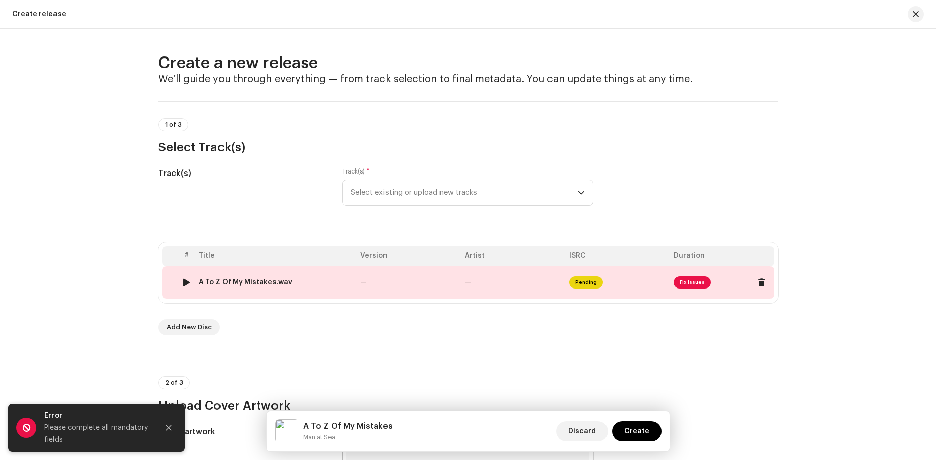
click at [248, 273] on td "A To Z Of My Mistakes.wav" at bounding box center [275, 282] width 161 height 32
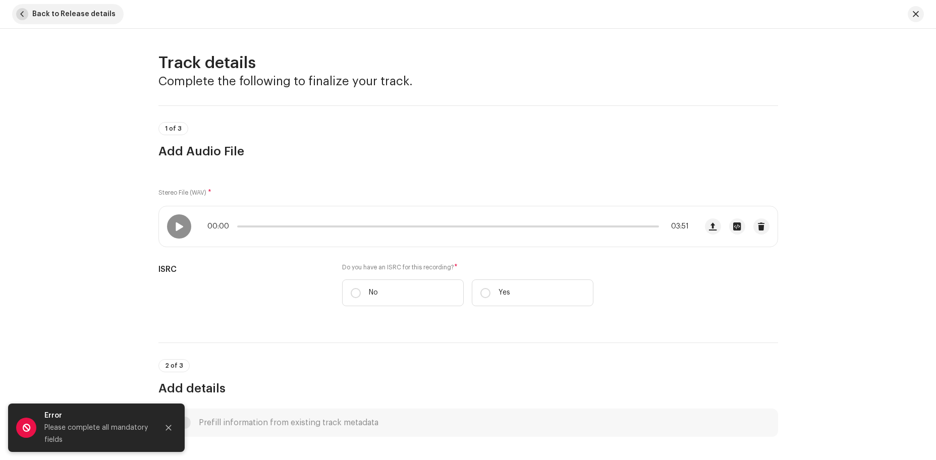
click at [20, 12] on span "button" at bounding box center [22, 14] width 12 height 12
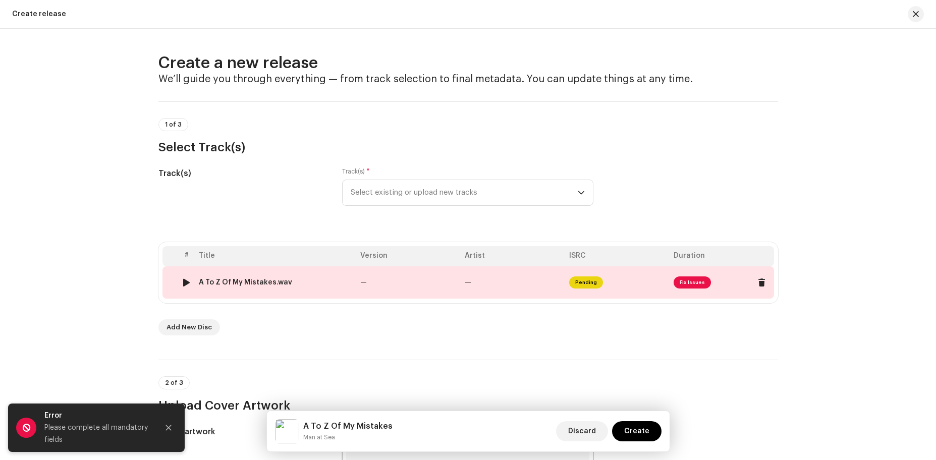
click at [584, 283] on span "Pending" at bounding box center [586, 282] width 34 height 12
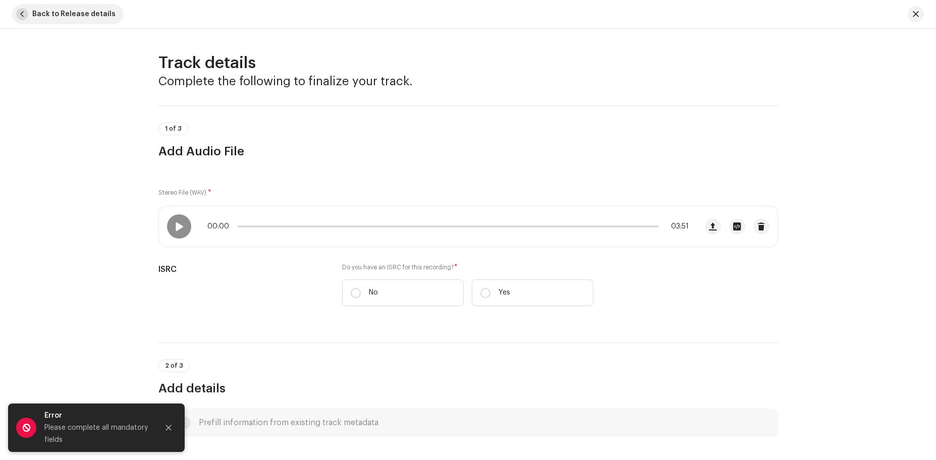
click at [31, 13] on button "Back to Release details" at bounding box center [67, 14] width 111 height 20
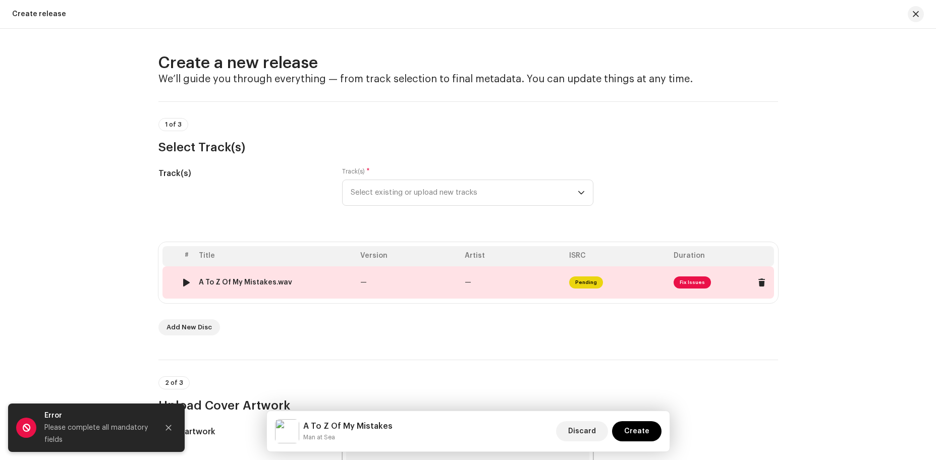
click at [604, 273] on td "Pending" at bounding box center [617, 282] width 104 height 32
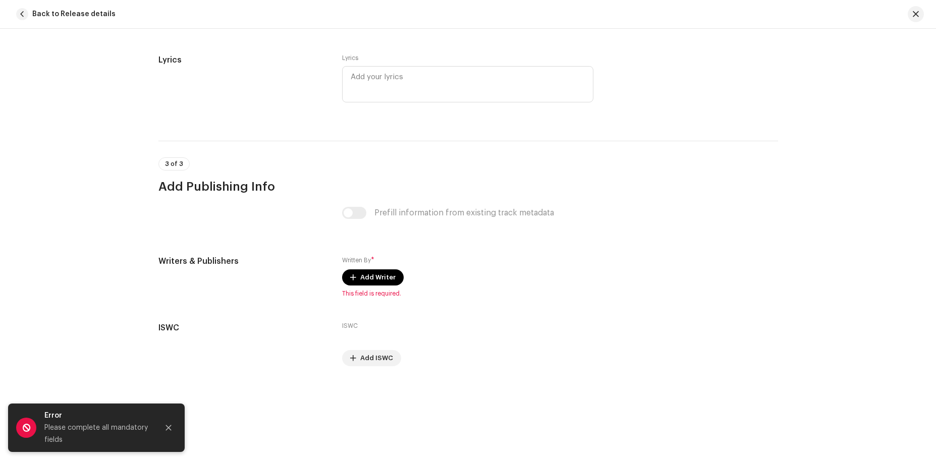
scroll to position [1805, 0]
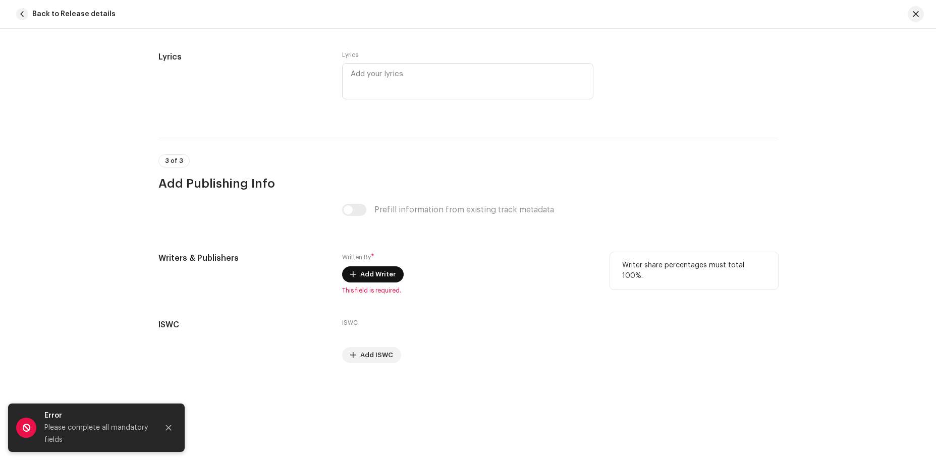
click at [370, 276] on span "Add Writer" at bounding box center [377, 274] width 35 height 20
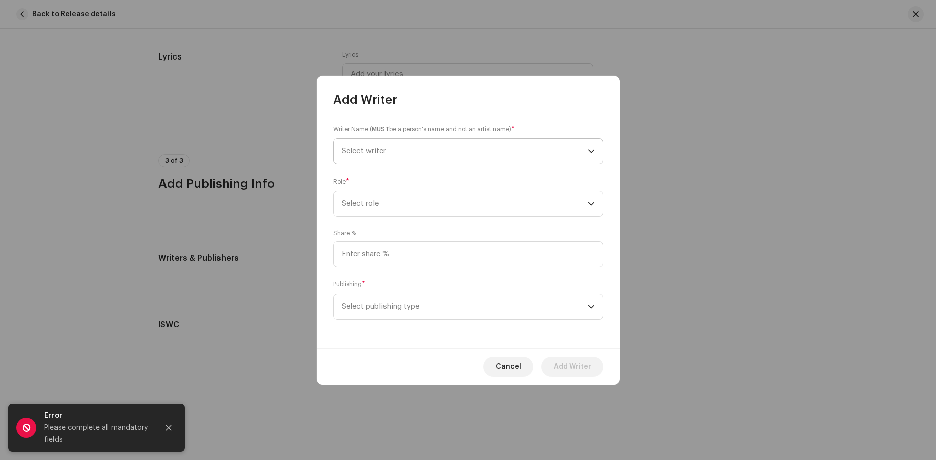
click at [455, 142] on span "Select writer" at bounding box center [464, 151] width 246 height 25
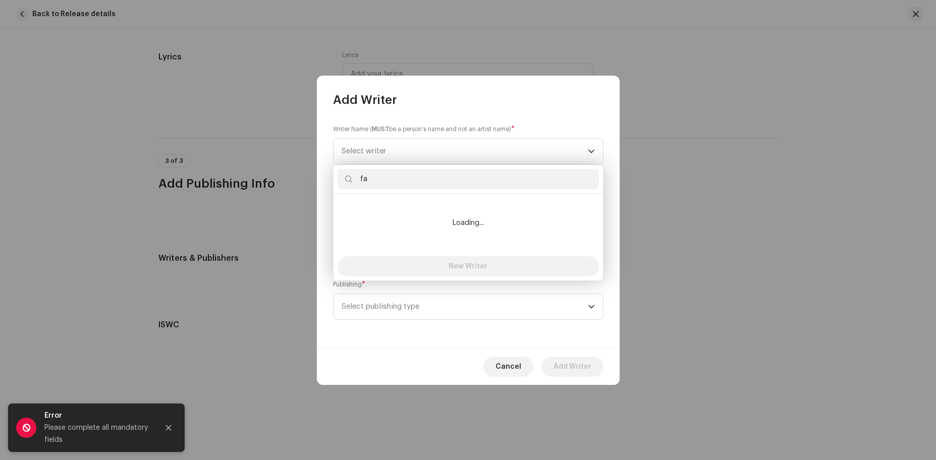
type input "f"
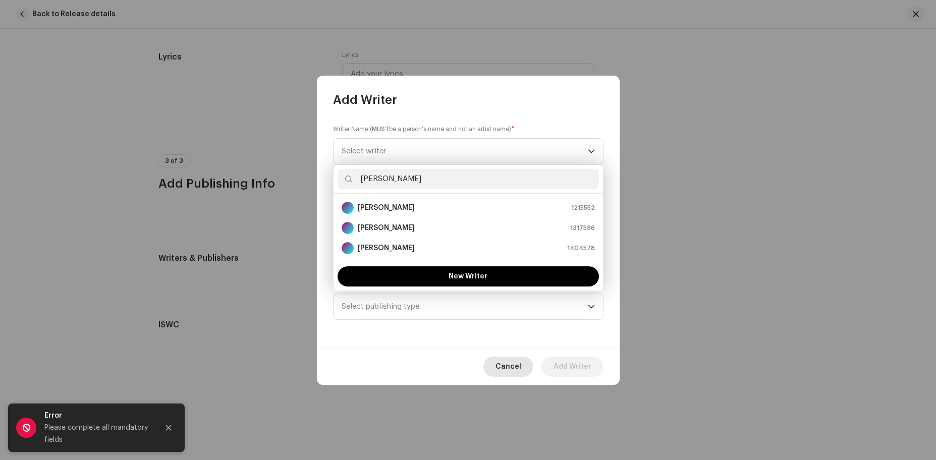
type input "[PERSON_NAME]"
click at [509, 368] on span "Cancel" at bounding box center [508, 367] width 26 height 20
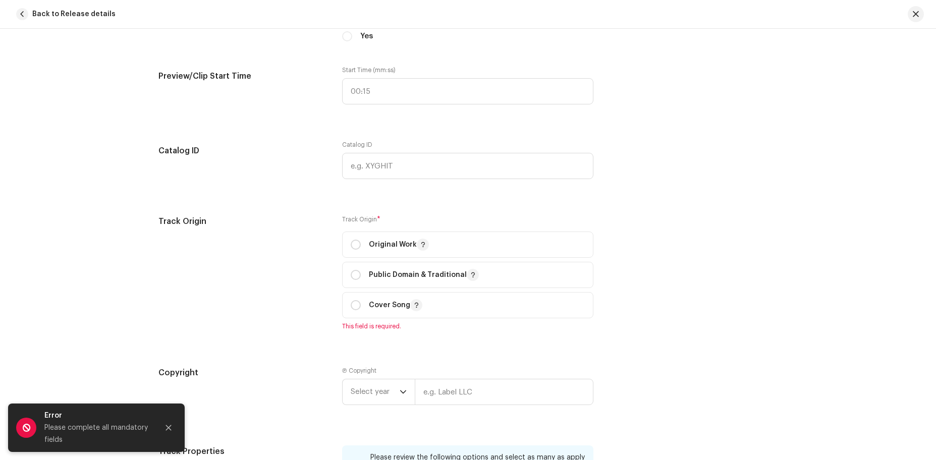
scroll to position [583, 0]
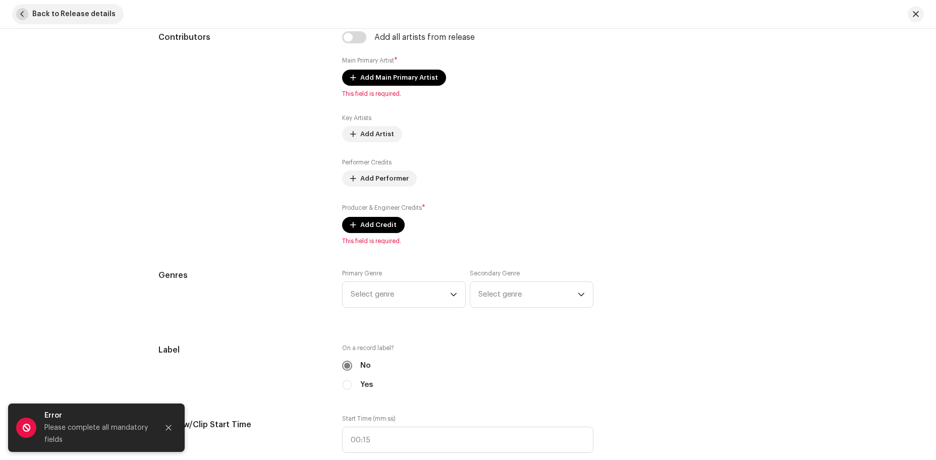
click at [32, 19] on span "Back to Release details" at bounding box center [73, 14] width 83 height 20
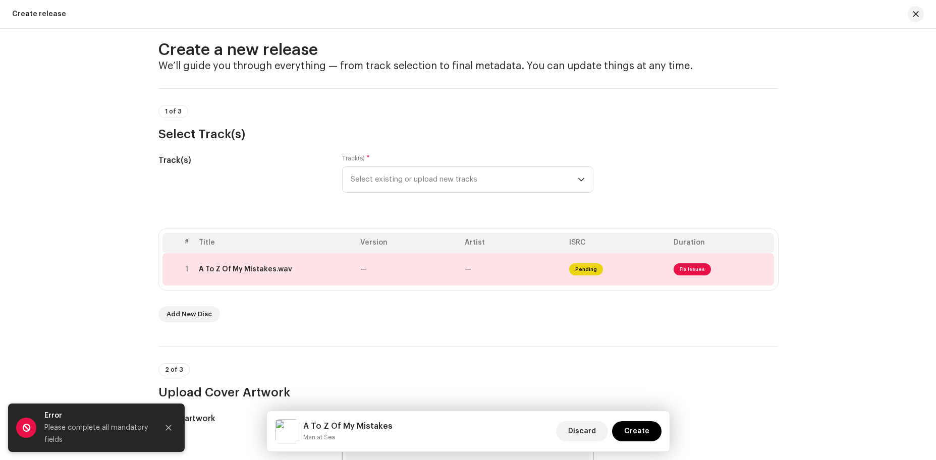
scroll to position [0, 0]
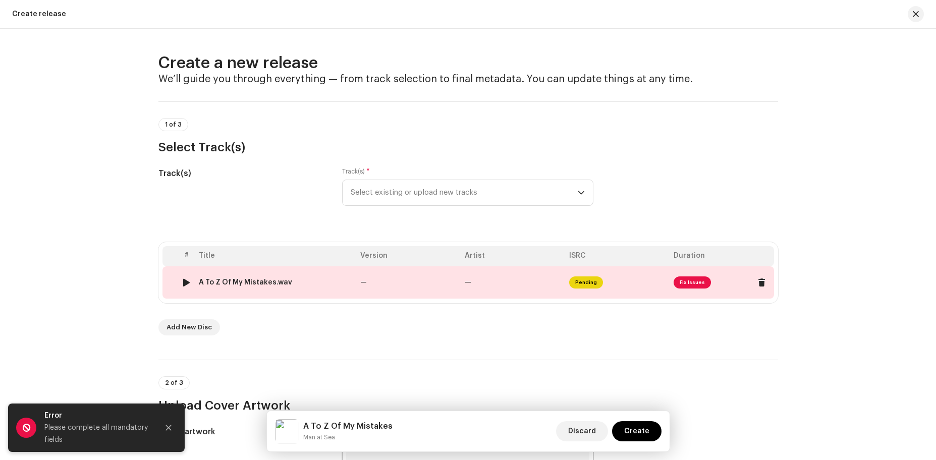
click at [322, 282] on div "A To Z Of My Mistakes.wav" at bounding box center [275, 282] width 153 height 8
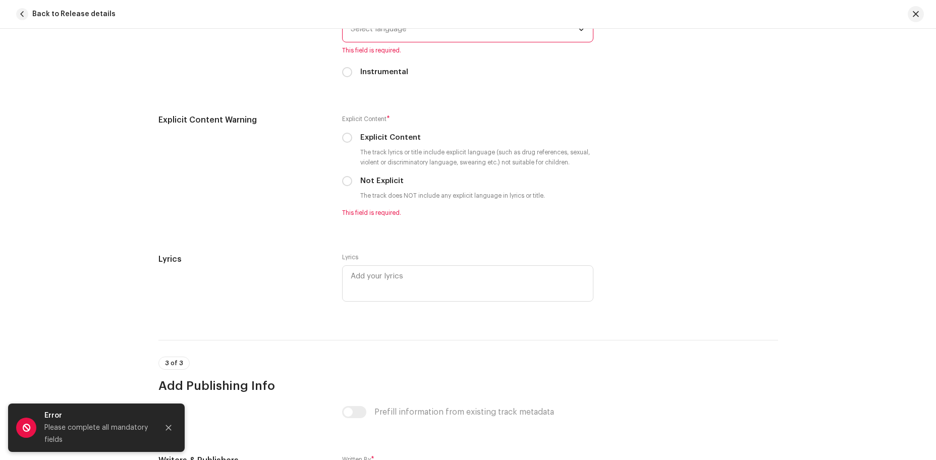
scroll to position [1805, 0]
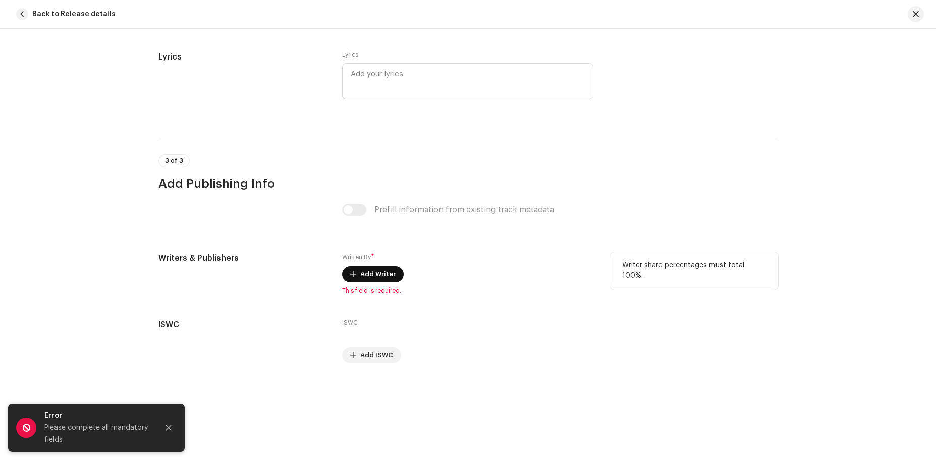
click at [373, 274] on span "Add Writer" at bounding box center [377, 274] width 35 height 20
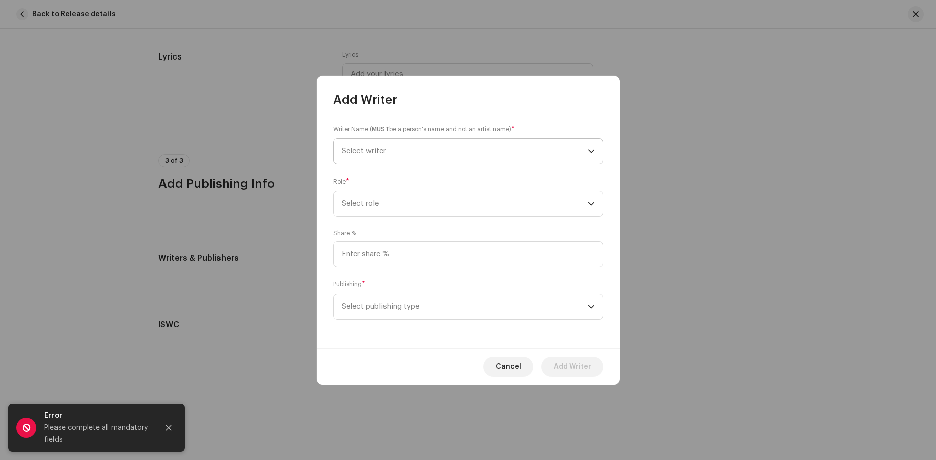
click at [419, 148] on span "Select writer" at bounding box center [464, 151] width 246 height 25
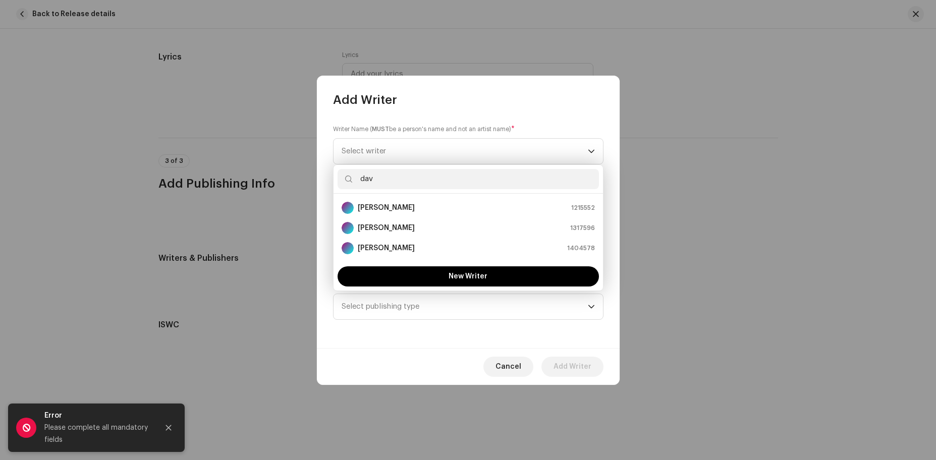
type input "dav"
click at [554, 116] on div "Writer Name ( MUST be a person's name and not an artist name) * Select writer R…" at bounding box center [468, 228] width 303 height 240
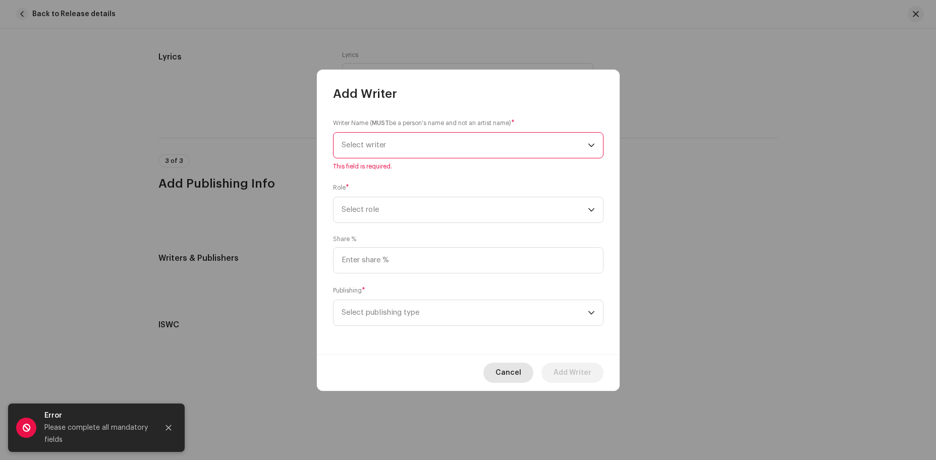
click at [519, 368] on span "Cancel" at bounding box center [508, 373] width 26 height 20
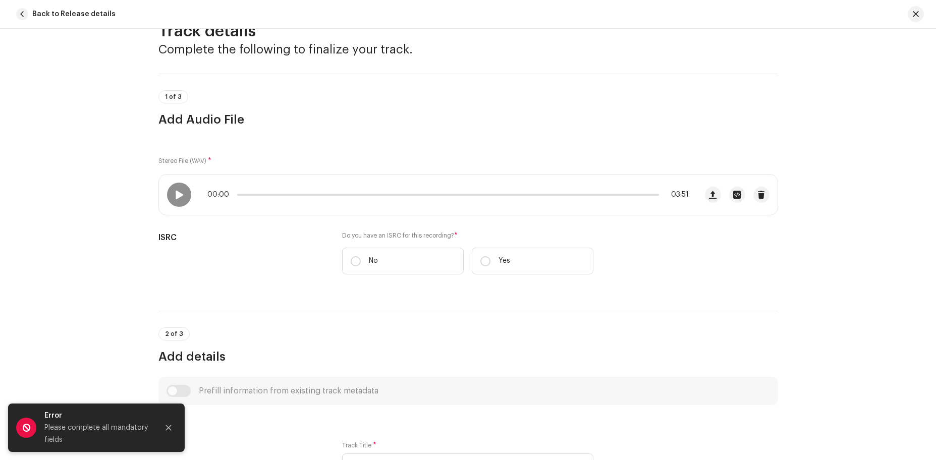
scroll to position [0, 0]
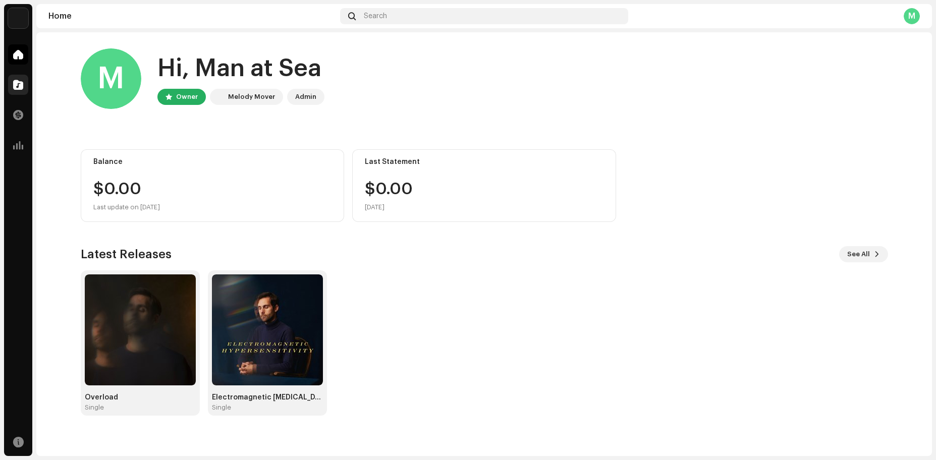
click at [23, 88] on div at bounding box center [18, 85] width 20 height 20
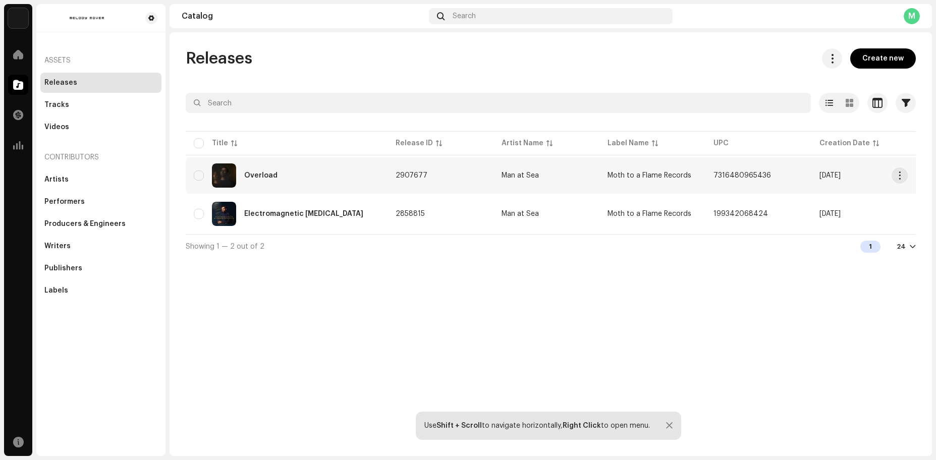
click at [305, 183] on div "Overload" at bounding box center [287, 175] width 186 height 24
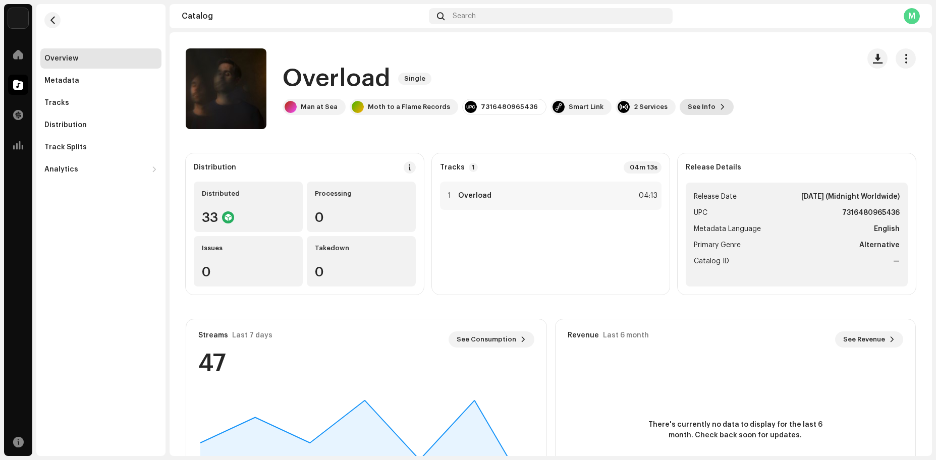
click at [687, 106] on span "See Info" at bounding box center [701, 107] width 28 height 20
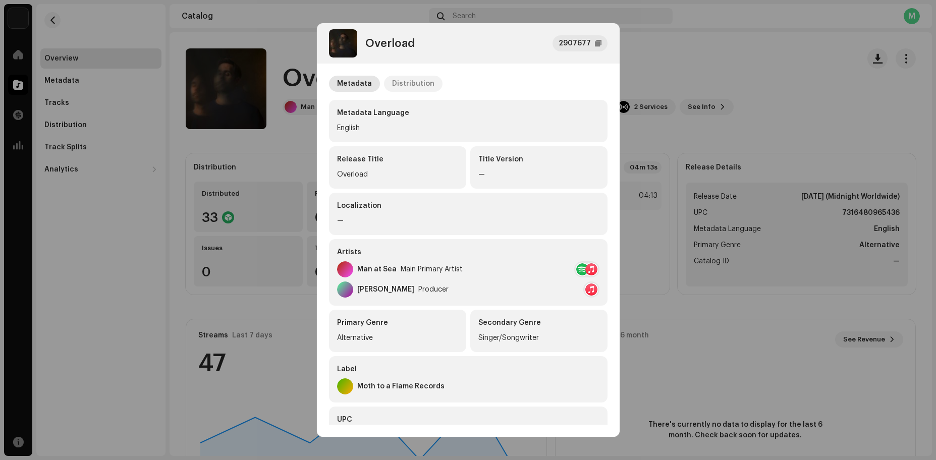
click at [411, 86] on div "Distribution" at bounding box center [413, 84] width 42 height 16
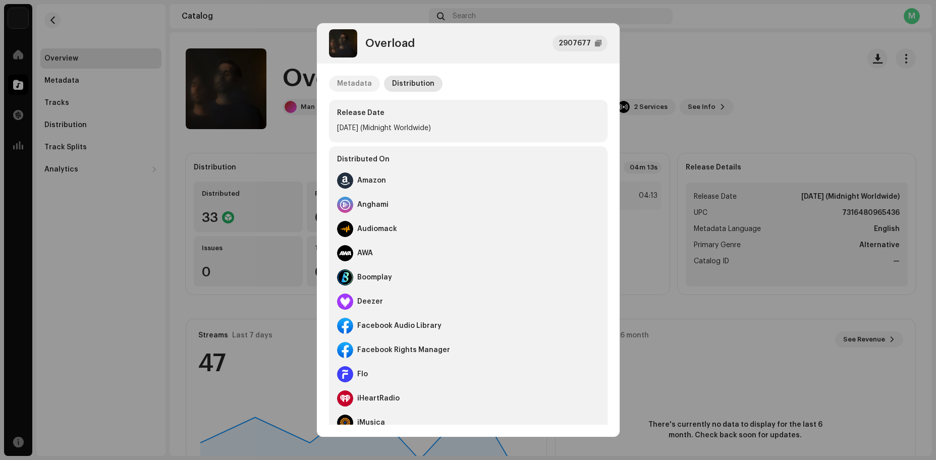
click at [369, 88] on p-tab "Metadata" at bounding box center [354, 84] width 51 height 16
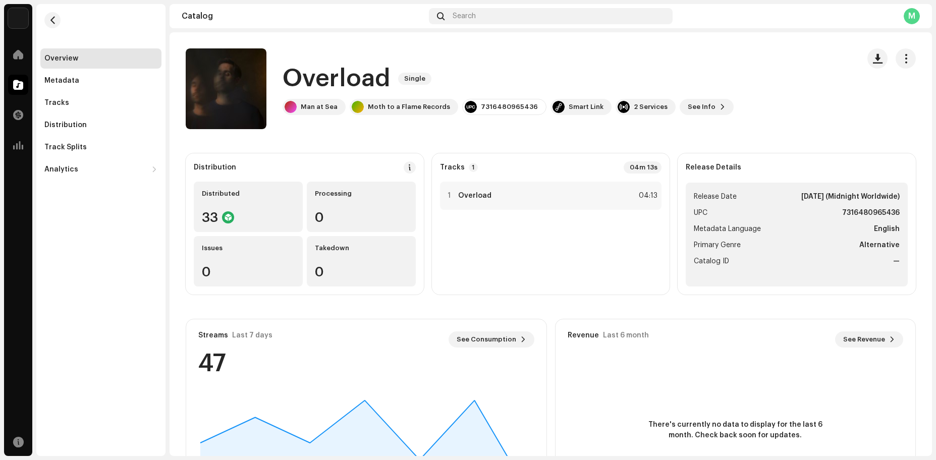
click at [644, 48] on div "Overload 2907677 Metadata Distribution Metadata Language English Release Title …" at bounding box center [468, 230] width 936 height 460
click at [482, 197] on strong "Overload" at bounding box center [474, 196] width 33 height 8
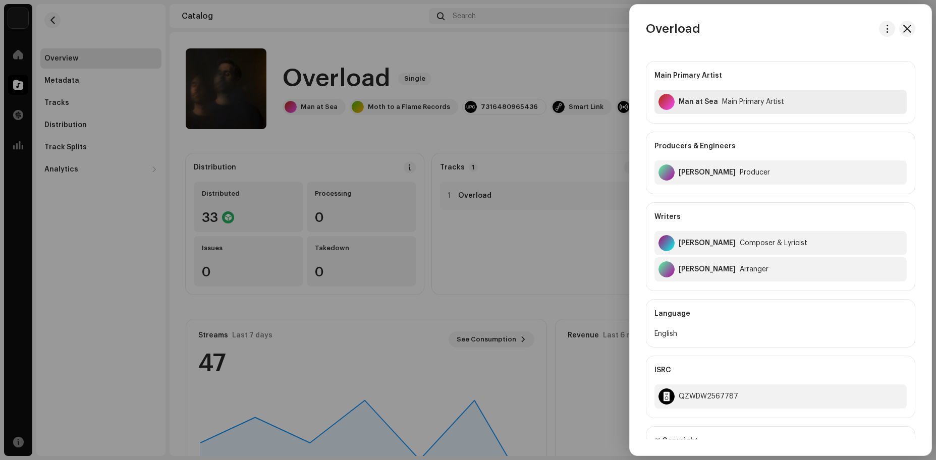
click at [702, 100] on div "Man at Sea" at bounding box center [697, 102] width 39 height 8
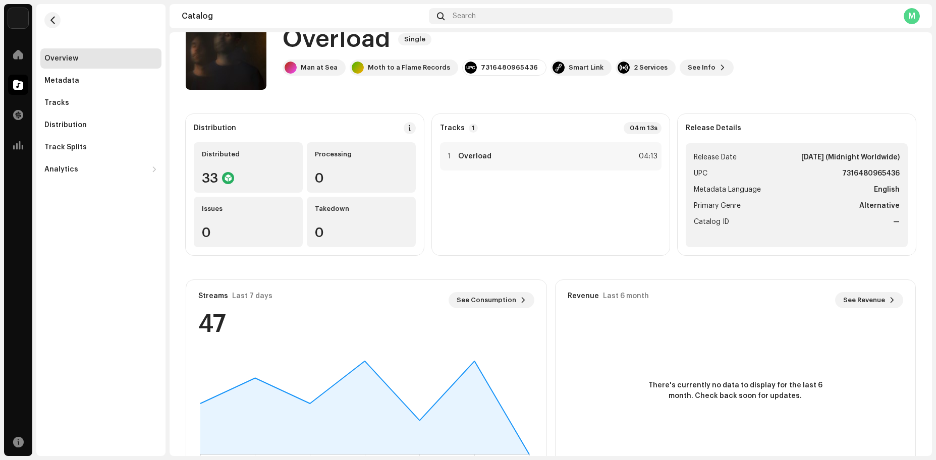
scroll to position [4, 0]
